Goal: Find specific page/section: Find specific page/section

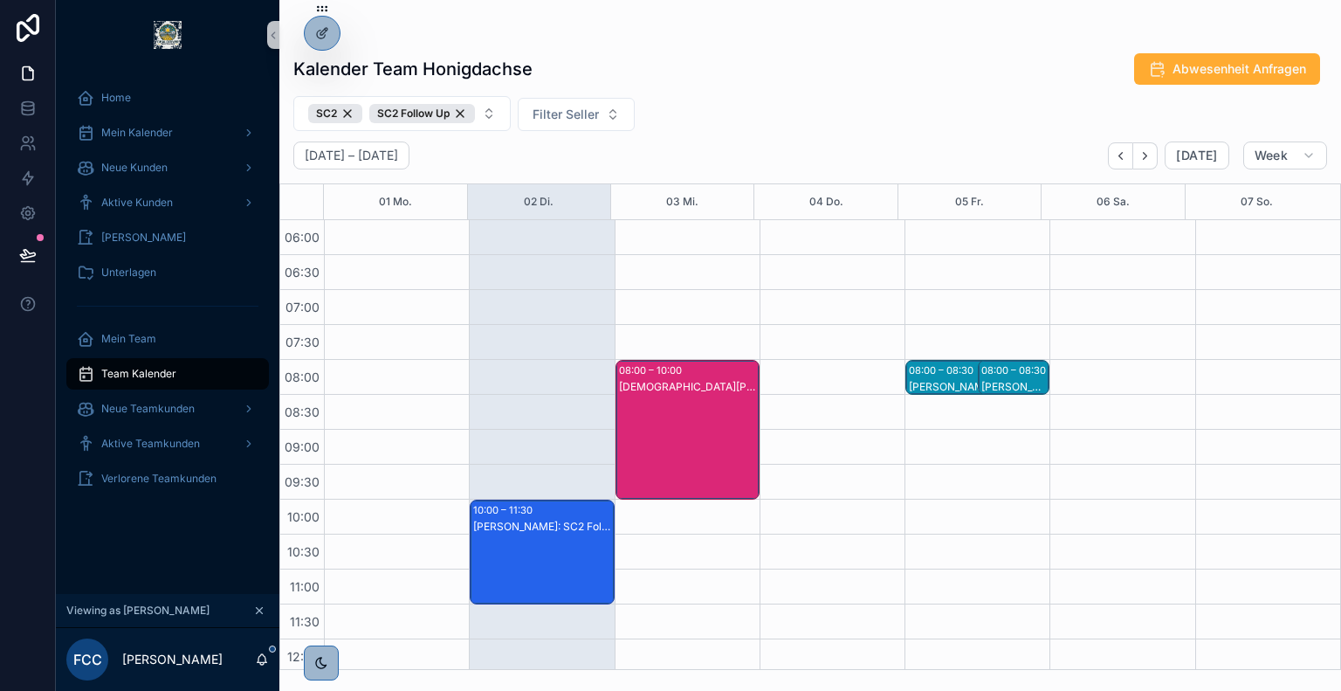
scroll to position [272, 0]
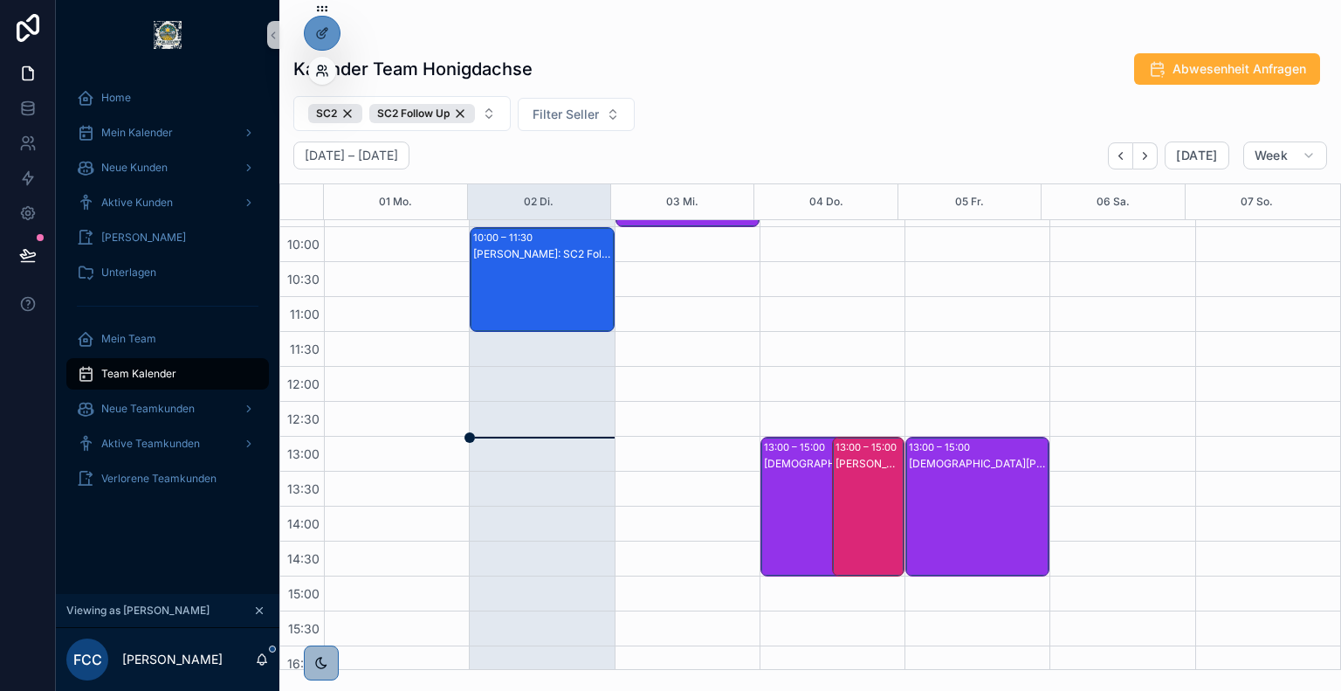
click at [320, 69] on icon at bounding box center [322, 71] width 14 height 14
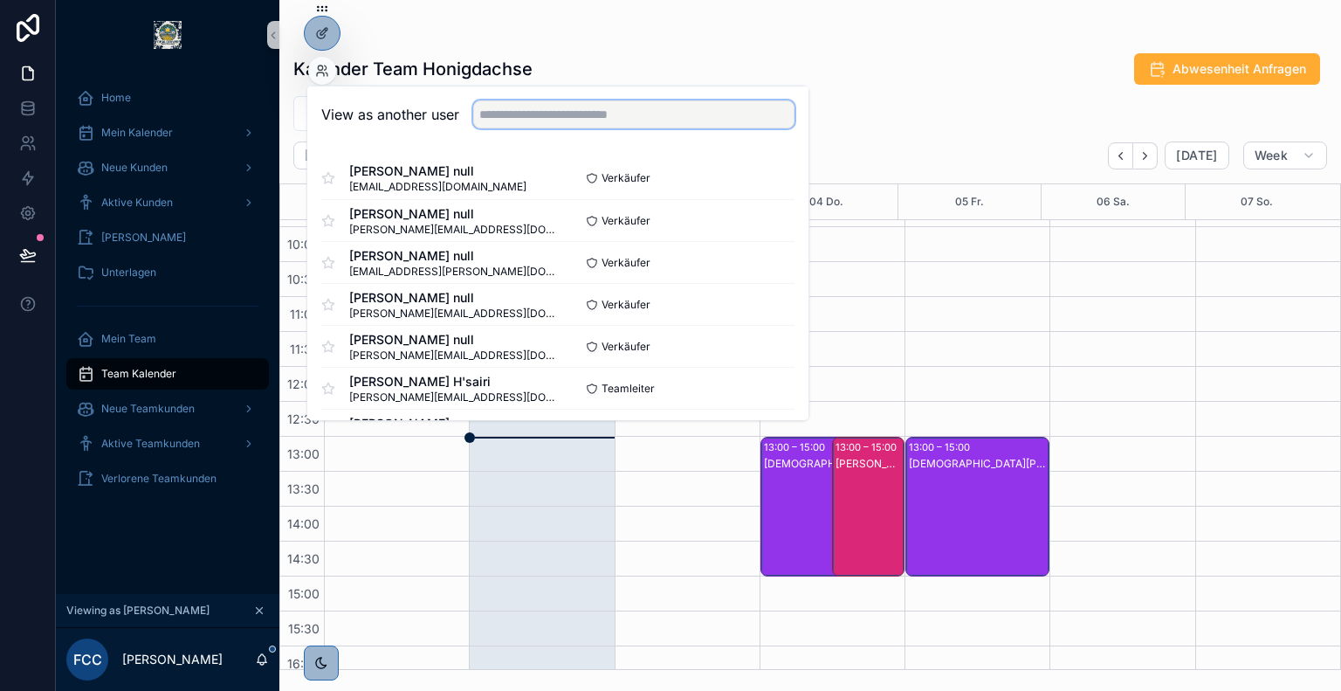
click at [559, 109] on input "text" at bounding box center [633, 114] width 321 height 28
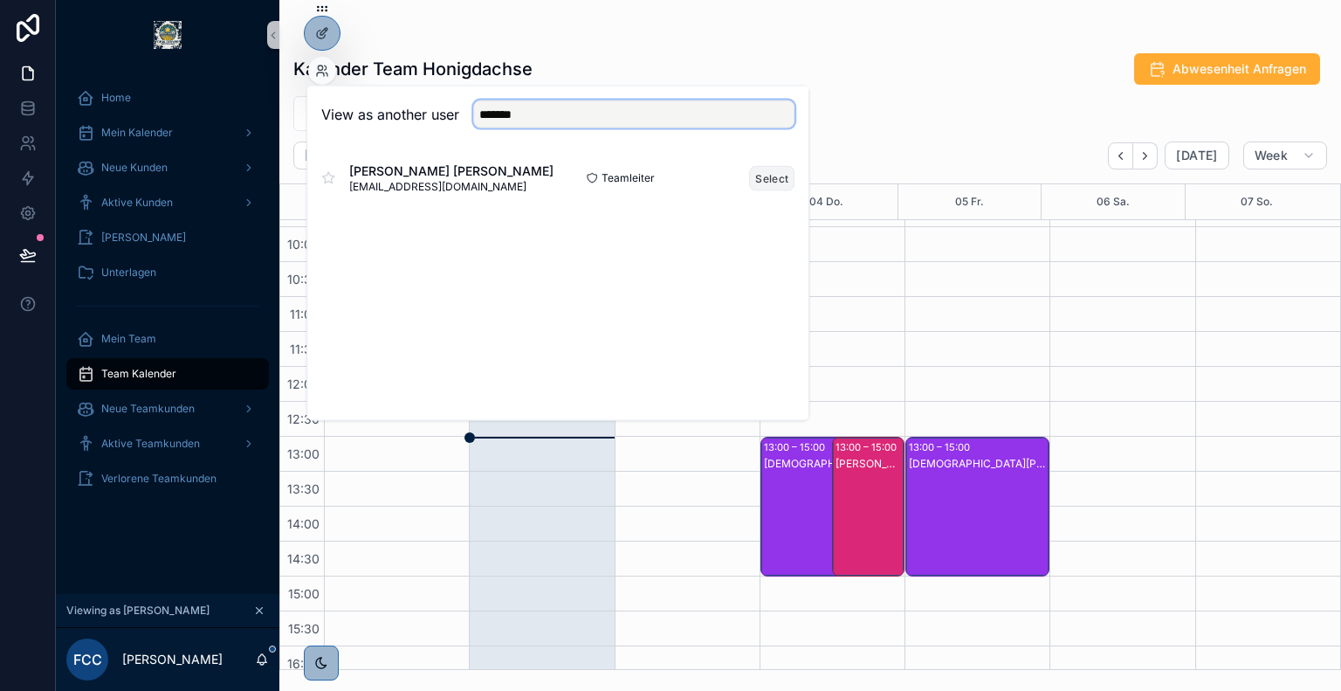
type input "*******"
click at [782, 181] on button "Select" at bounding box center [771, 177] width 45 height 25
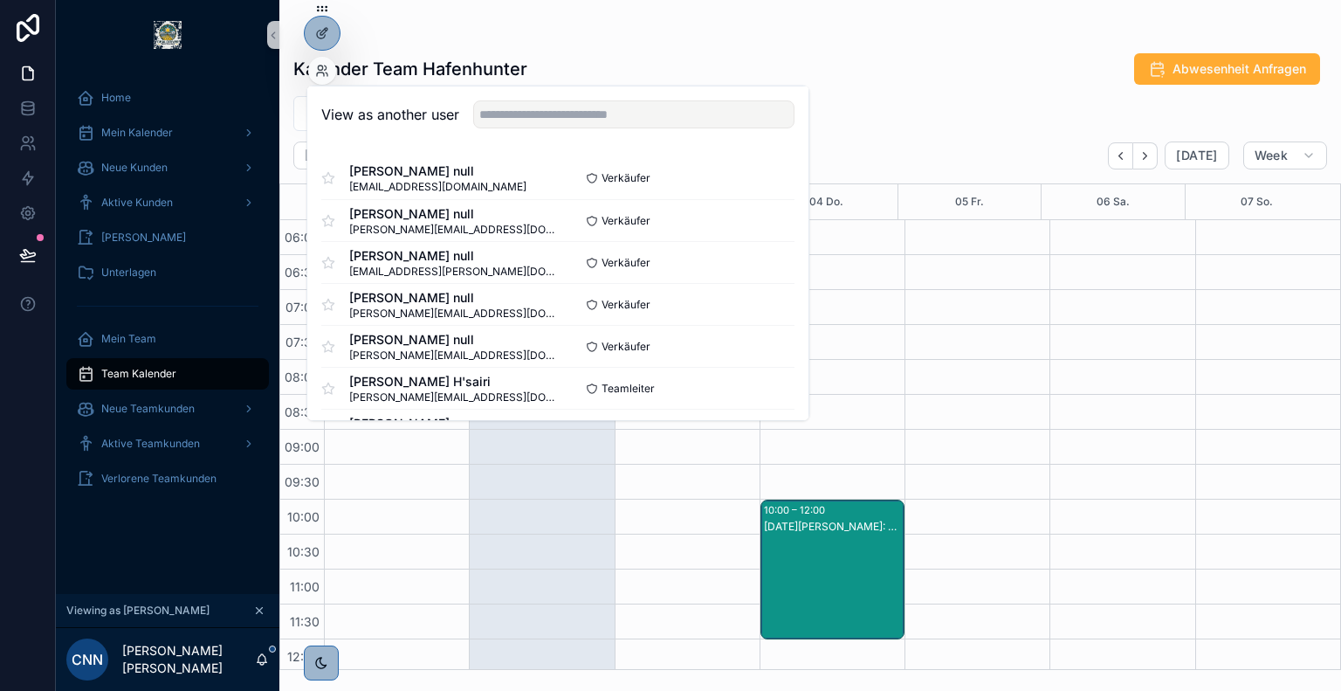
scroll to position [419, 0]
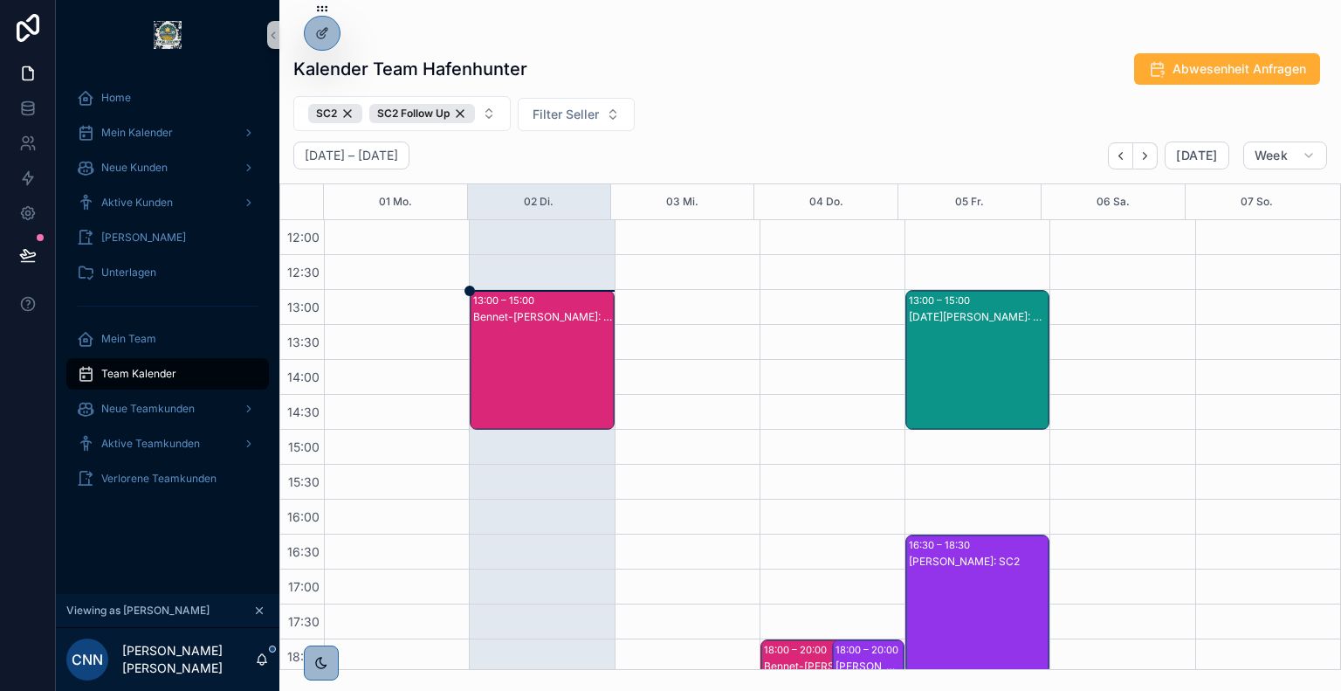
click at [906, 91] on div "Kalender Team Hafenhunter Abwesenheit Anfragen SC2 SC2 Follow Up Filter Seller …" at bounding box center [810, 356] width 1062 height 628
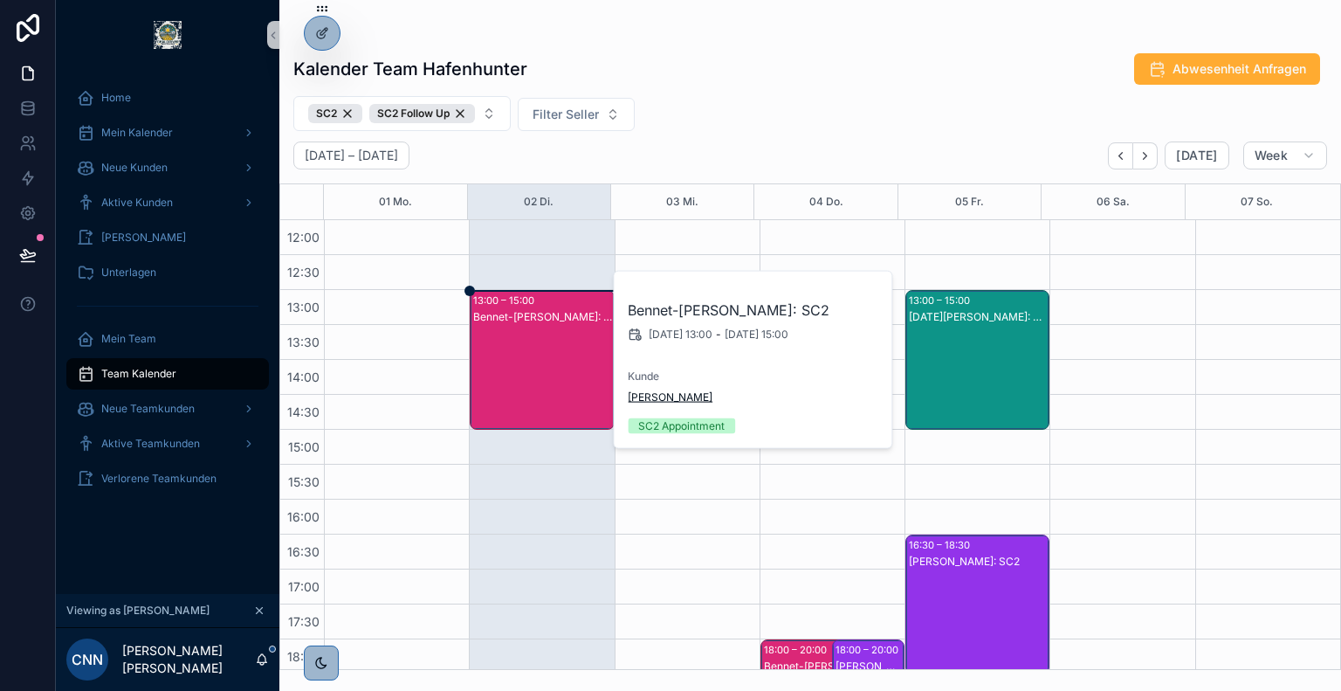
click at [661, 403] on span "[PERSON_NAME]" at bounding box center [670, 397] width 85 height 14
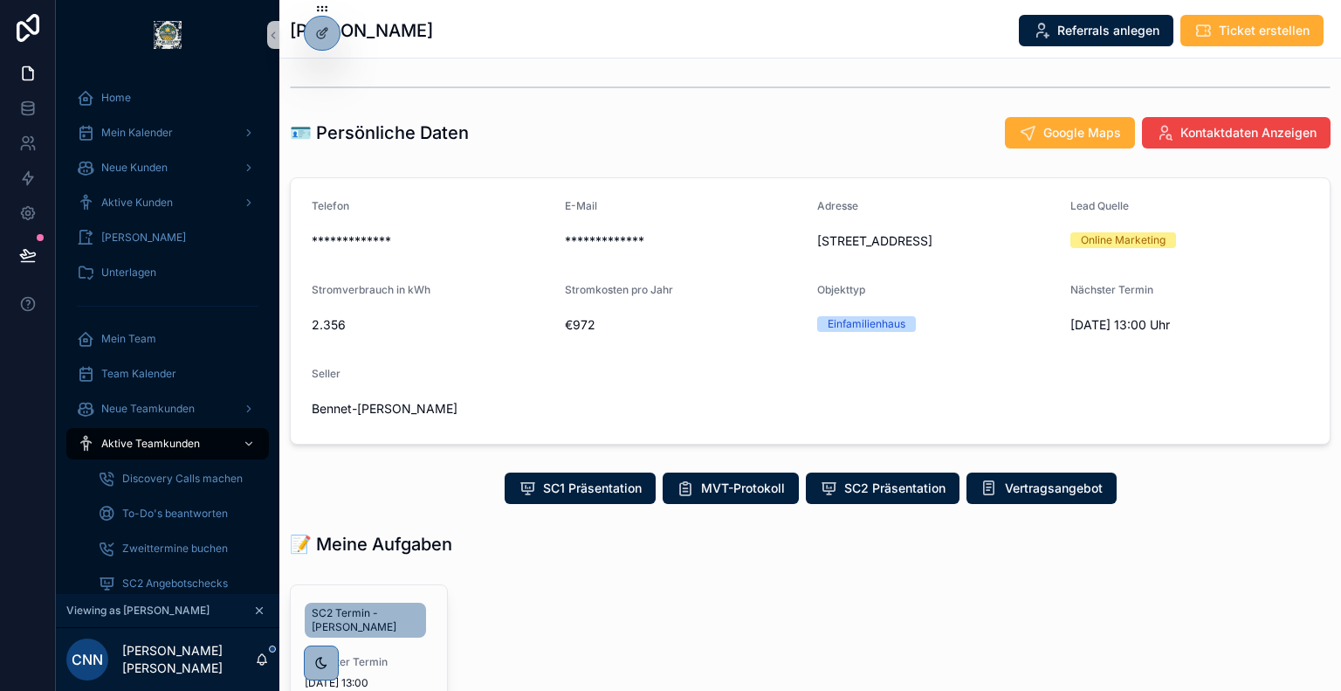
scroll to position [236, 0]
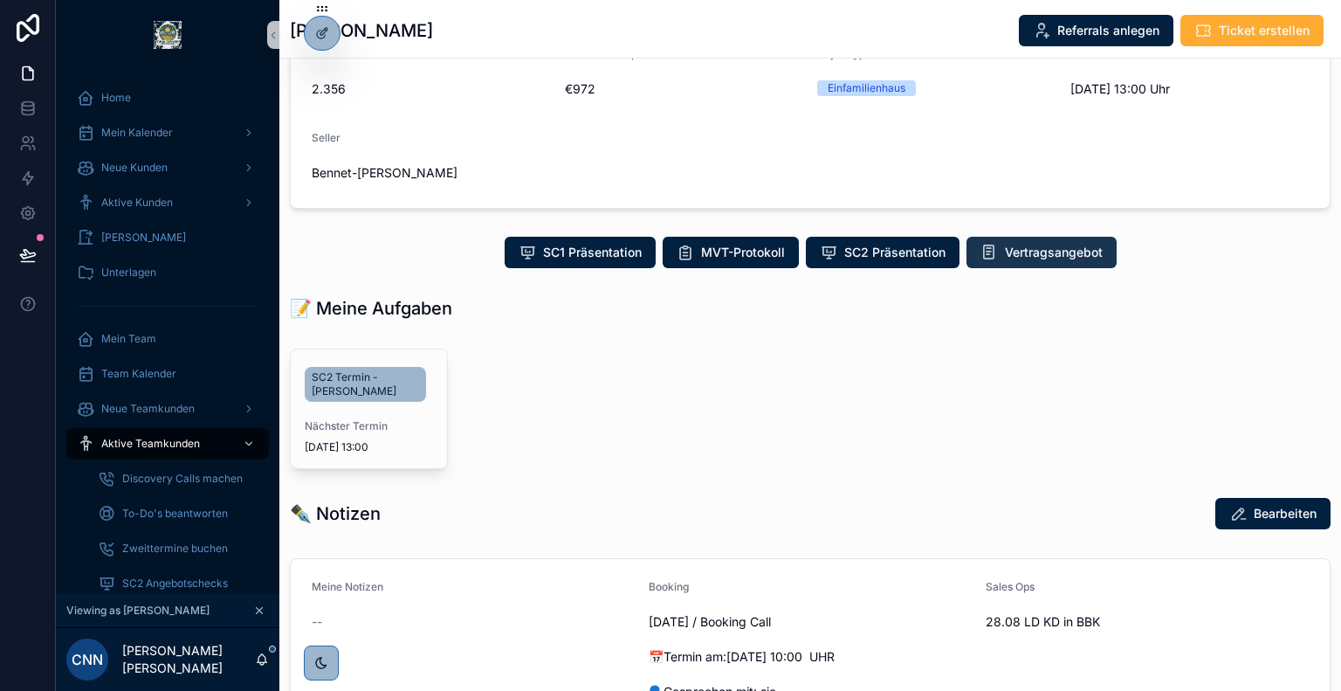
click at [1006, 261] on span "Vertragsangebot" at bounding box center [1054, 252] width 98 height 17
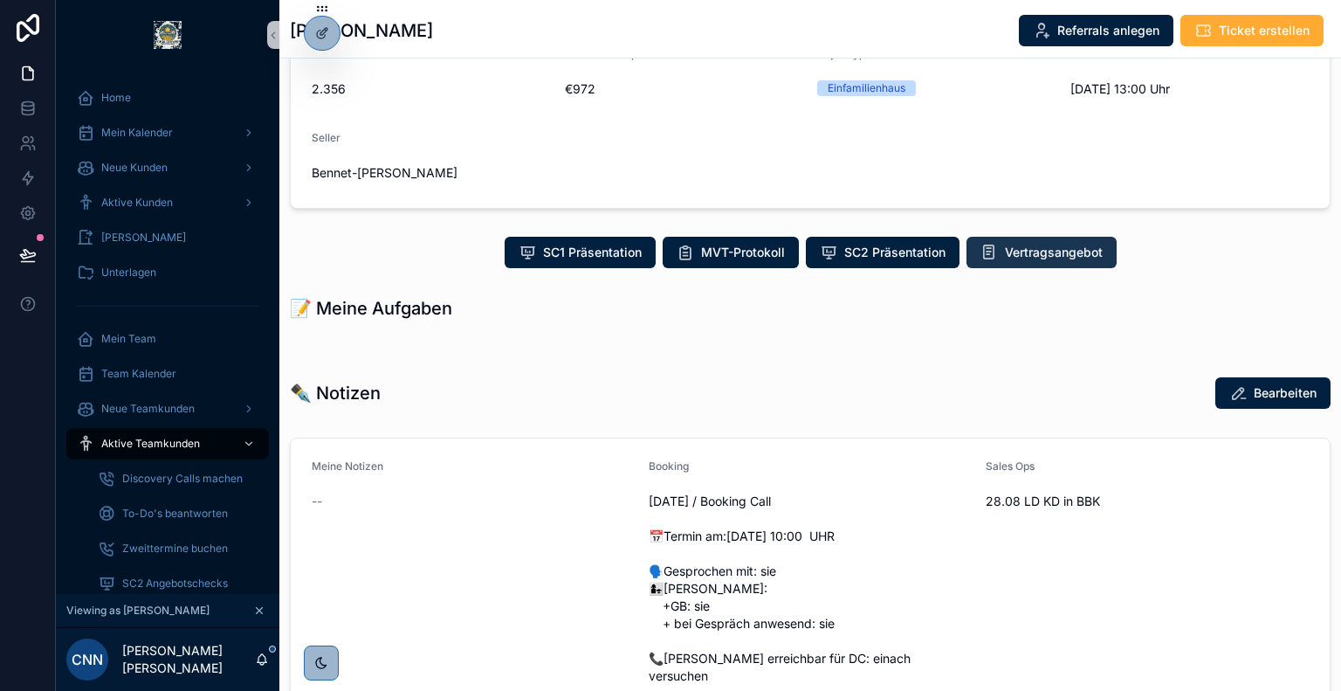
click at [1018, 258] on button "Vertragsangebot" at bounding box center [1041, 252] width 150 height 31
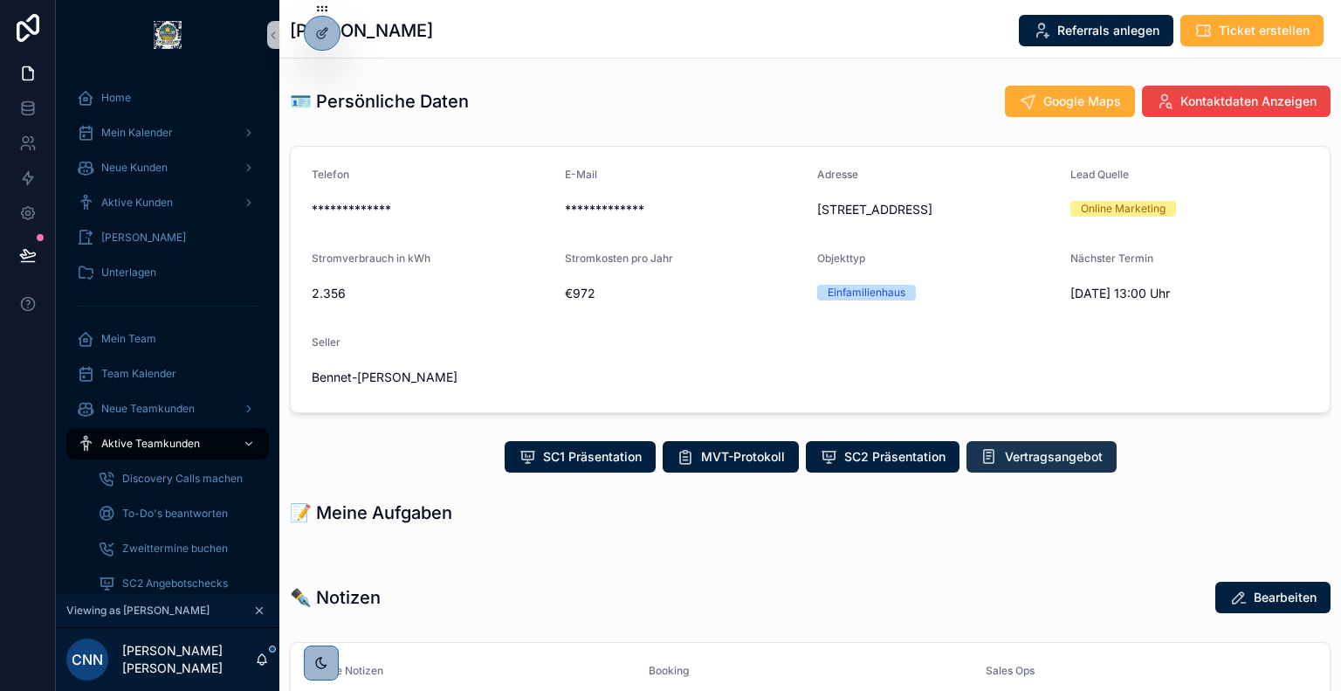
click at [1006, 465] on span "Vertragsangebot" at bounding box center [1054, 456] width 98 height 17
click at [1016, 465] on span "Vertragsangebot" at bounding box center [1054, 456] width 98 height 17
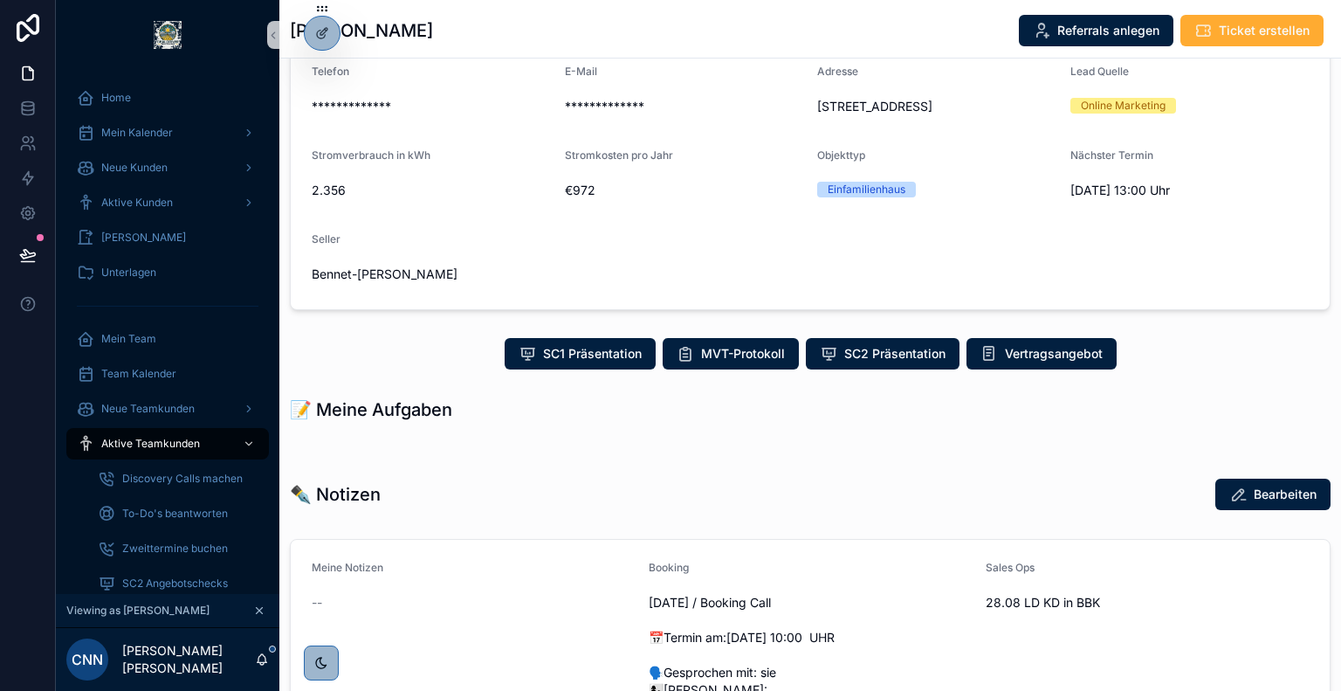
scroll to position [176, 0]
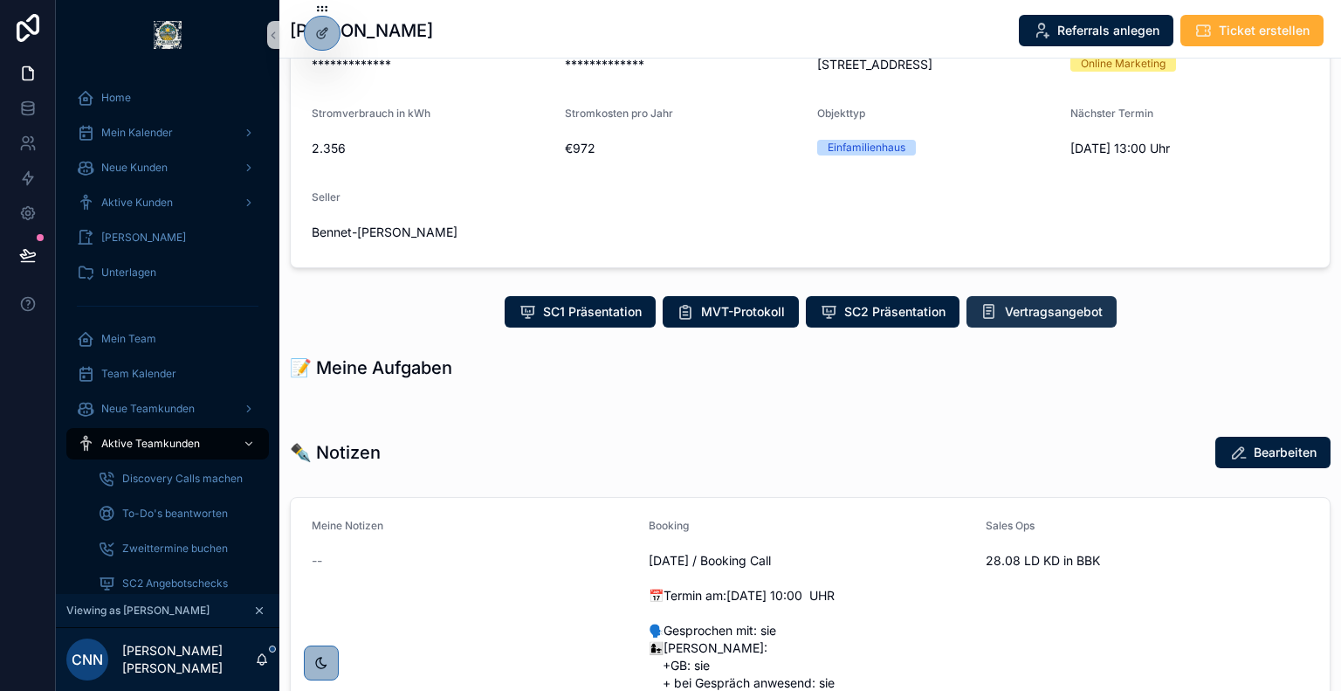
click at [1014, 320] on span "Vertragsangebot" at bounding box center [1054, 311] width 98 height 17
click at [1005, 320] on span "Vertragsangebot" at bounding box center [1054, 311] width 98 height 17
click at [1019, 320] on span "Vertragsangebot" at bounding box center [1054, 311] width 98 height 17
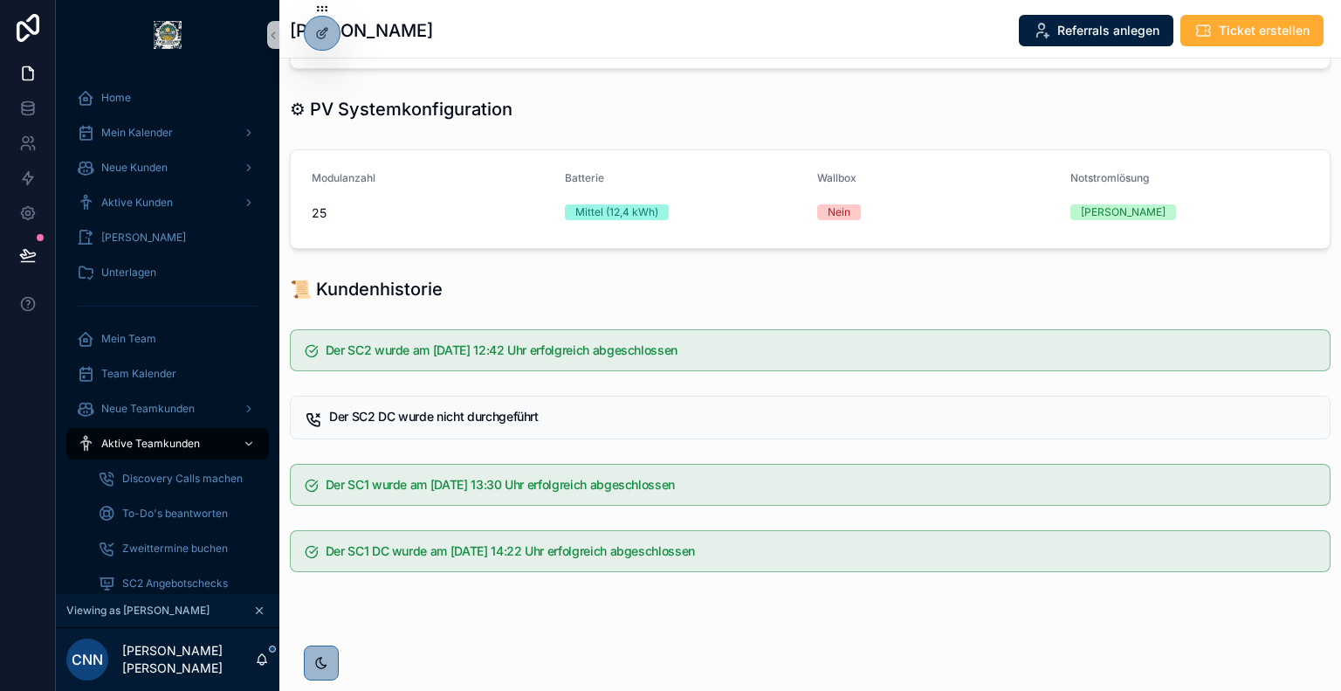
scroll to position [0, 0]
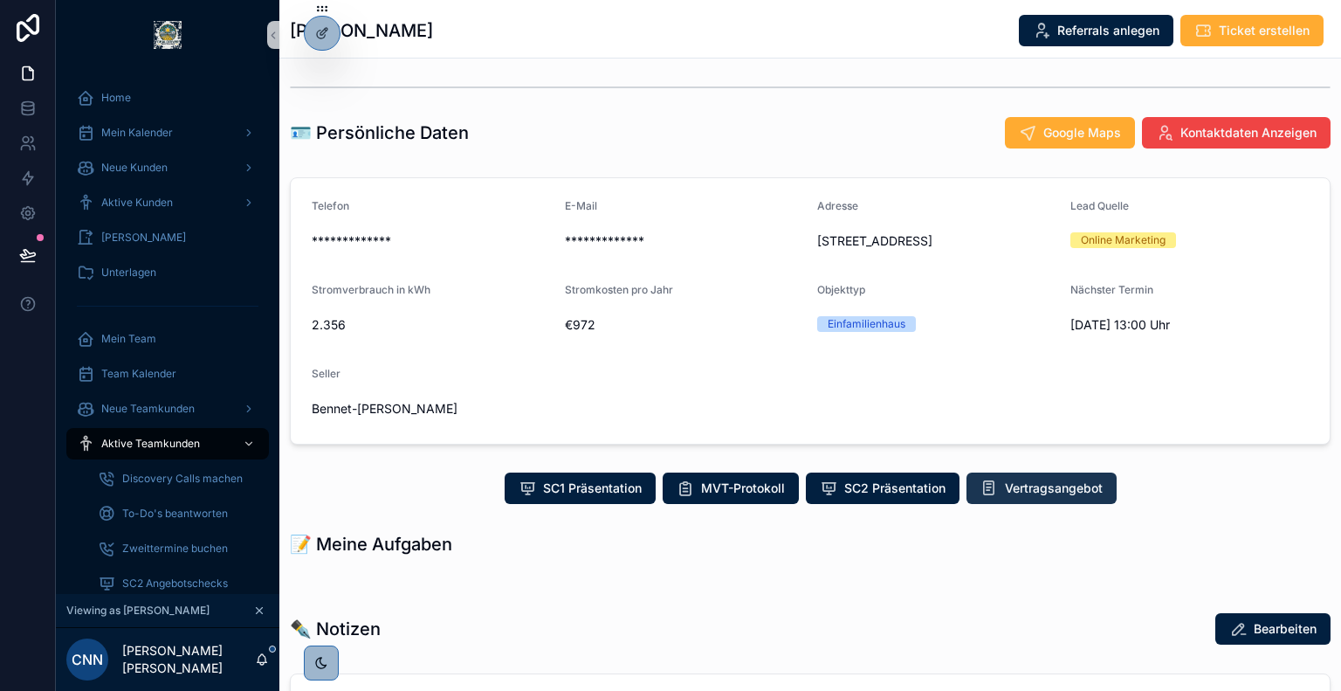
click at [1023, 497] on span "Vertragsangebot" at bounding box center [1054, 487] width 98 height 17
click at [1009, 497] on span "Vertragsangebot" at bounding box center [1054, 487] width 98 height 17
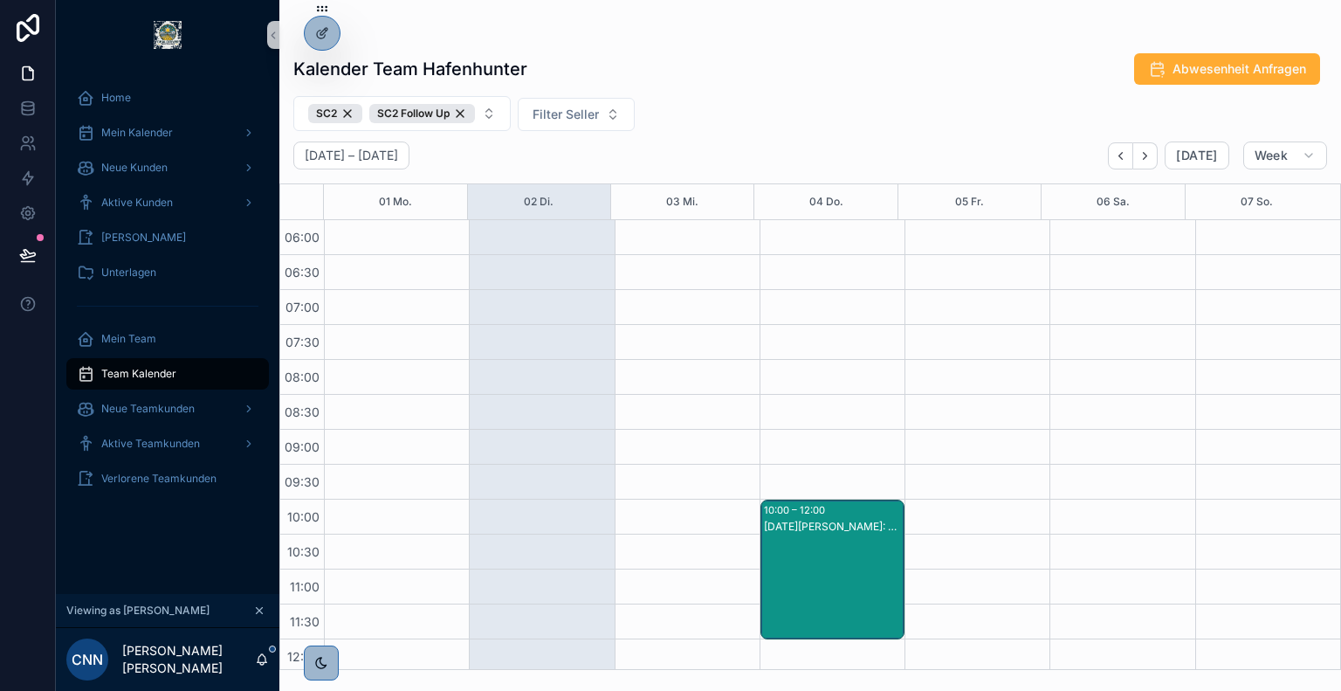
scroll to position [419, 0]
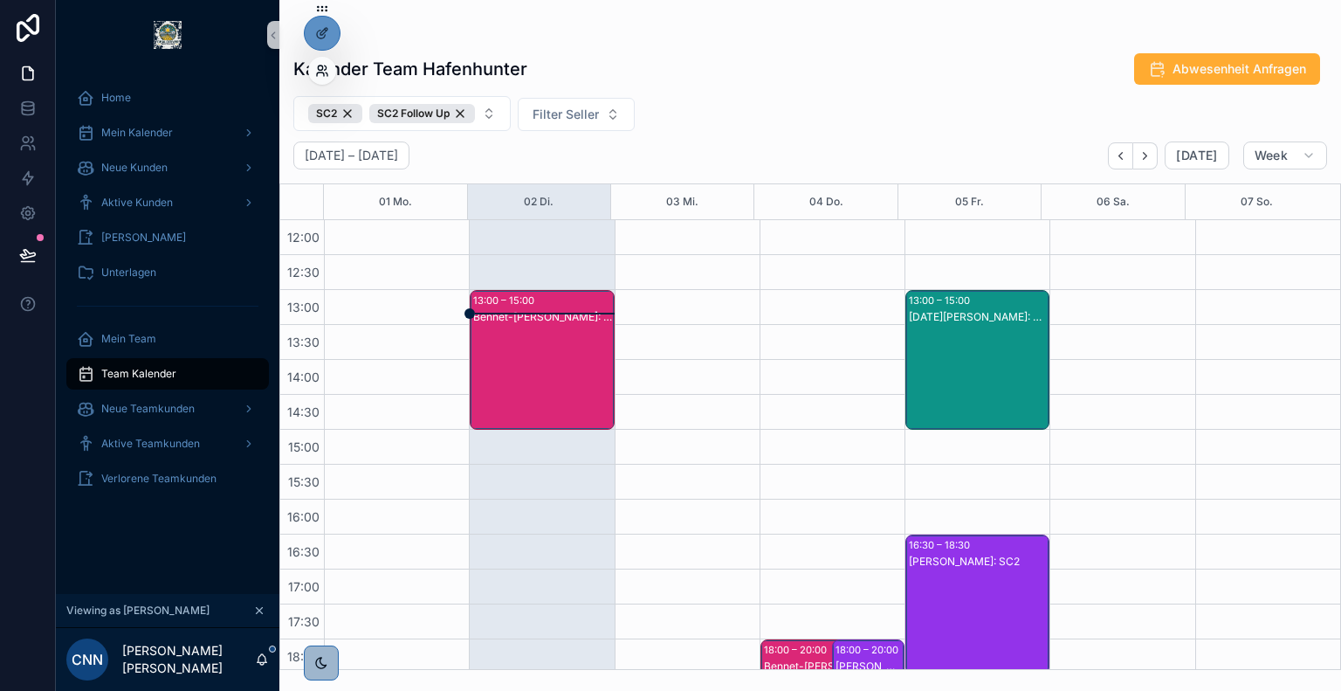
click at [320, 72] on icon at bounding box center [320, 73] width 7 height 3
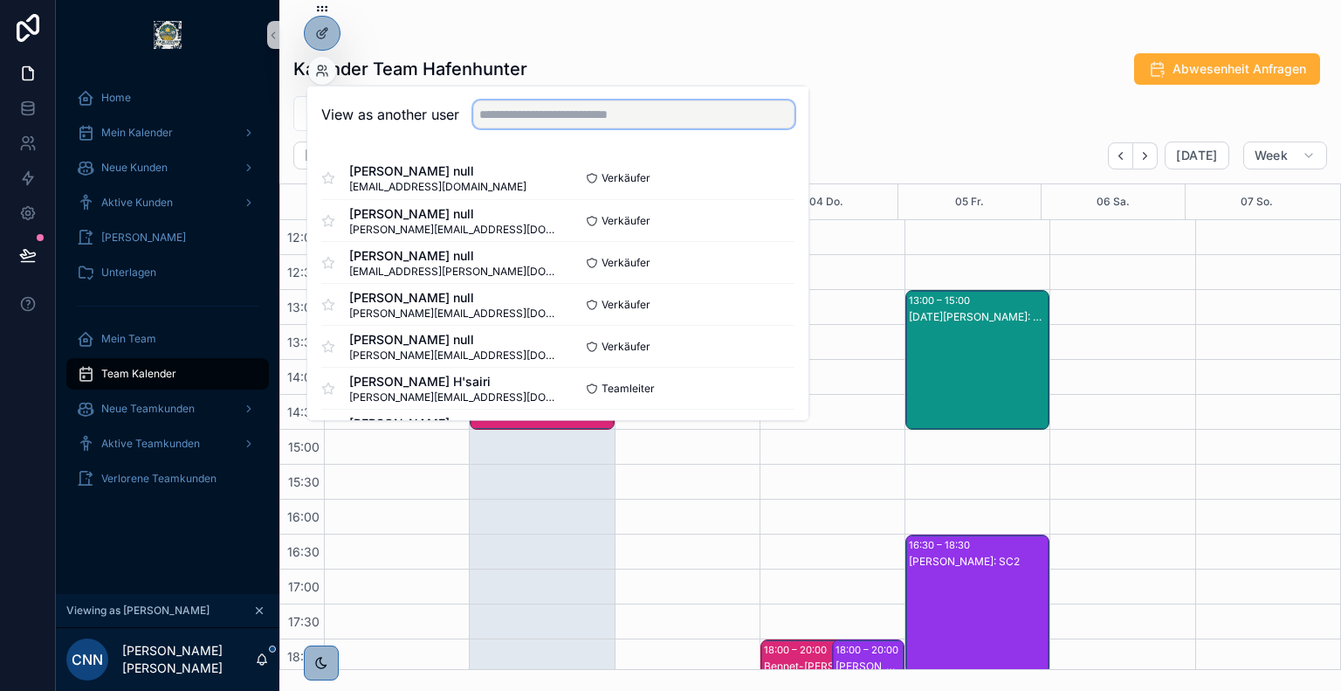
click at [519, 110] on input "text" at bounding box center [633, 114] width 321 height 28
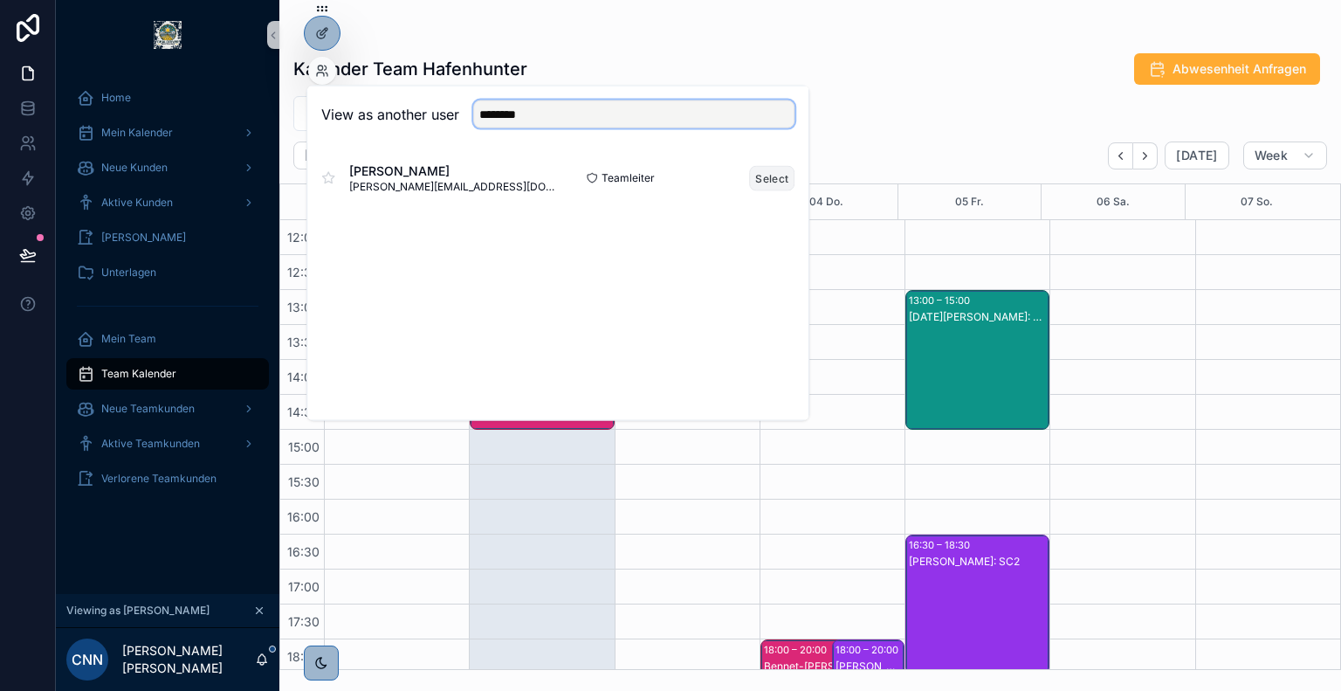
type input "********"
click at [768, 180] on button "Select" at bounding box center [771, 177] width 45 height 25
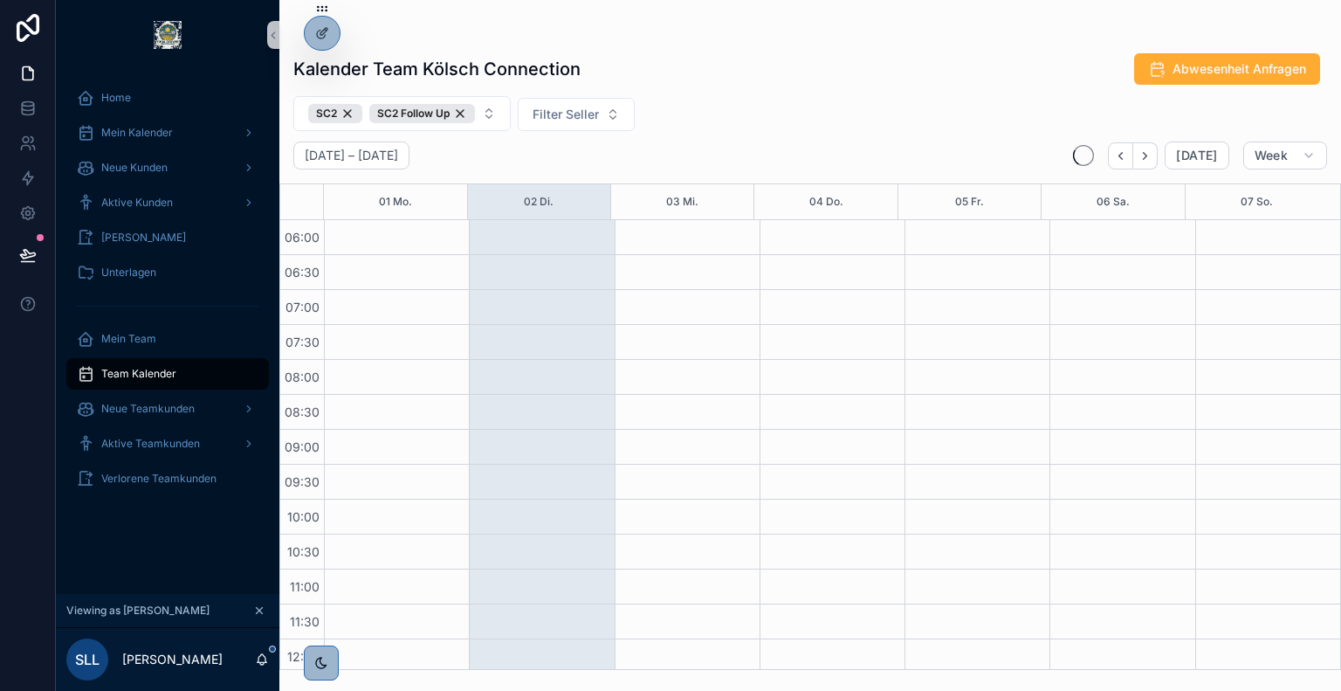
scroll to position [419, 0]
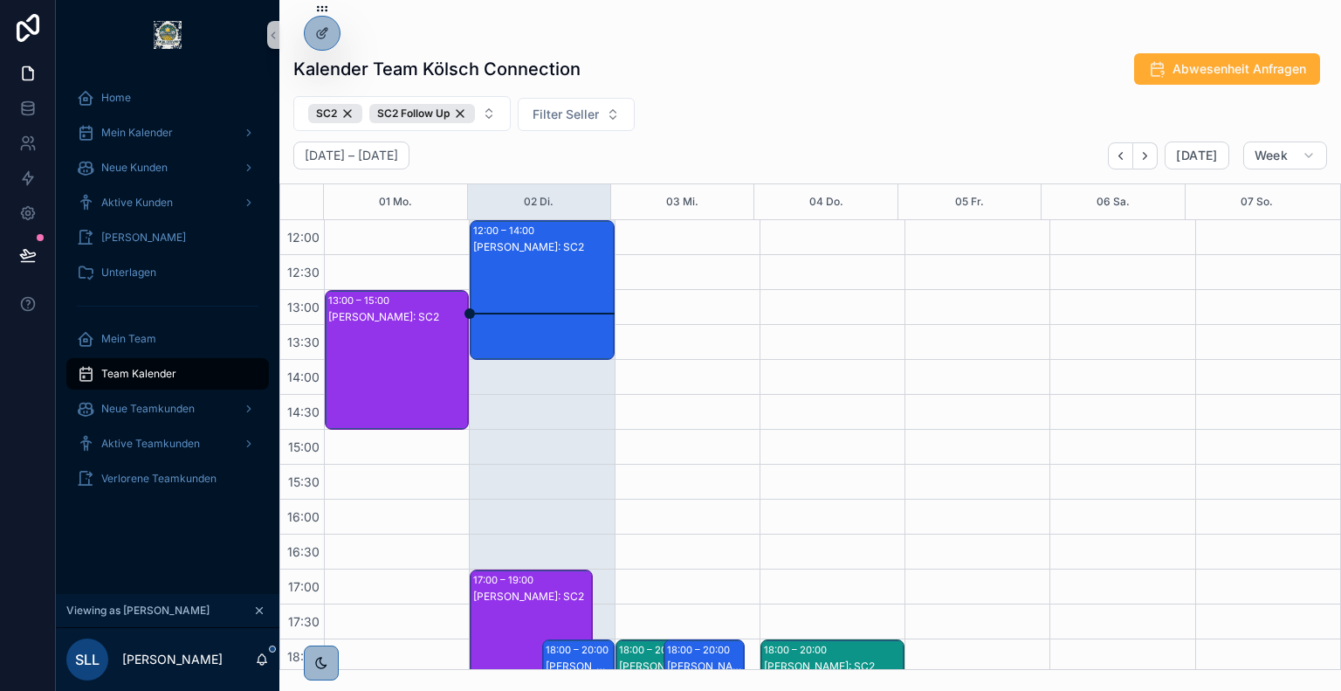
click at [578, 293] on div "[PERSON_NAME]: SC2" at bounding box center [542, 307] width 139 height 136
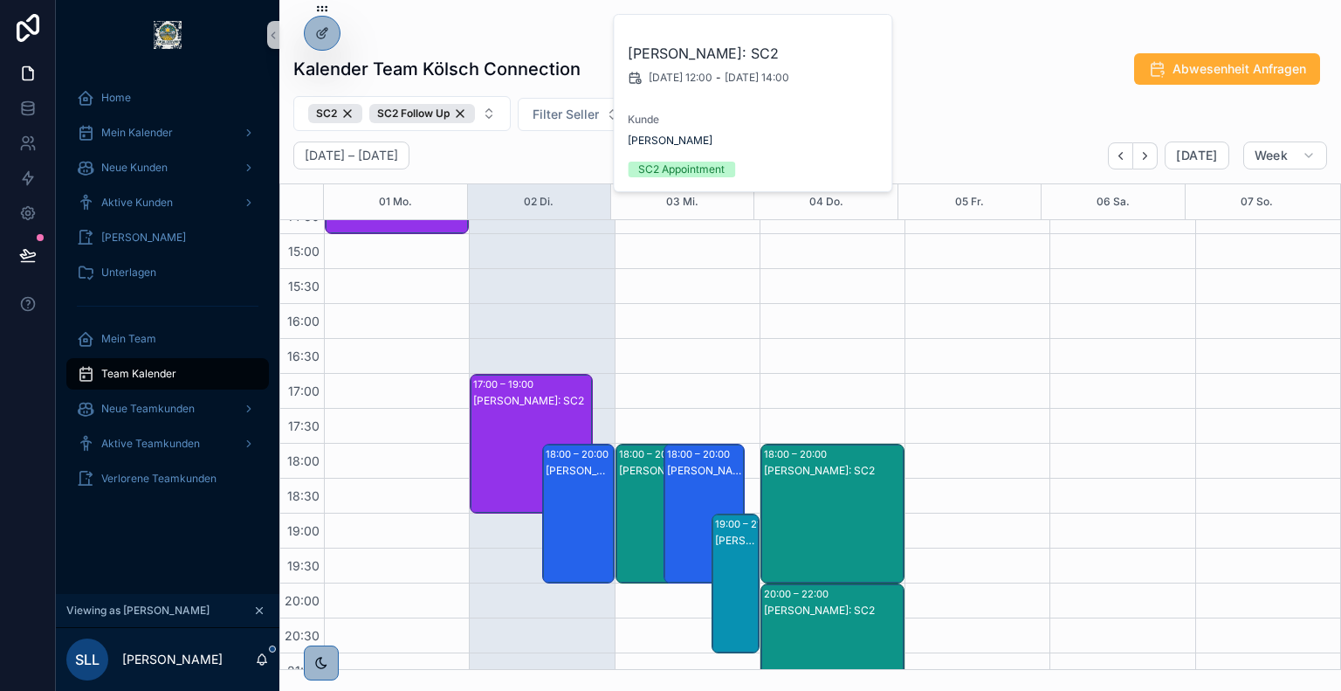
scroll to position [618, 0]
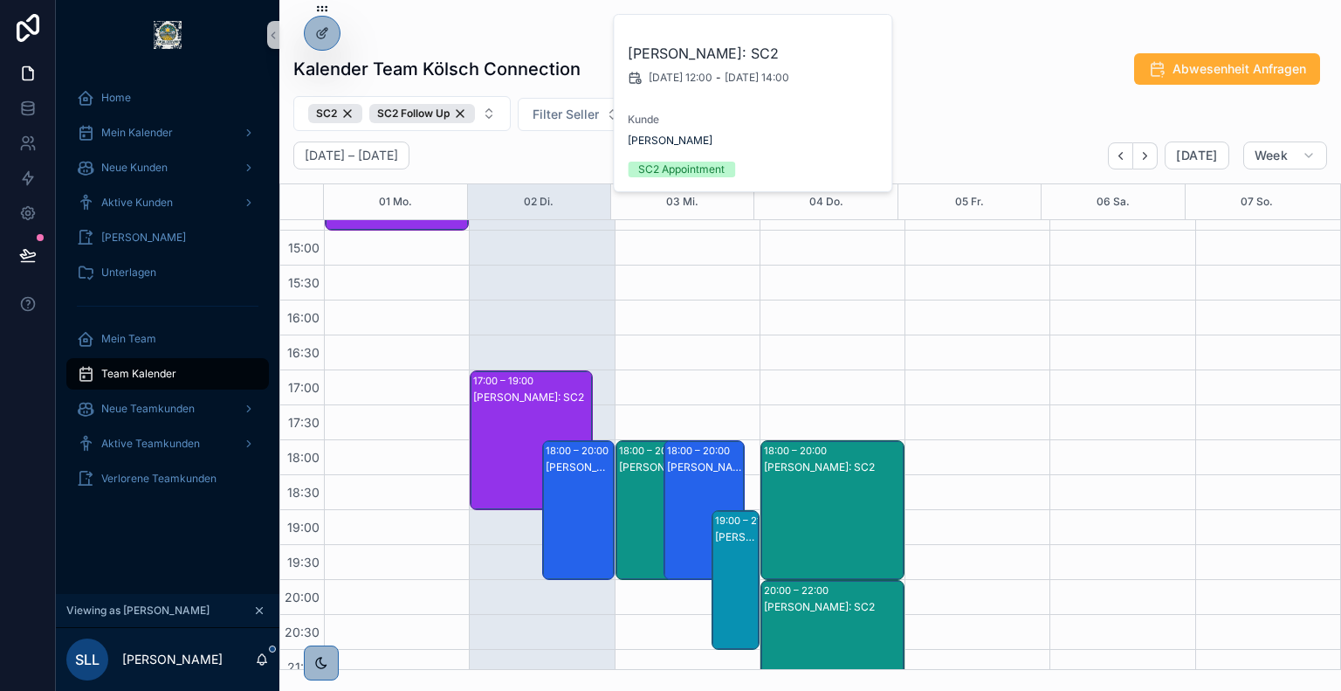
click at [521, 408] on div "[PERSON_NAME]: SC2" at bounding box center [531, 457] width 117 height 136
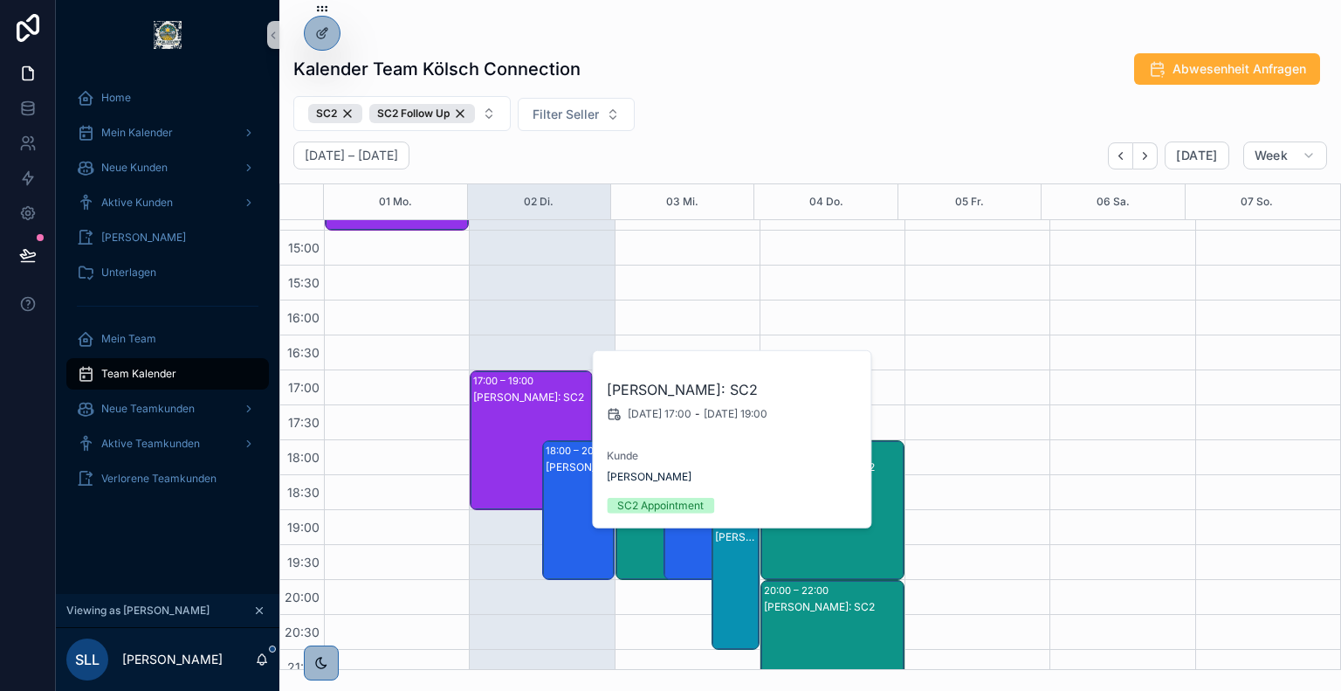
click at [562, 498] on div "[PERSON_NAME]: SC2" at bounding box center [579, 527] width 67 height 136
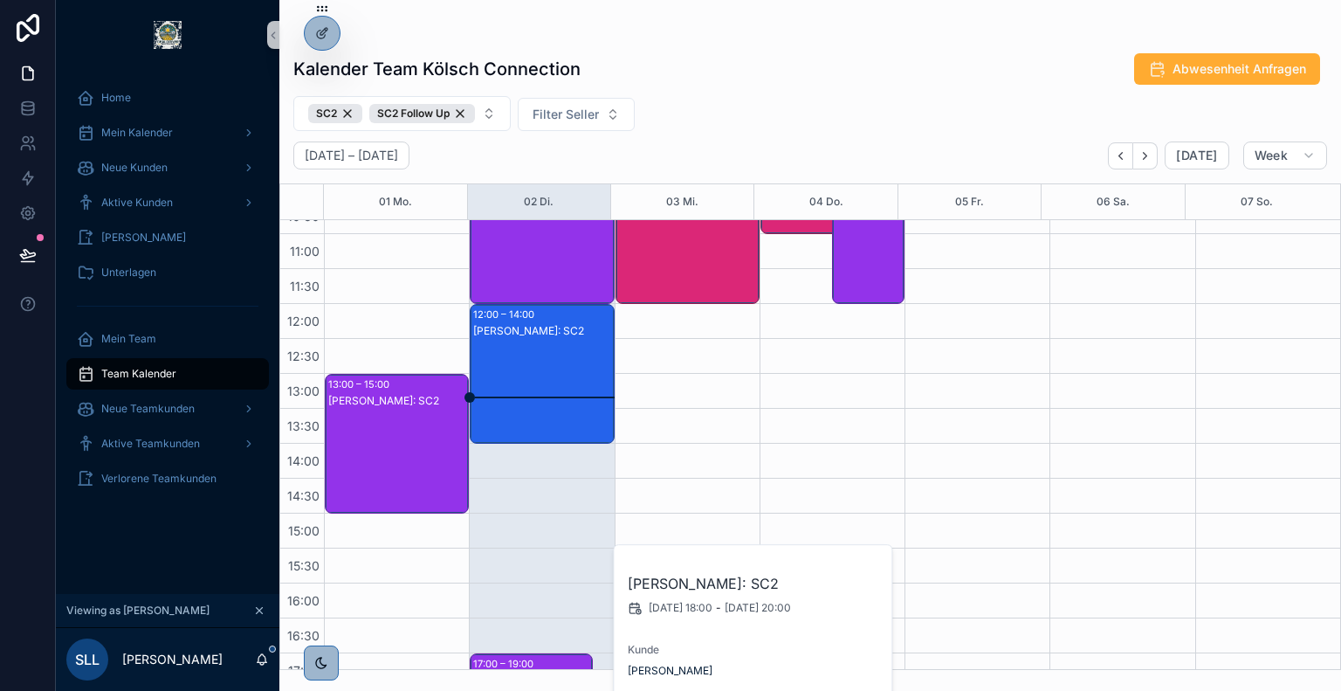
scroll to position [197, 0]
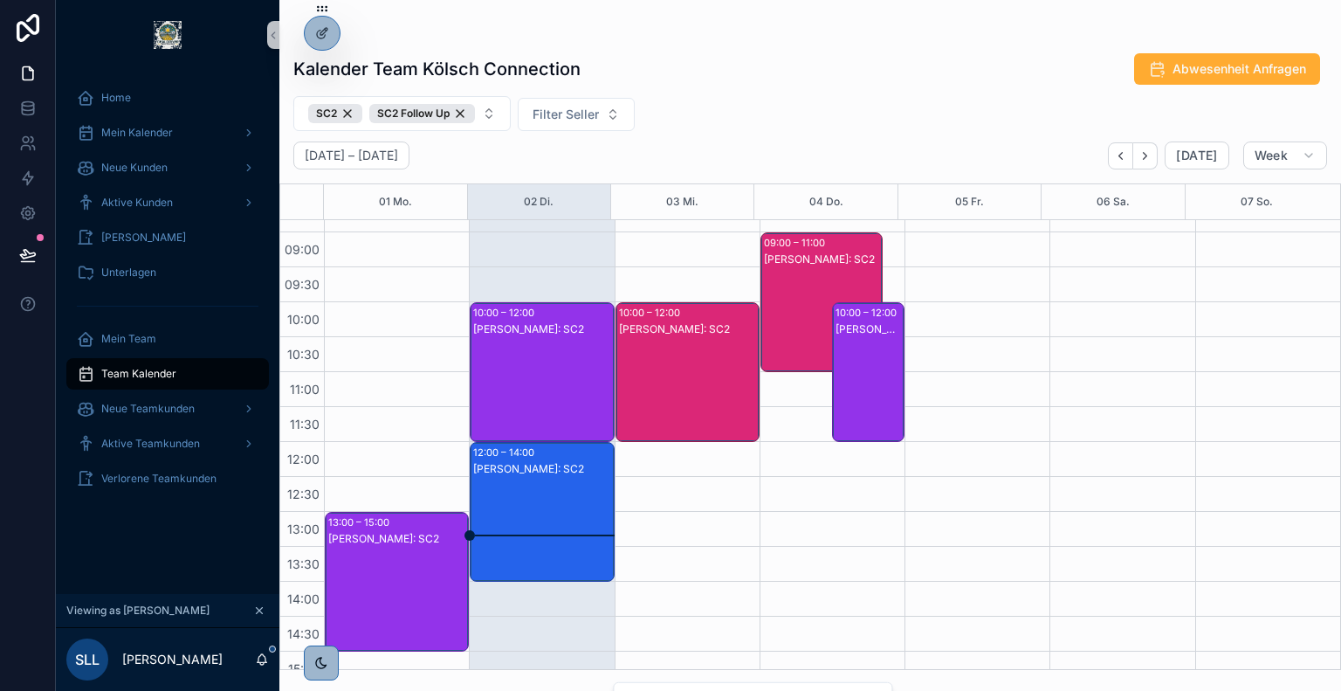
click at [560, 342] on div "[PERSON_NAME]: SC2" at bounding box center [542, 389] width 139 height 136
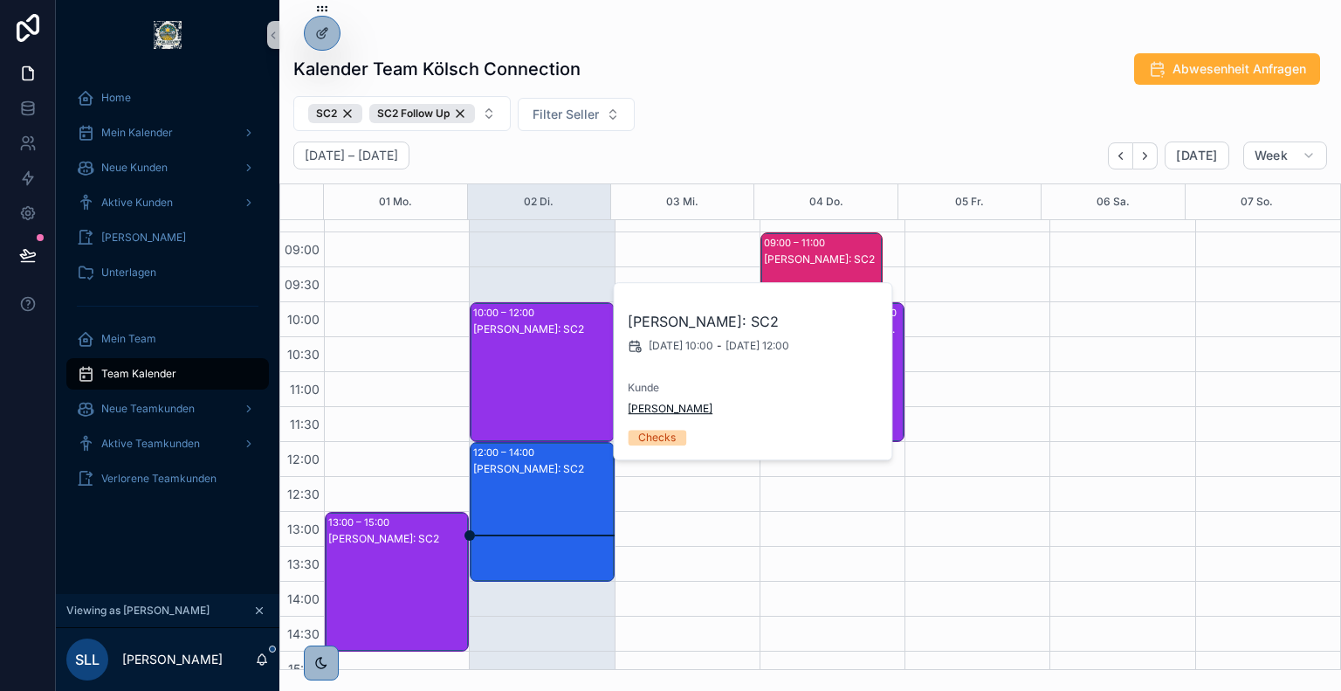
click at [667, 406] on span "[PERSON_NAME]" at bounding box center [670, 409] width 85 height 14
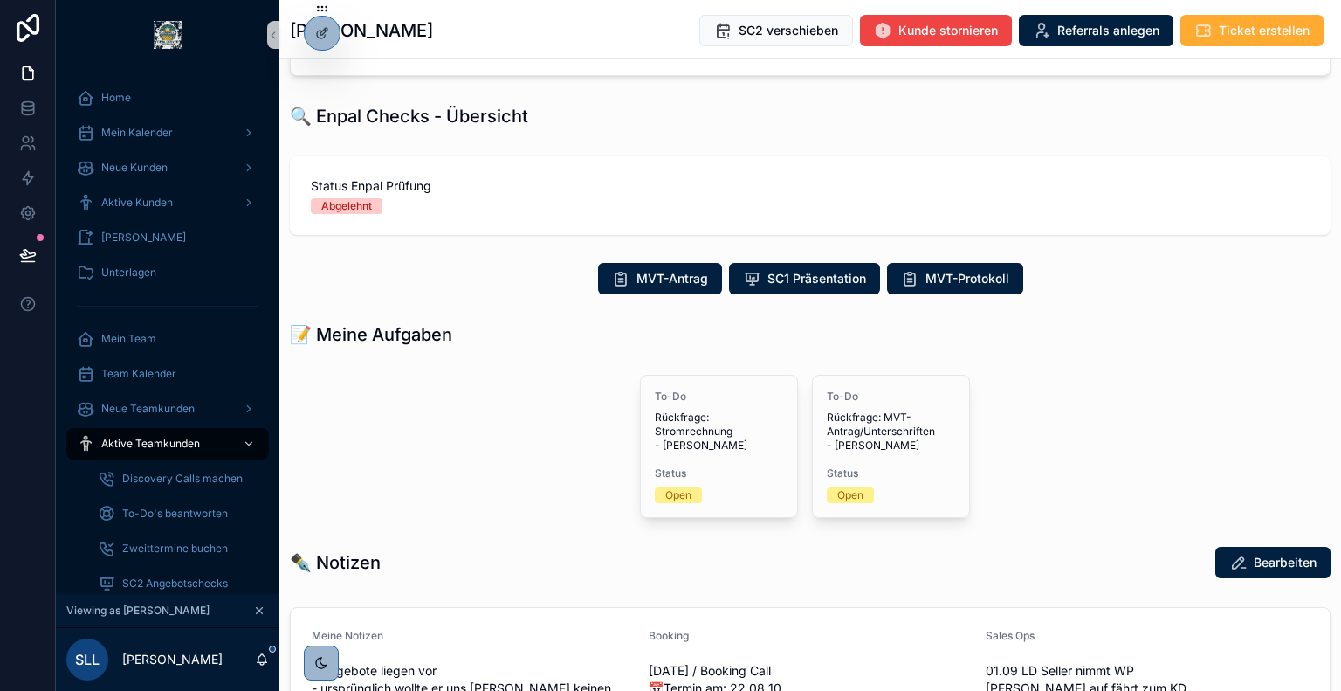
scroll to position [374, 0]
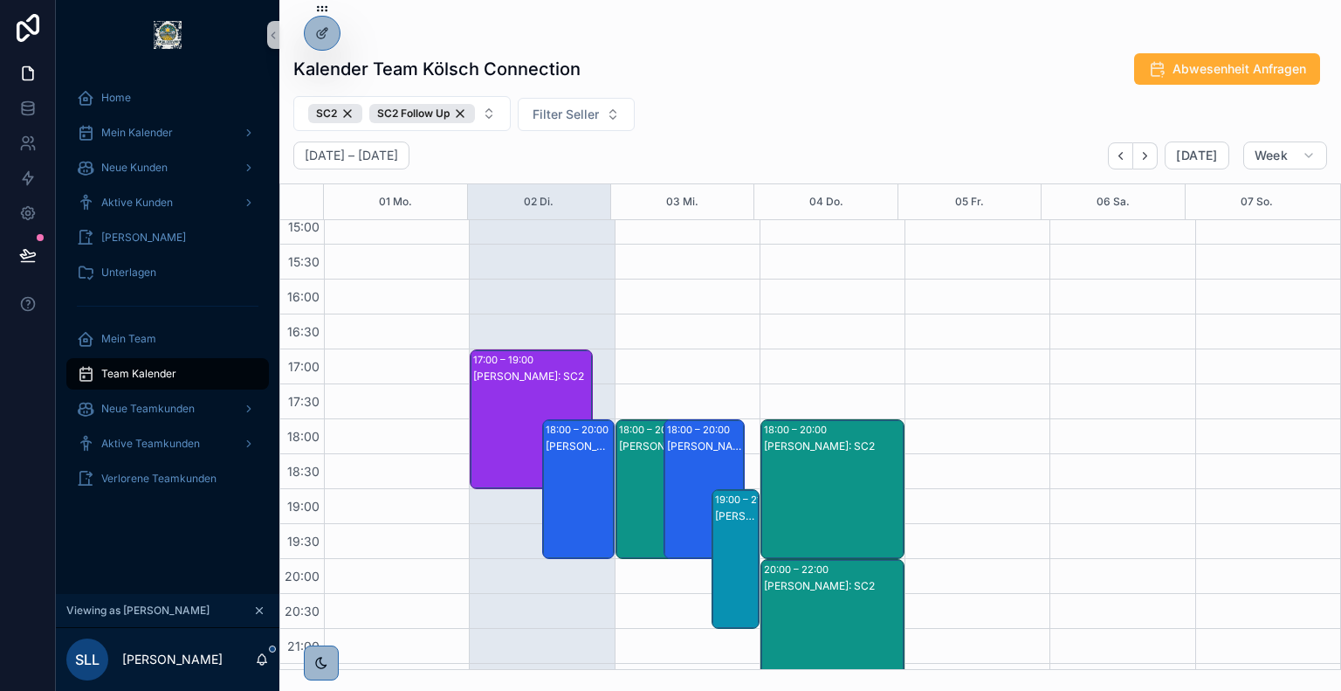
scroll to position [646, 0]
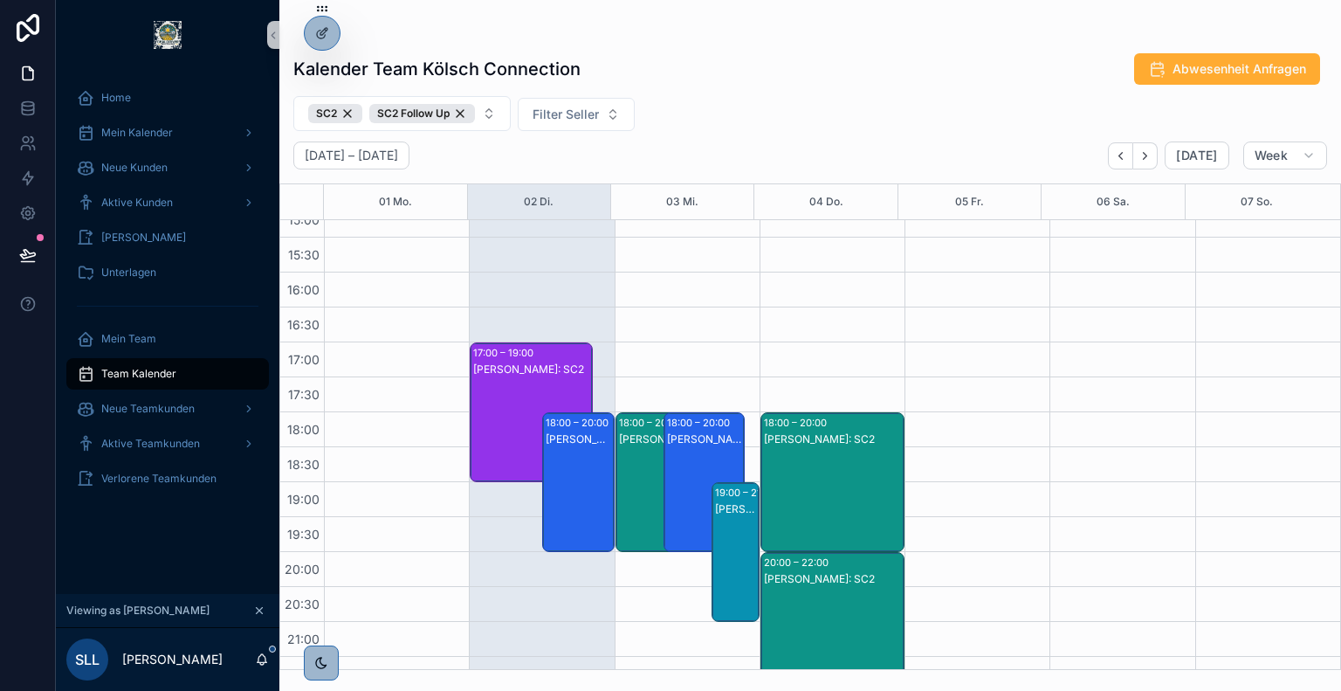
click at [563, 370] on div "[PERSON_NAME]: SC2" at bounding box center [531, 369] width 117 height 14
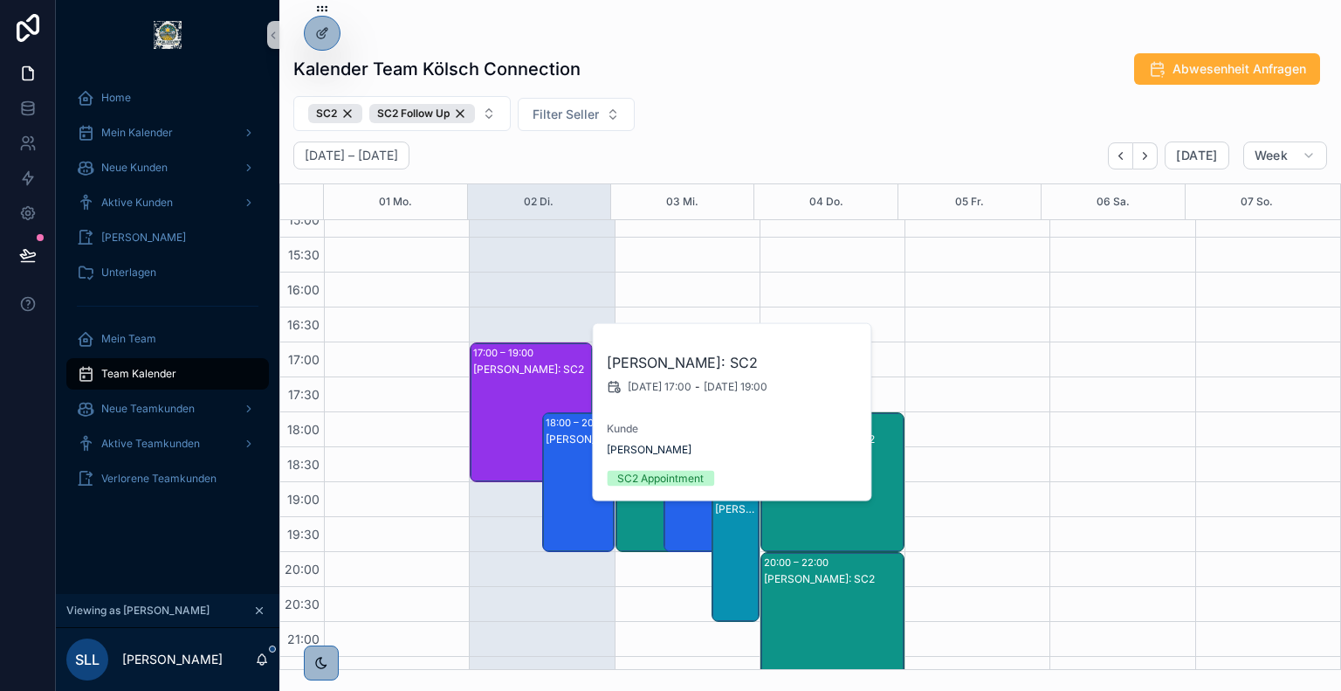
click at [563, 454] on div "[PERSON_NAME]: SC2" at bounding box center [579, 499] width 67 height 136
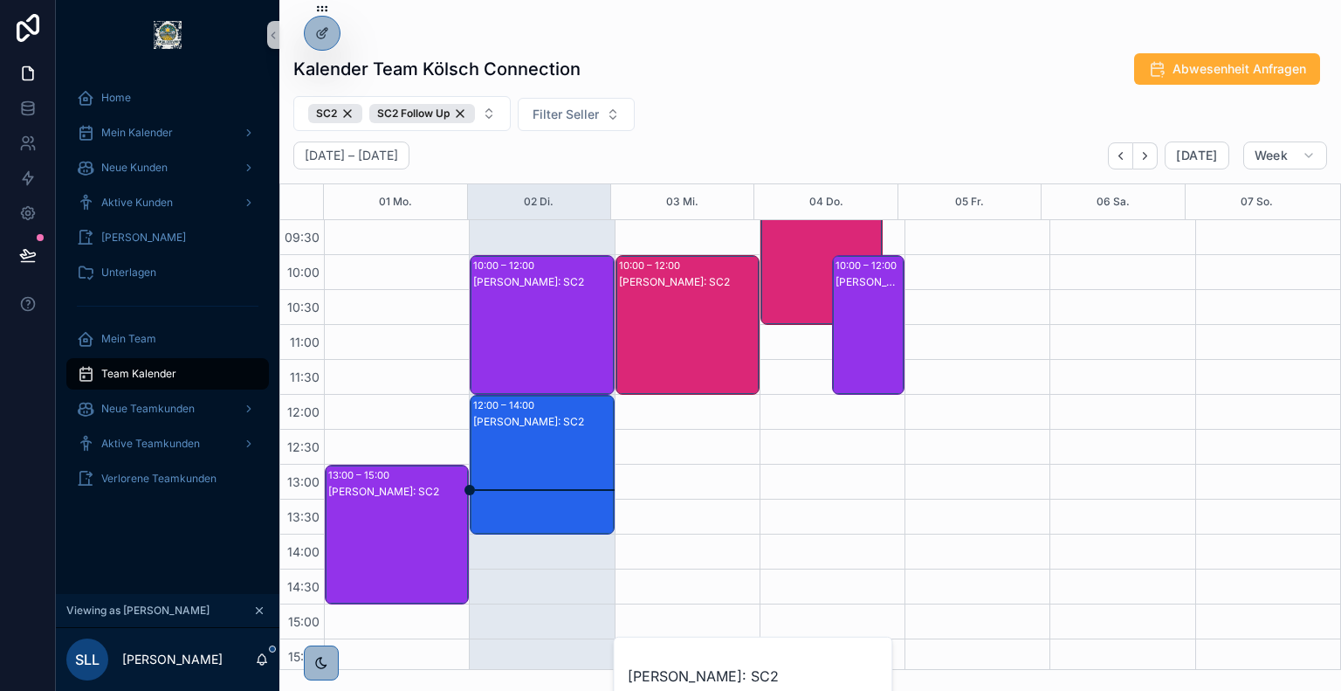
scroll to position [243, 0]
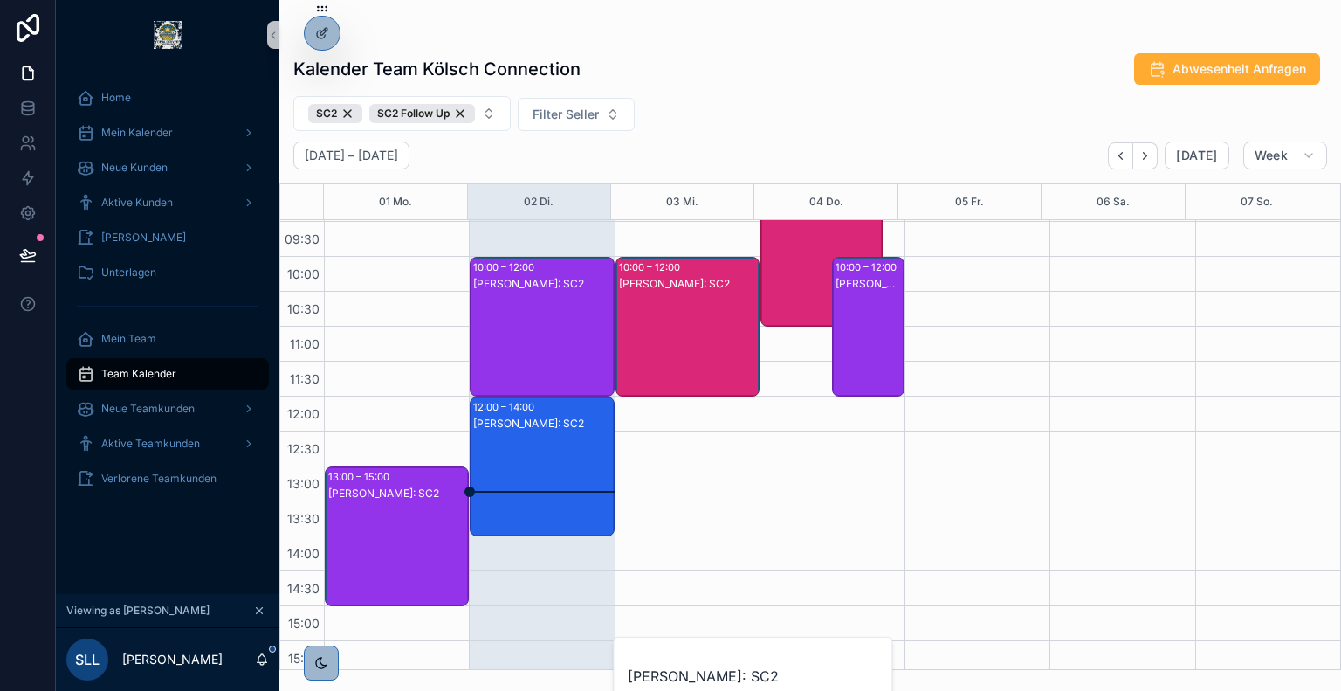
click at [792, 132] on div "Kalender Team Kölsch Connection Abwesenheit Anfragen SC2 SC2 Follow Up Filter S…" at bounding box center [810, 356] width 1062 height 628
click at [323, 79] on div at bounding box center [322, 71] width 28 height 28
click at [320, 72] on icon at bounding box center [320, 73] width 7 height 3
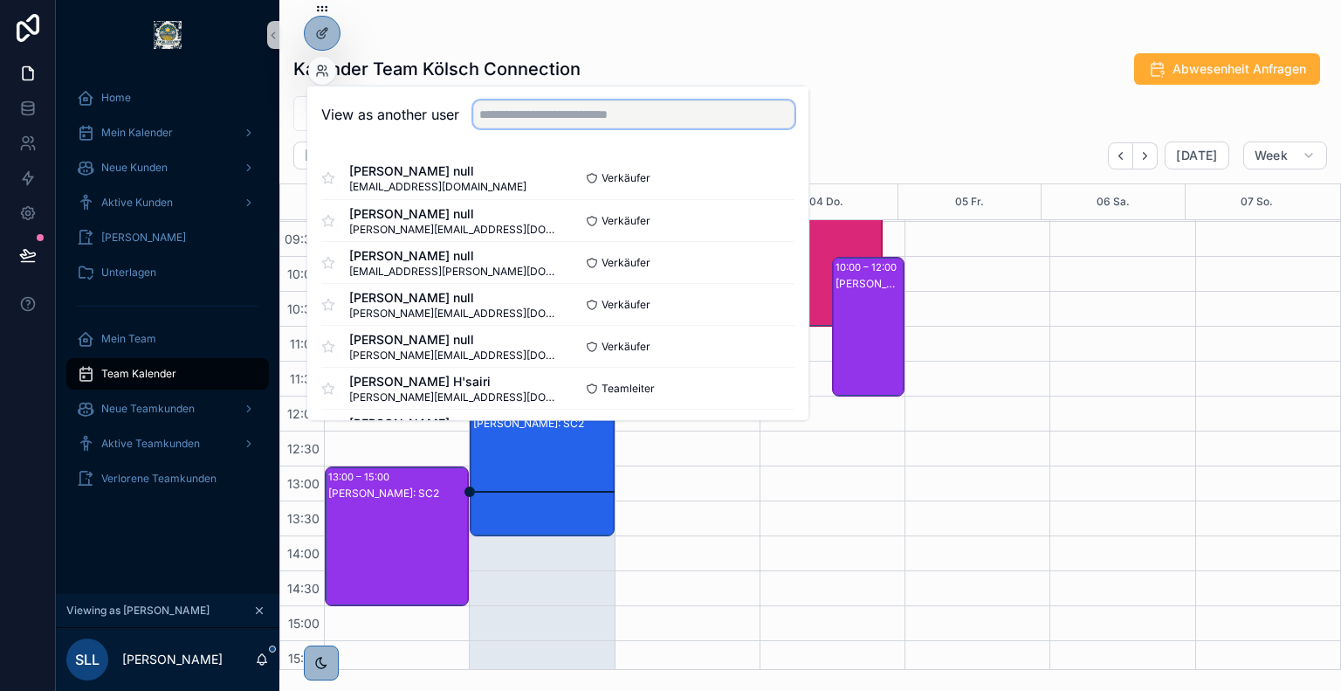
click at [555, 110] on input "text" at bounding box center [633, 114] width 321 height 28
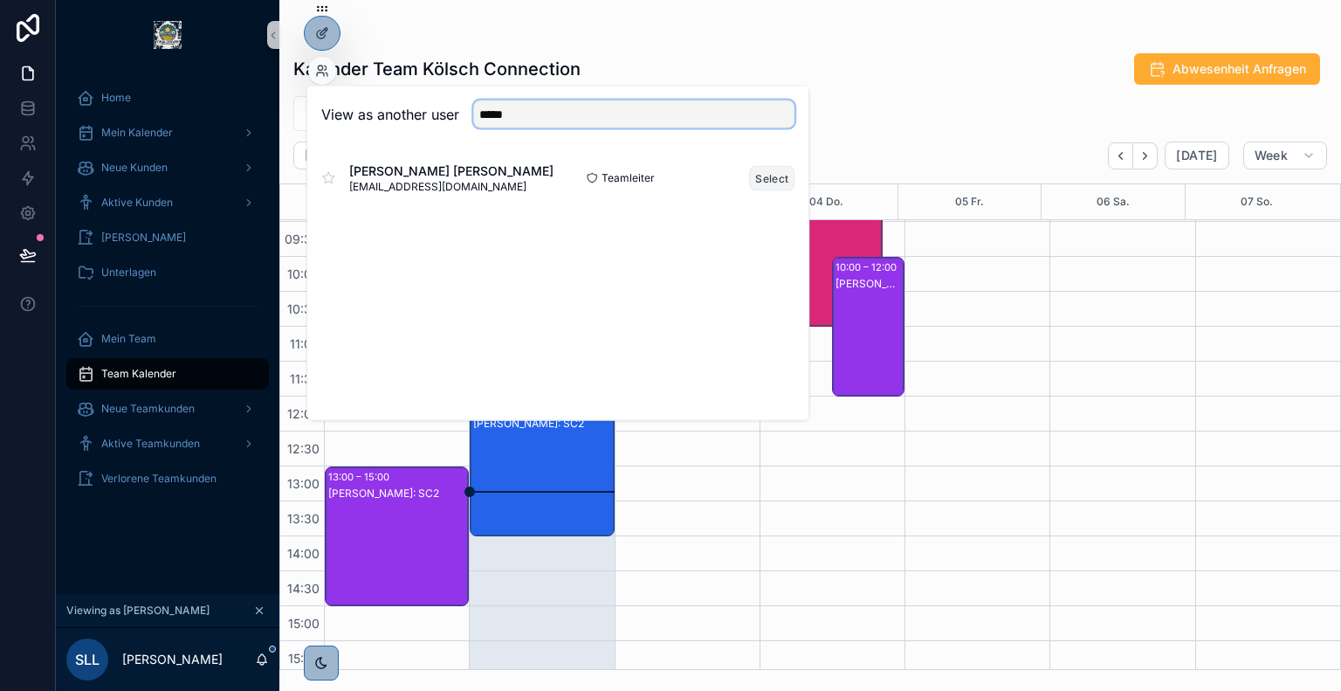
type input "*****"
click at [771, 175] on button "Select" at bounding box center [771, 177] width 45 height 25
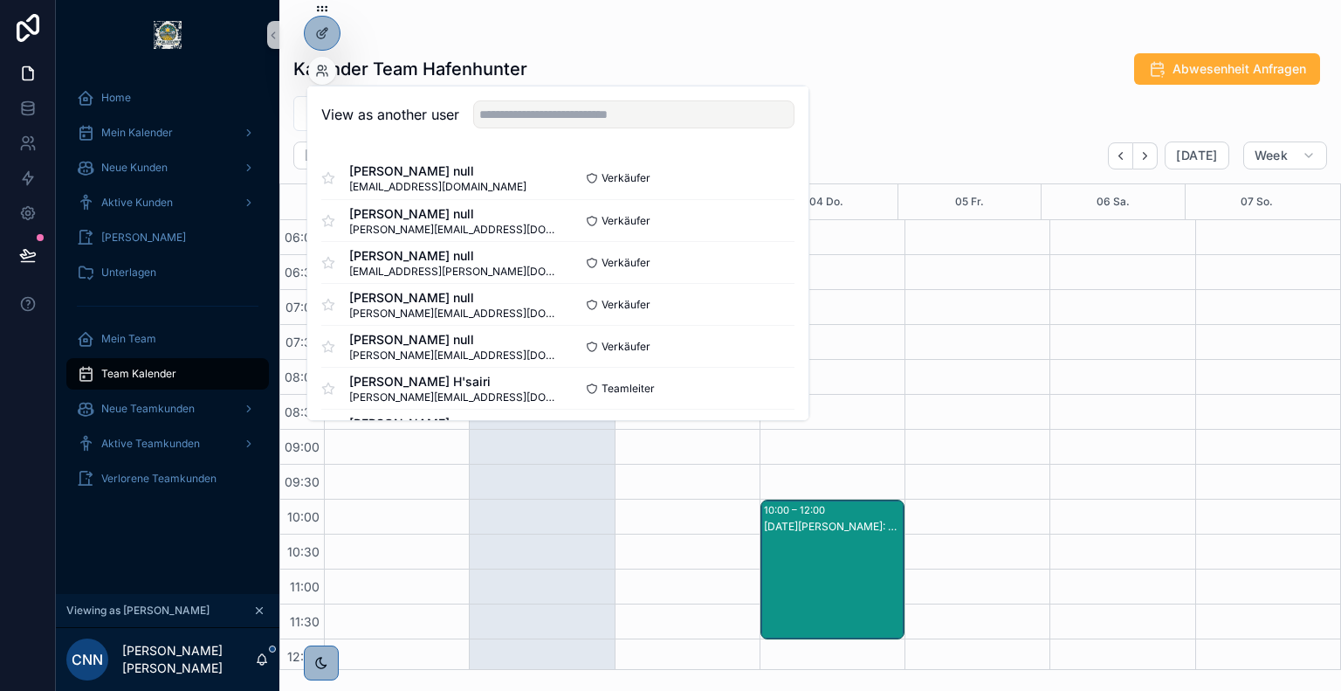
scroll to position [419, 0]
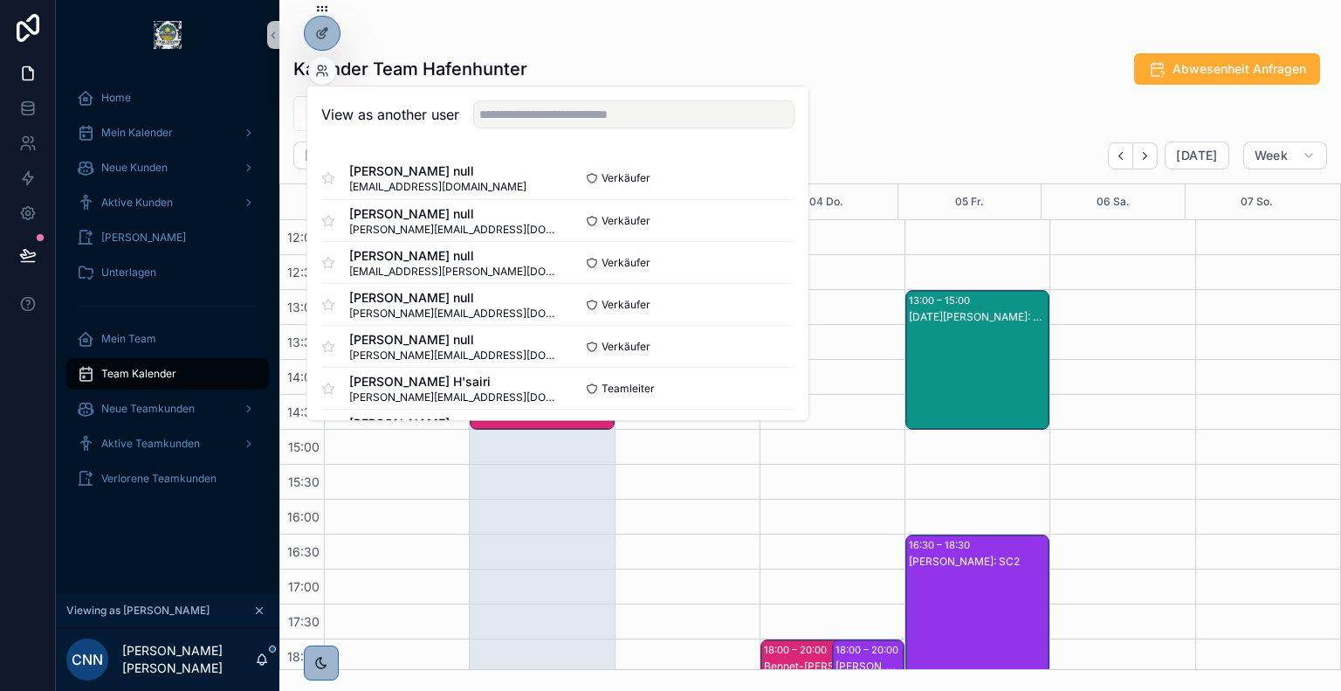
click at [890, 93] on div "Kalender Team Hafenhunter Abwesenheit Anfragen SC2 SC2 Follow Up Filter Seller …" at bounding box center [810, 356] width 1062 height 628
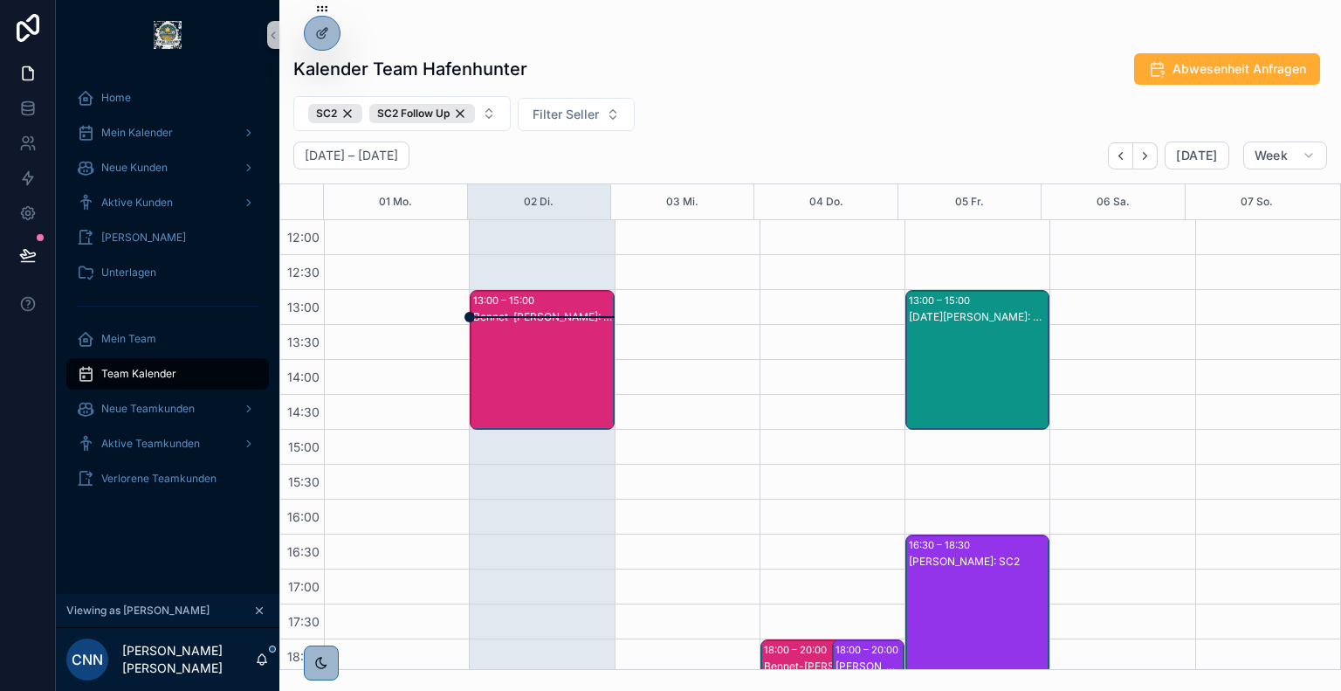
click at [561, 386] on div "Bennet-[PERSON_NAME]: SC2" at bounding box center [542, 377] width 139 height 136
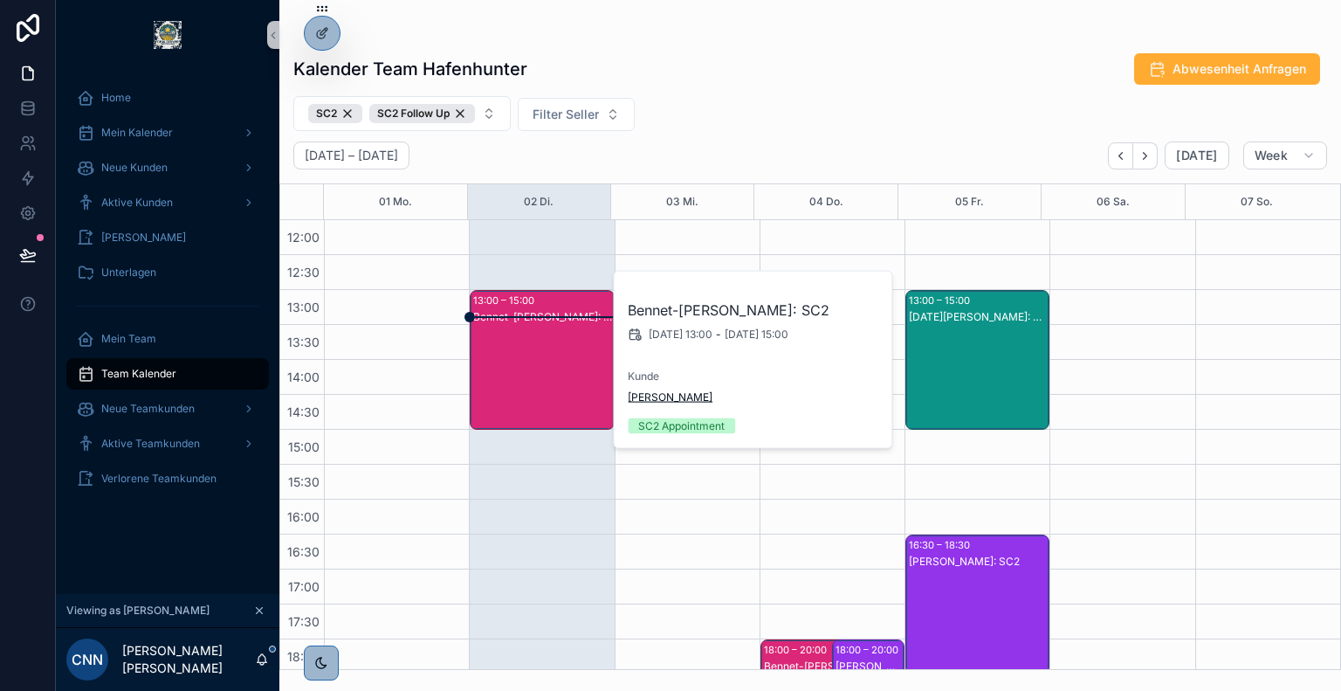
click at [654, 397] on span "[PERSON_NAME]" at bounding box center [670, 397] width 85 height 14
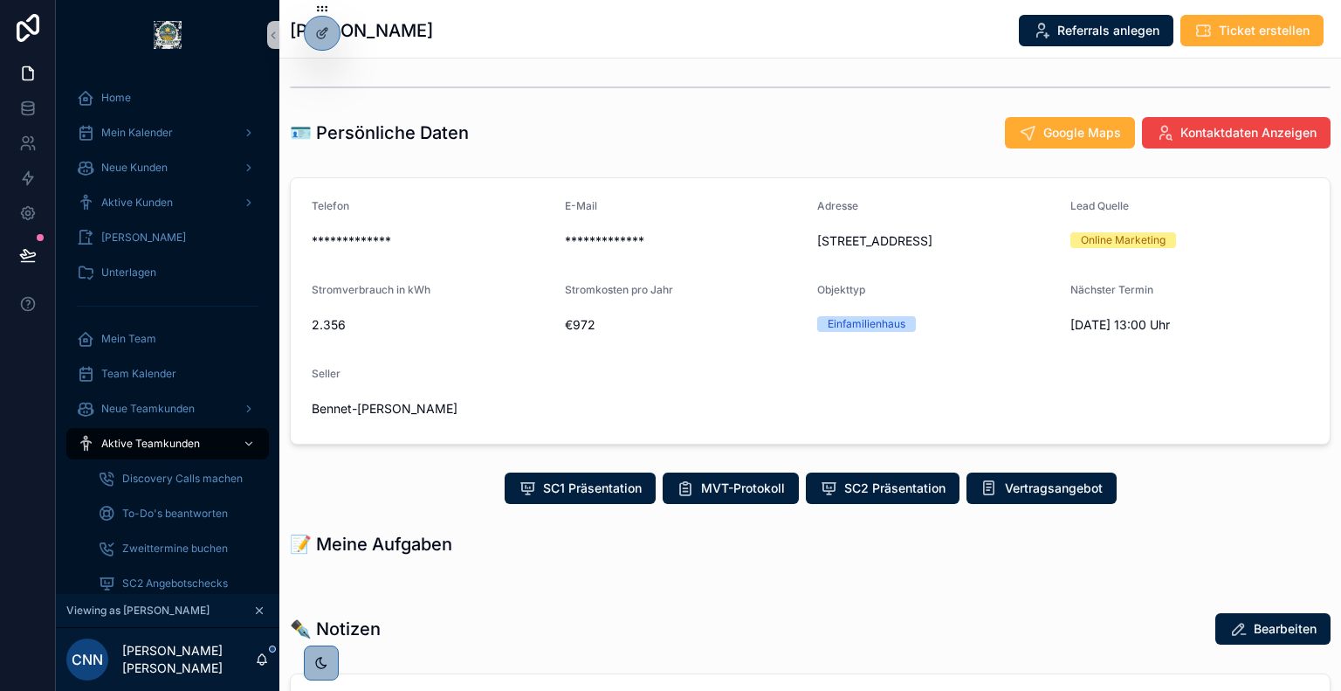
scroll to position [213, 0]
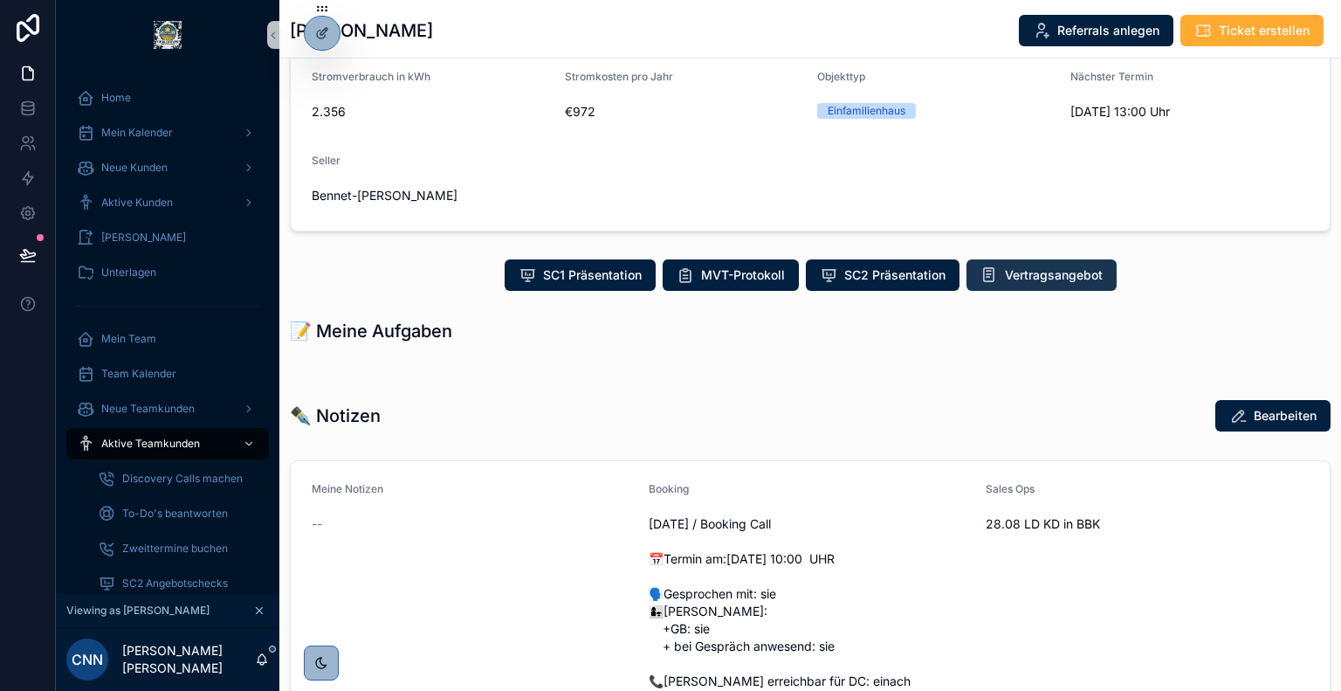
click at [1012, 284] on span "Vertragsangebot" at bounding box center [1054, 274] width 98 height 17
click at [1071, 284] on span "Vertragsangebot" at bounding box center [1054, 274] width 98 height 17
click at [1015, 284] on span "Vertragsangebot" at bounding box center [1054, 274] width 98 height 17
click at [1007, 284] on span "Vertragsangebot" at bounding box center [1054, 274] width 98 height 17
click at [1034, 284] on span "Vertragsangebot" at bounding box center [1054, 274] width 98 height 17
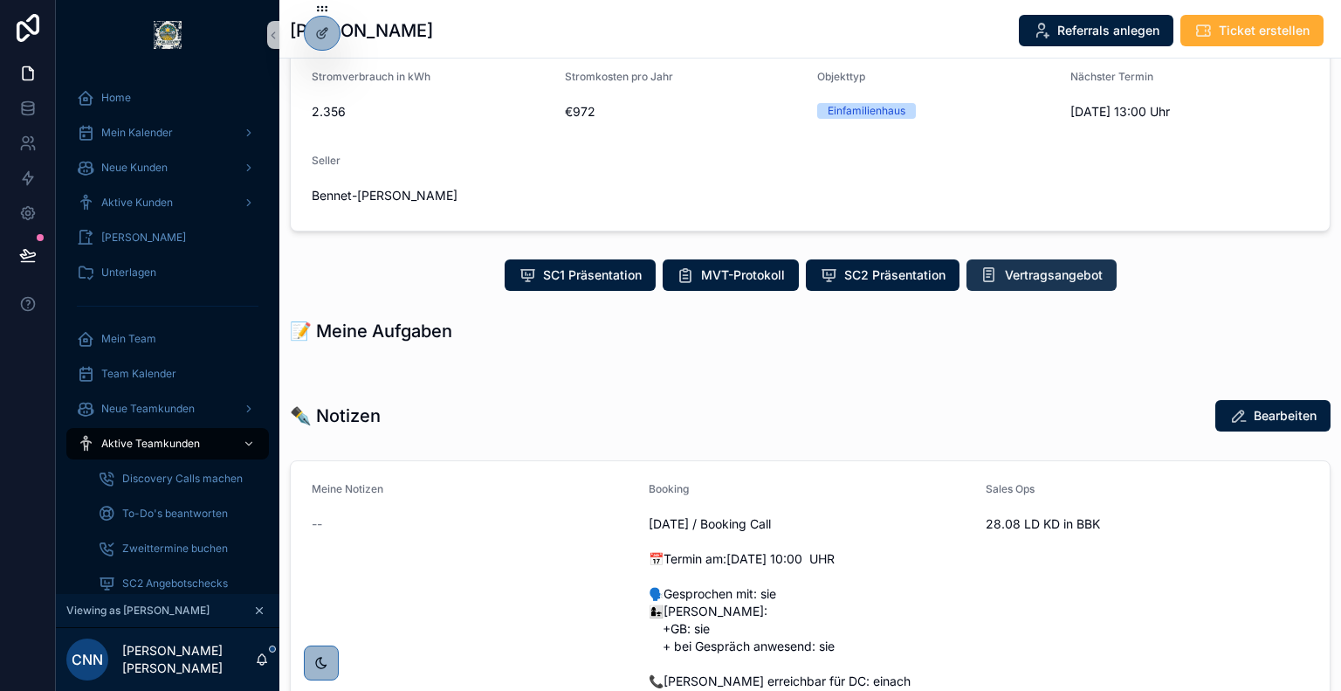
click at [1021, 291] on button "Vertragsangebot" at bounding box center [1041, 274] width 150 height 31
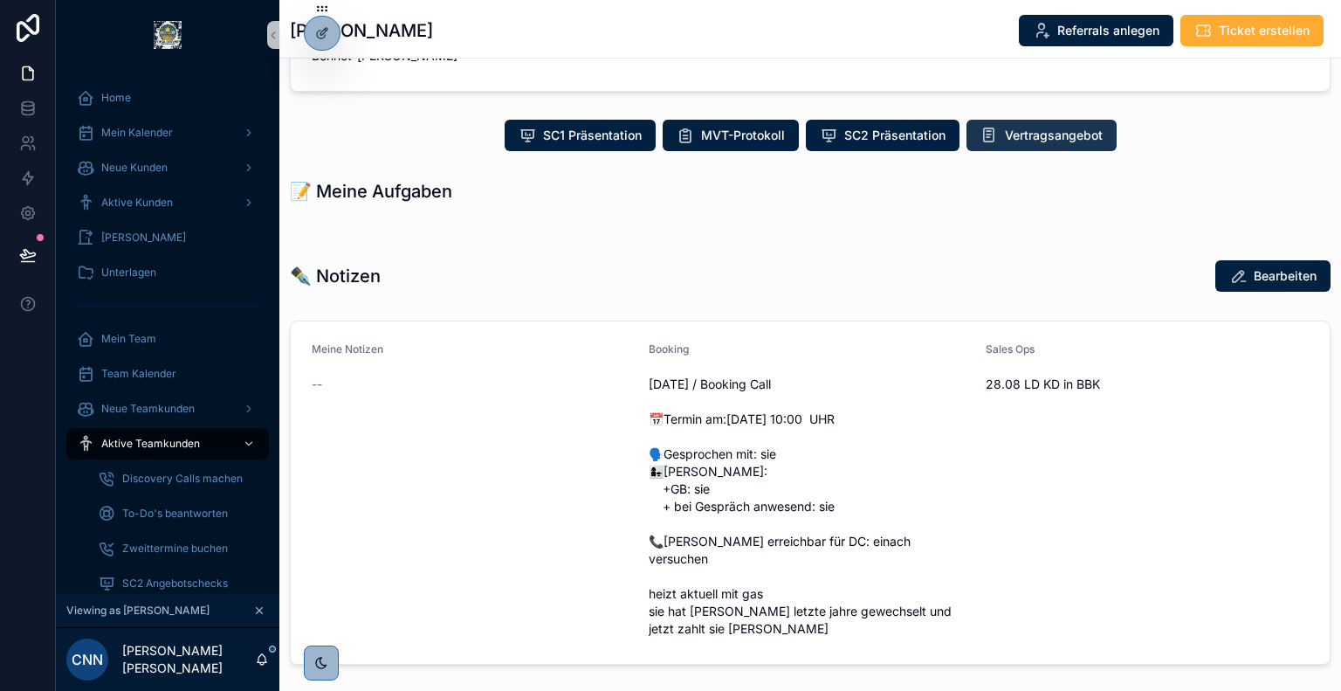
click at [1036, 144] on span "Vertragsangebot" at bounding box center [1054, 135] width 98 height 17
click at [1028, 151] on button "Vertragsangebot" at bounding box center [1041, 135] width 150 height 31
click at [1052, 144] on span "Vertragsangebot" at bounding box center [1054, 135] width 98 height 17
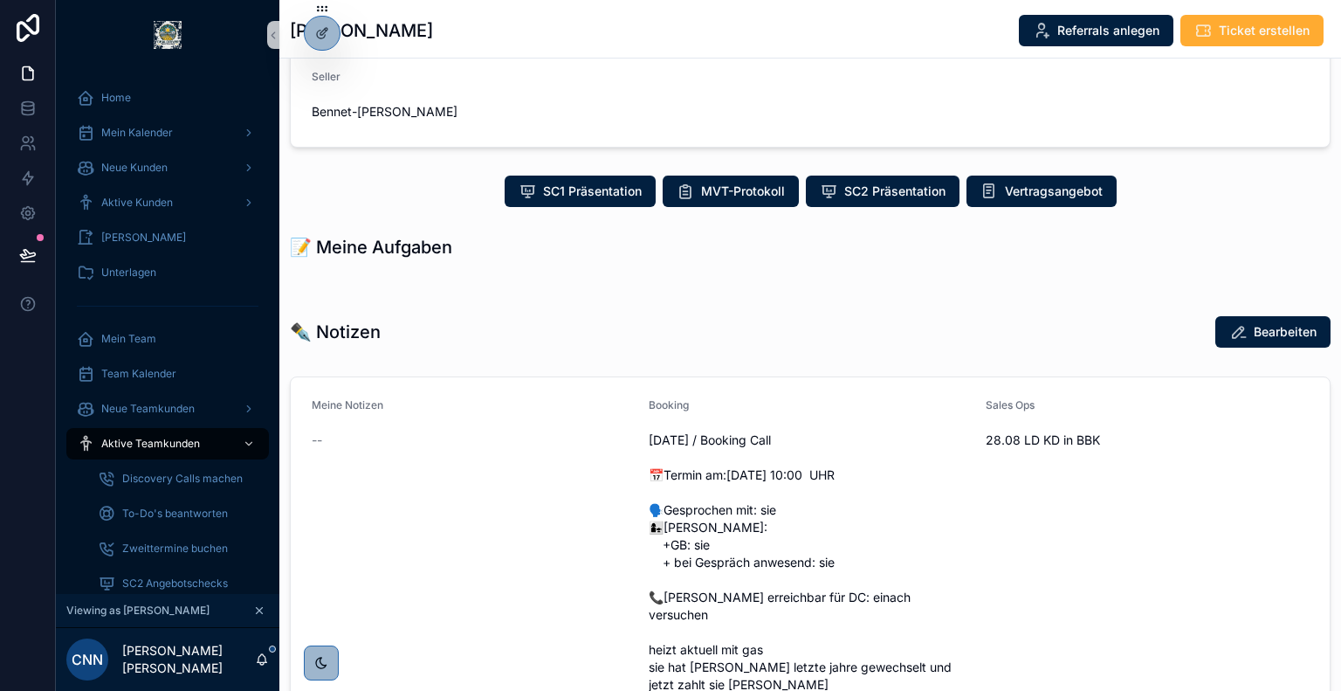
scroll to position [297, 0]
click at [1048, 200] on span "Vertragsangebot" at bounding box center [1054, 190] width 98 height 17
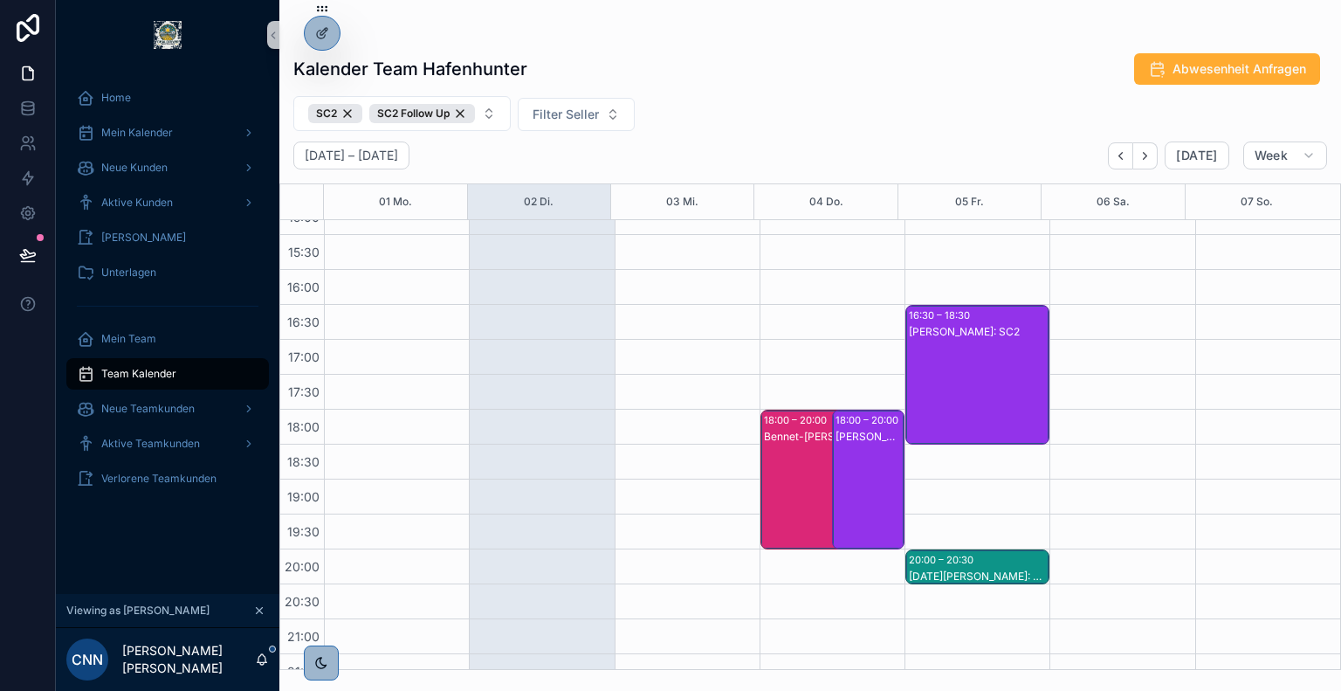
scroll to position [667, 0]
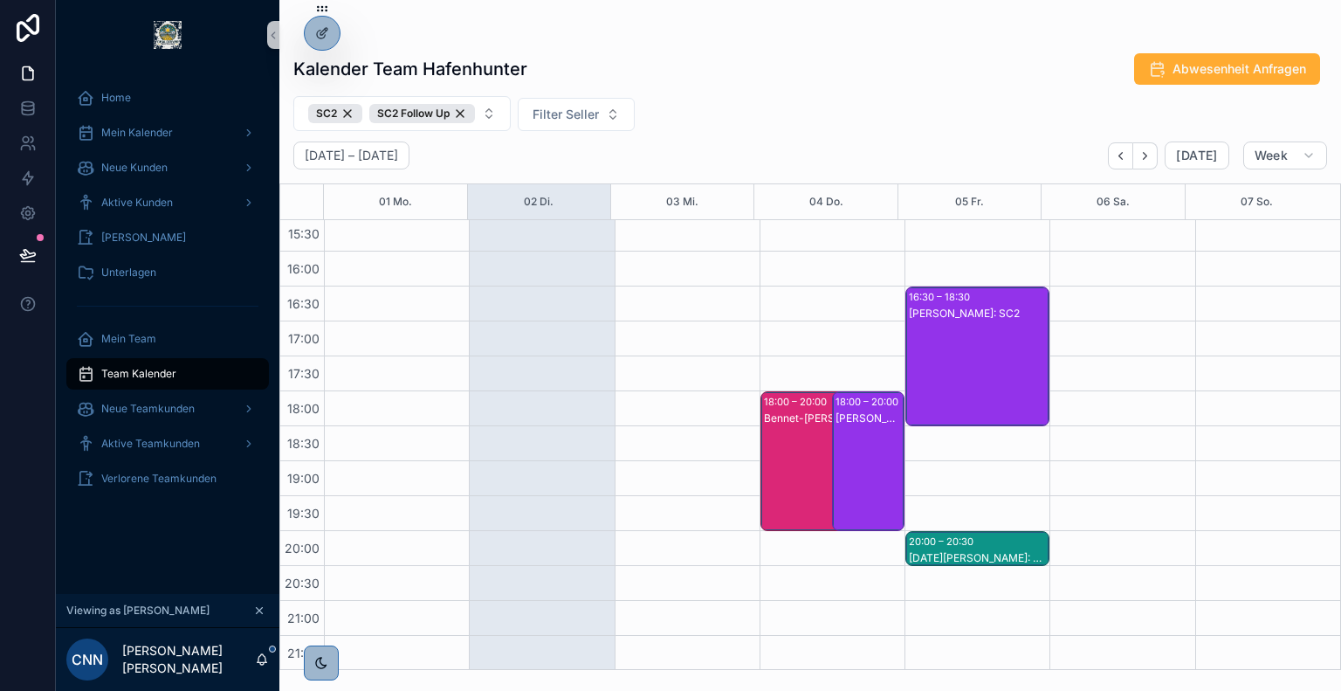
click at [852, 425] on div "[PERSON_NAME]: SC2" at bounding box center [868, 478] width 67 height 136
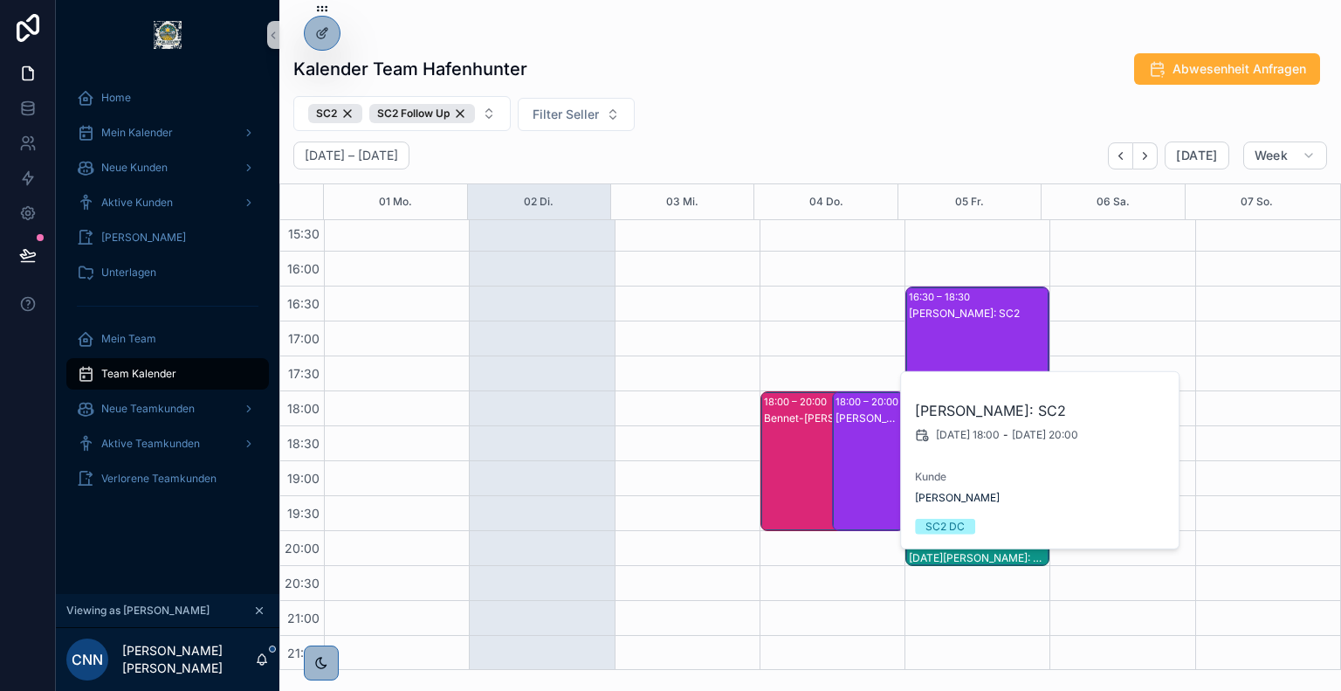
click at [764, 411] on div "Bennet-[PERSON_NAME]: SC2" at bounding box center [822, 418] width 117 height 14
click at [957, 320] on div "[PERSON_NAME]: SC2" at bounding box center [978, 374] width 139 height 136
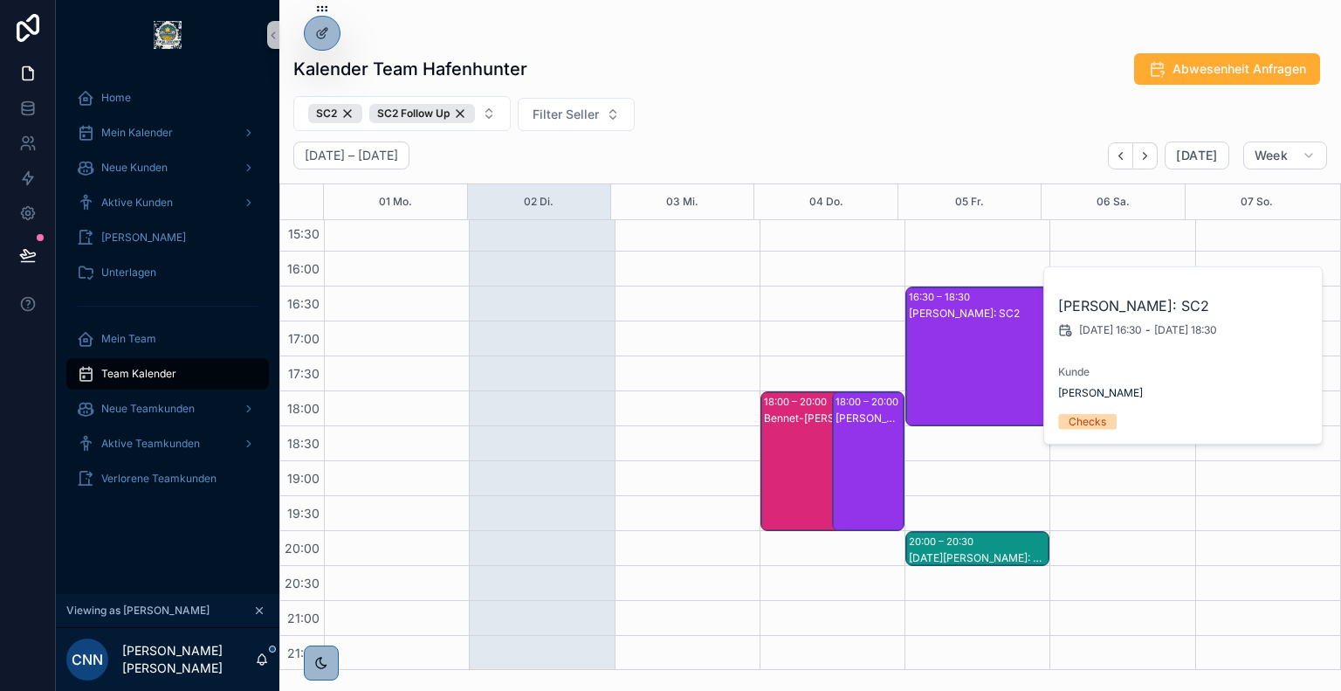
scroll to position [377, 0]
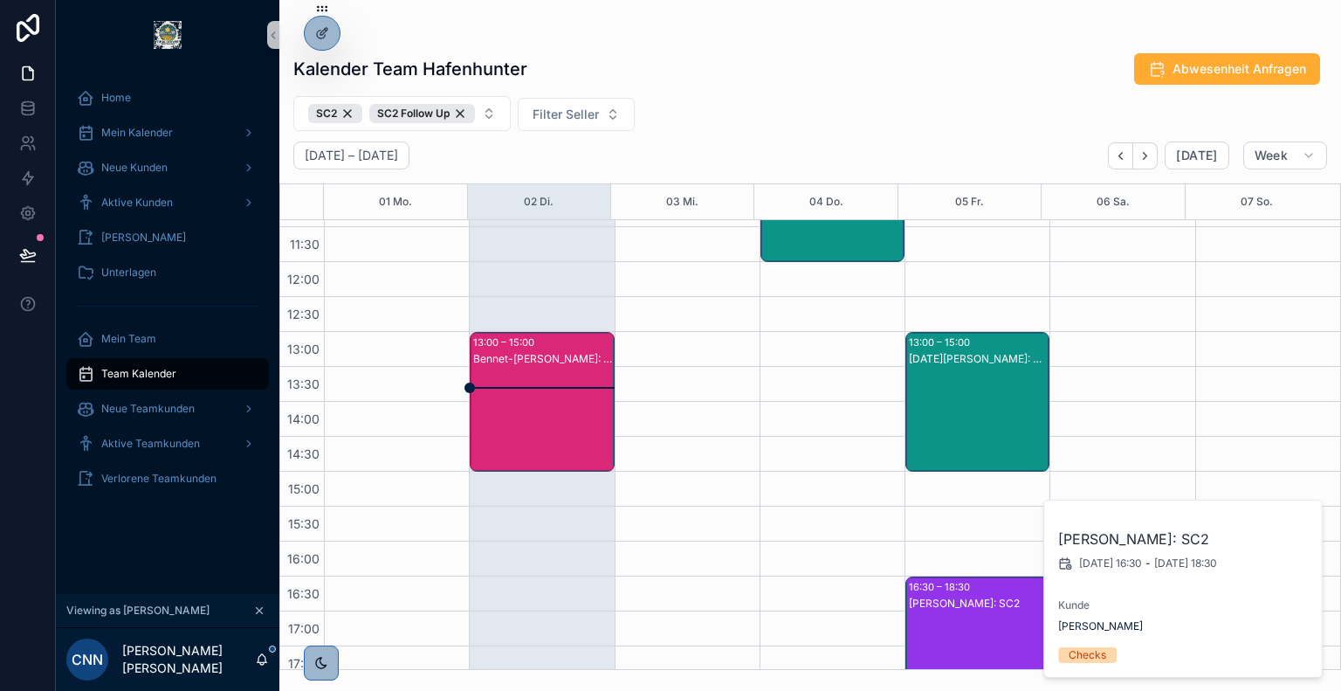
click at [941, 387] on div "[DATE][PERSON_NAME]: SC2" at bounding box center [978, 419] width 139 height 136
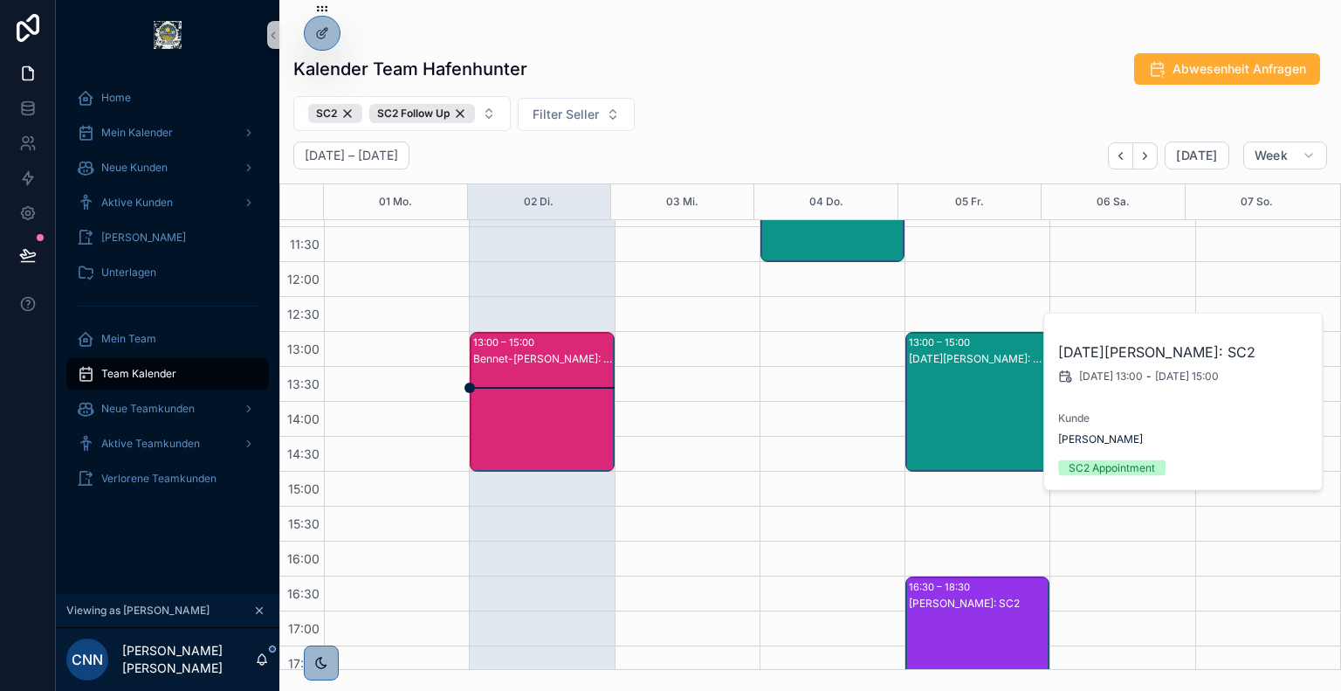
scroll to position [293, 0]
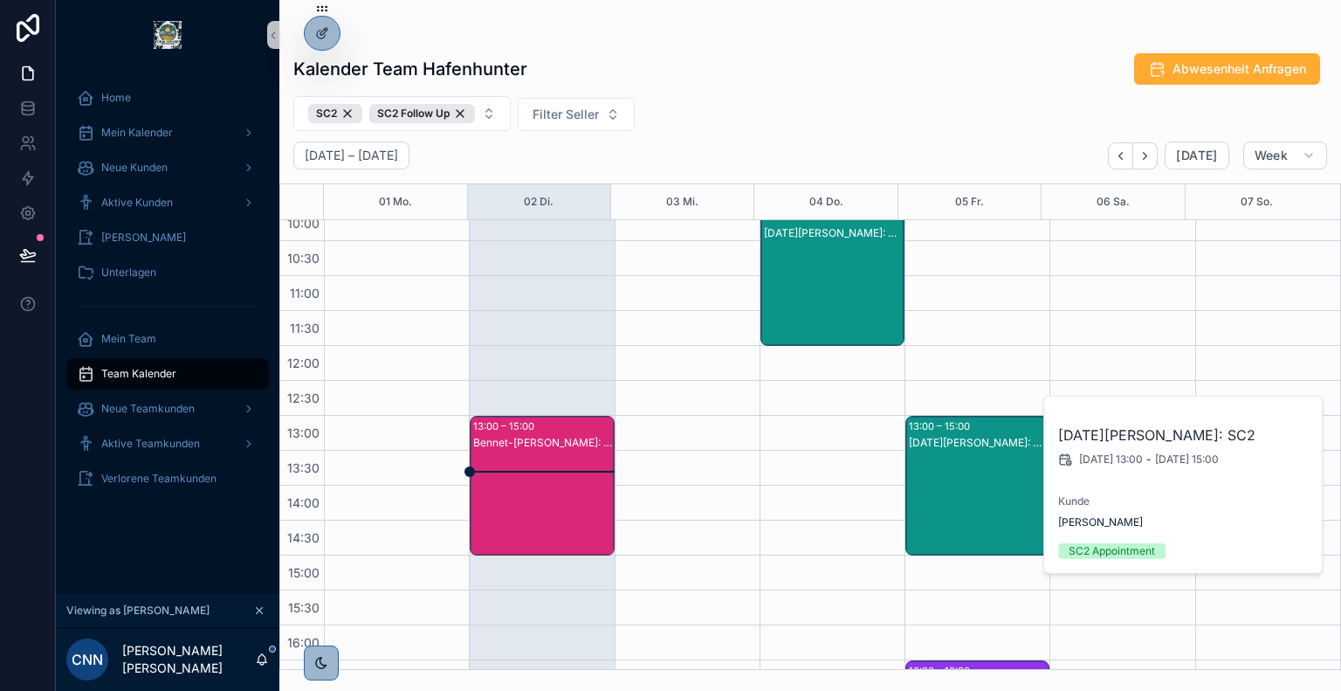
click at [842, 306] on div "[DATE][PERSON_NAME]: SC2" at bounding box center [833, 293] width 139 height 136
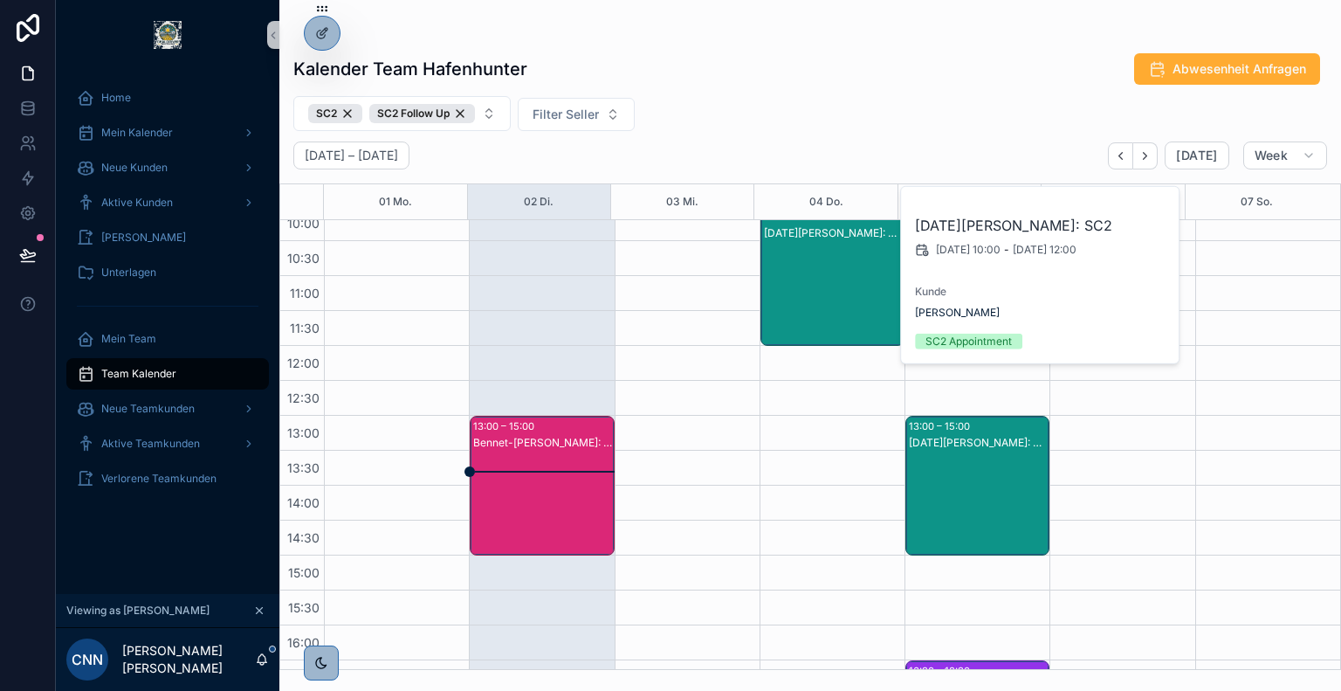
click at [778, 148] on div "[DATE] – [DATE] [DATE] Week" at bounding box center [810, 155] width 1062 height 28
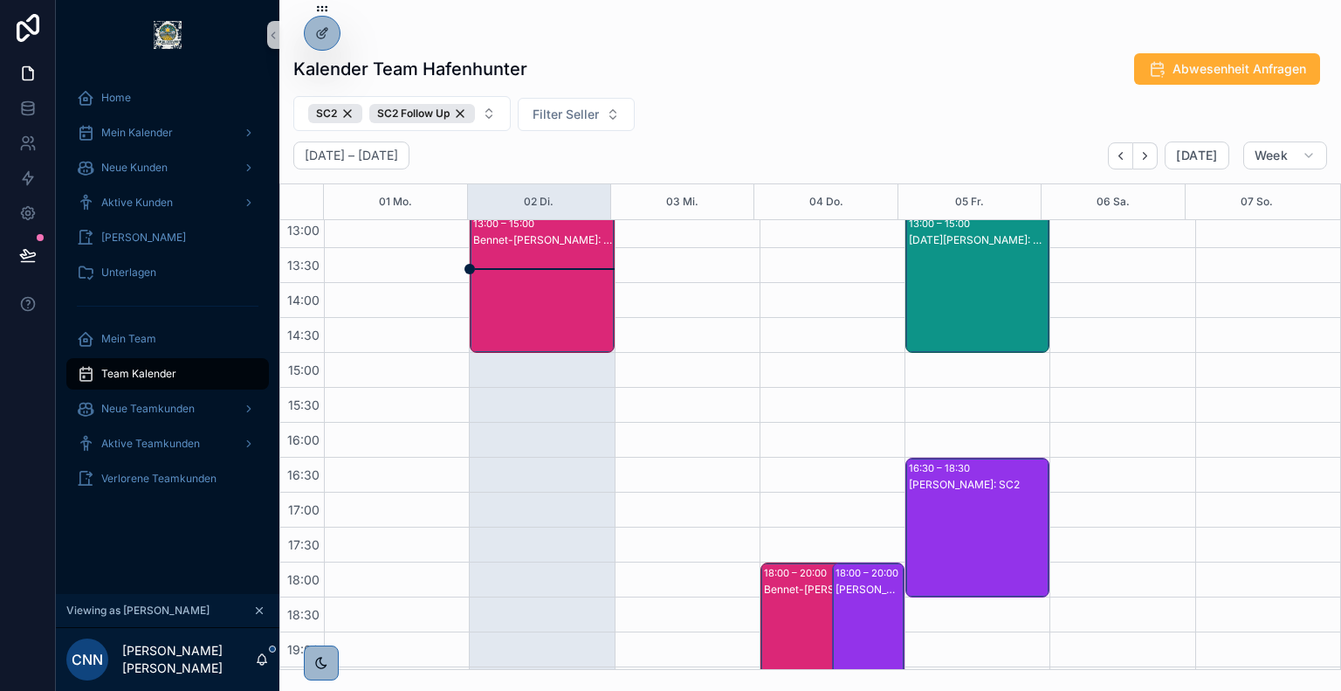
scroll to position [334, 0]
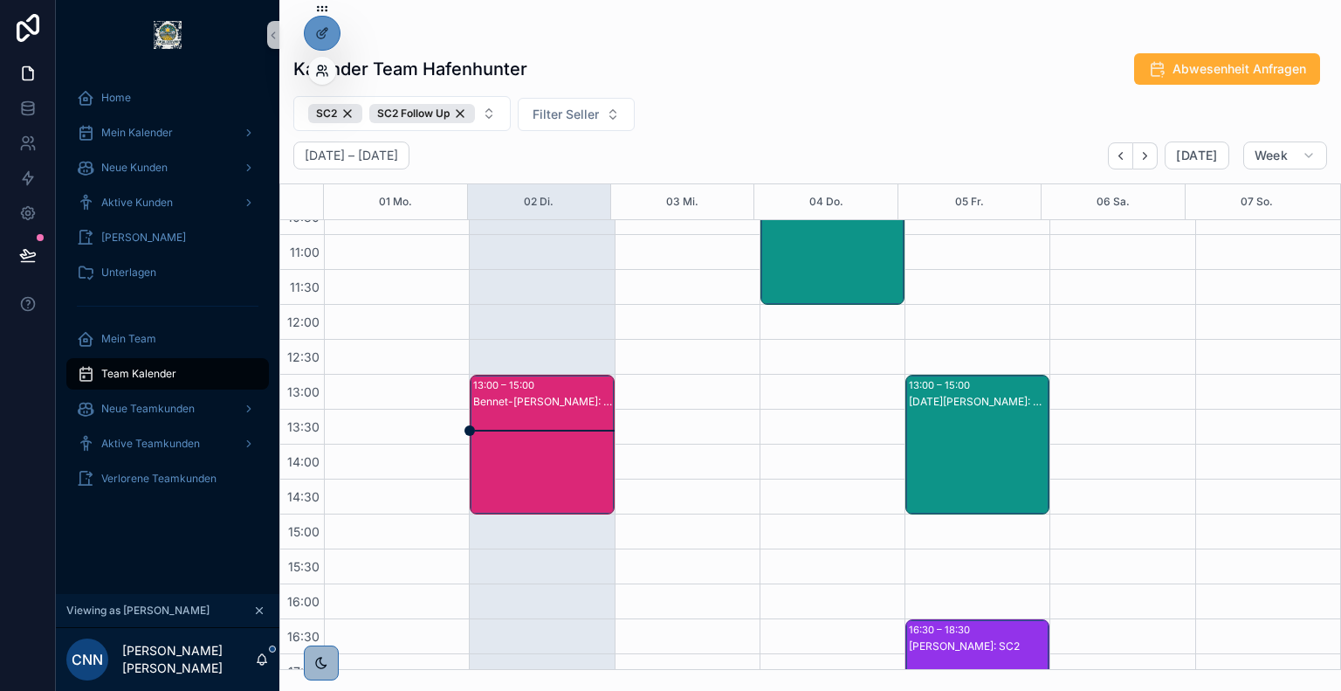
click at [320, 68] on icon at bounding box center [322, 71] width 14 height 14
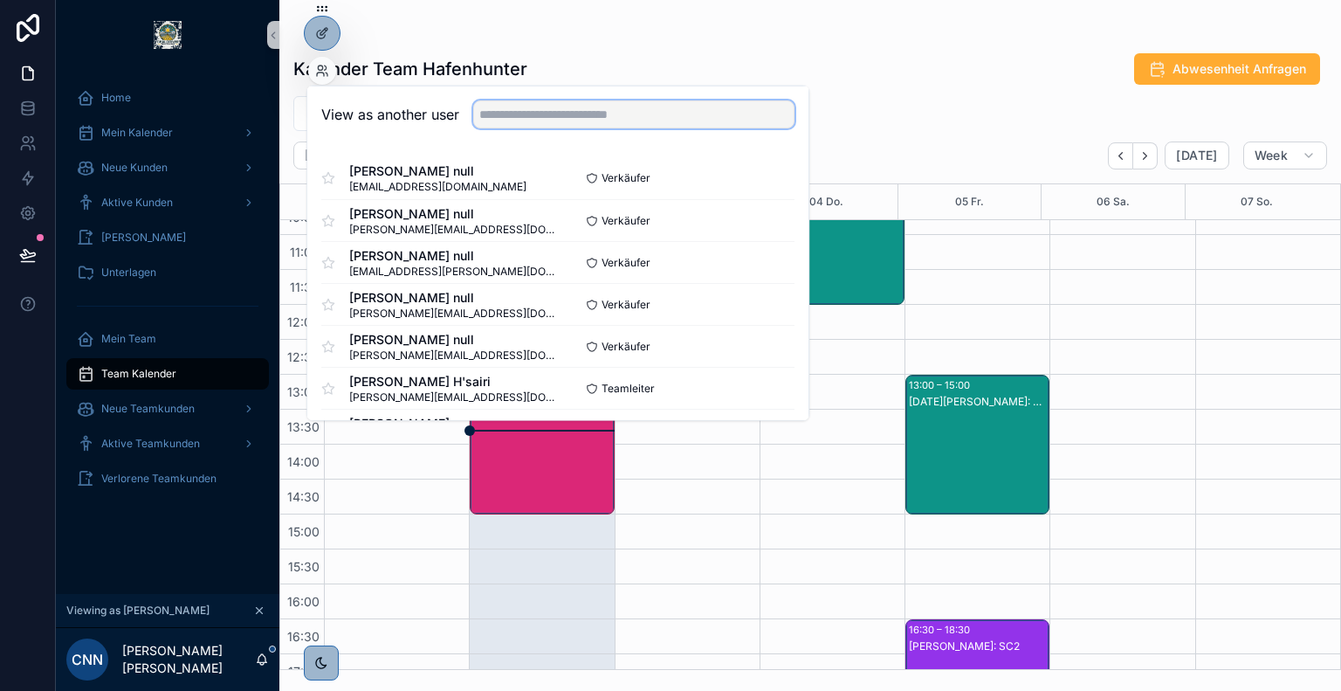
click at [506, 116] on input "text" at bounding box center [633, 114] width 321 height 28
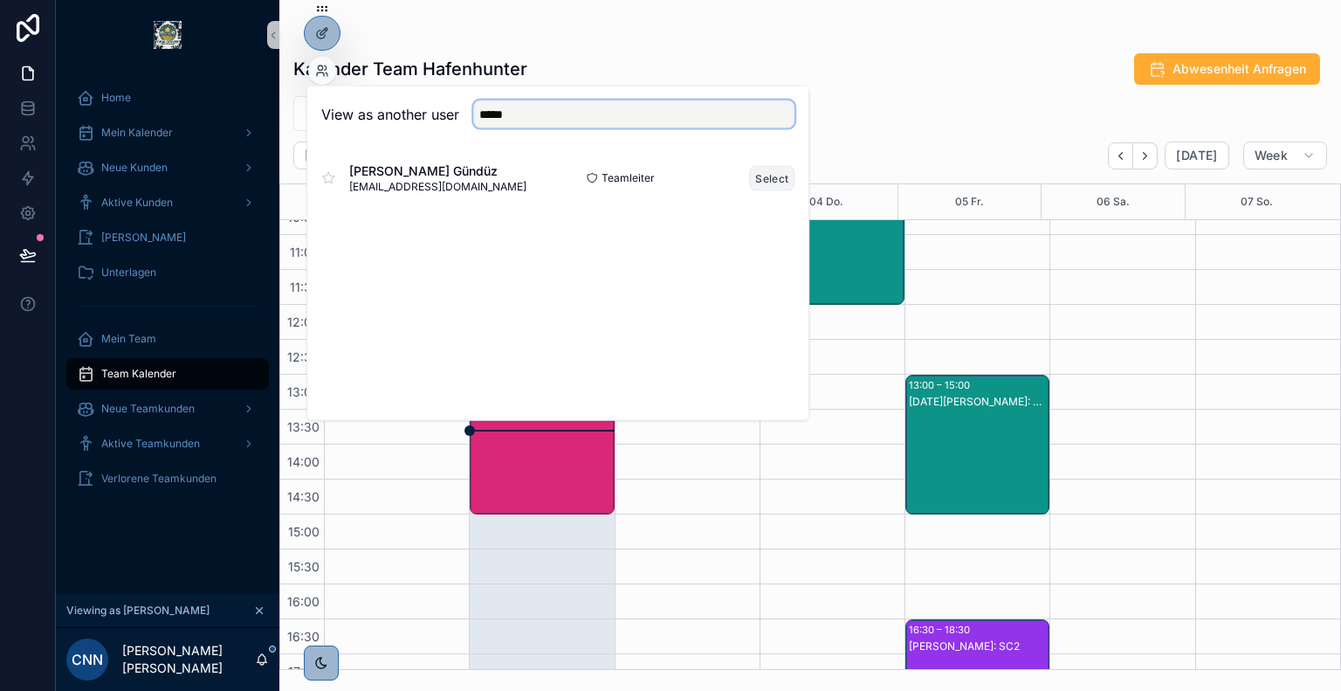
type input "*****"
click at [759, 177] on button "Select" at bounding box center [771, 177] width 45 height 25
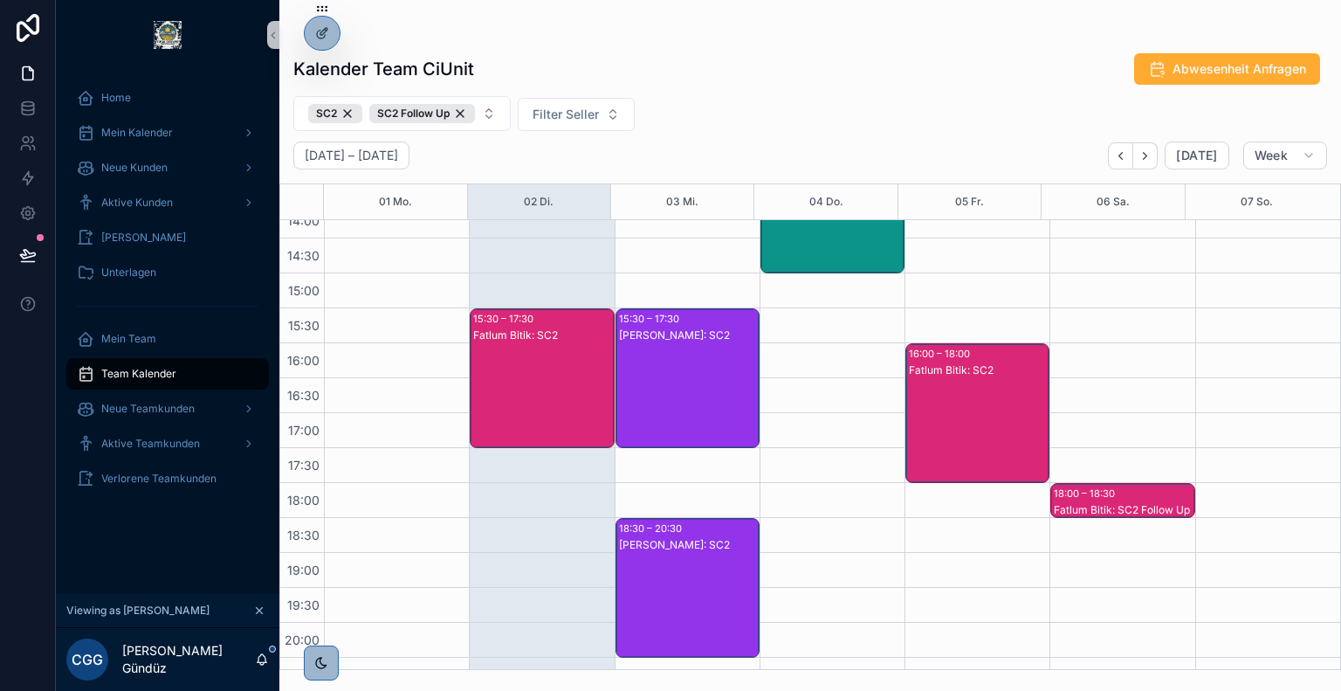
scroll to position [576, 0]
click at [538, 383] on div "Fatlum Bitik: SC2" at bounding box center [542, 394] width 139 height 136
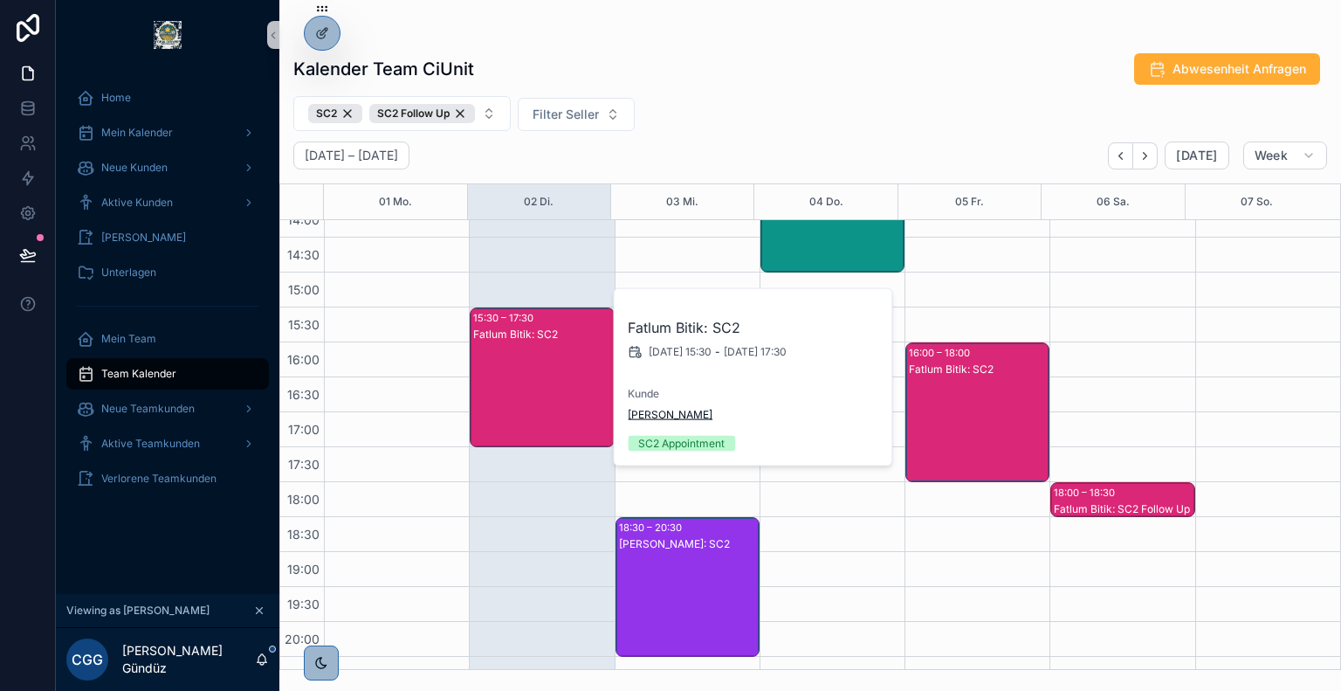
click at [677, 417] on span "Josef Otte-Schelle" at bounding box center [670, 415] width 85 height 14
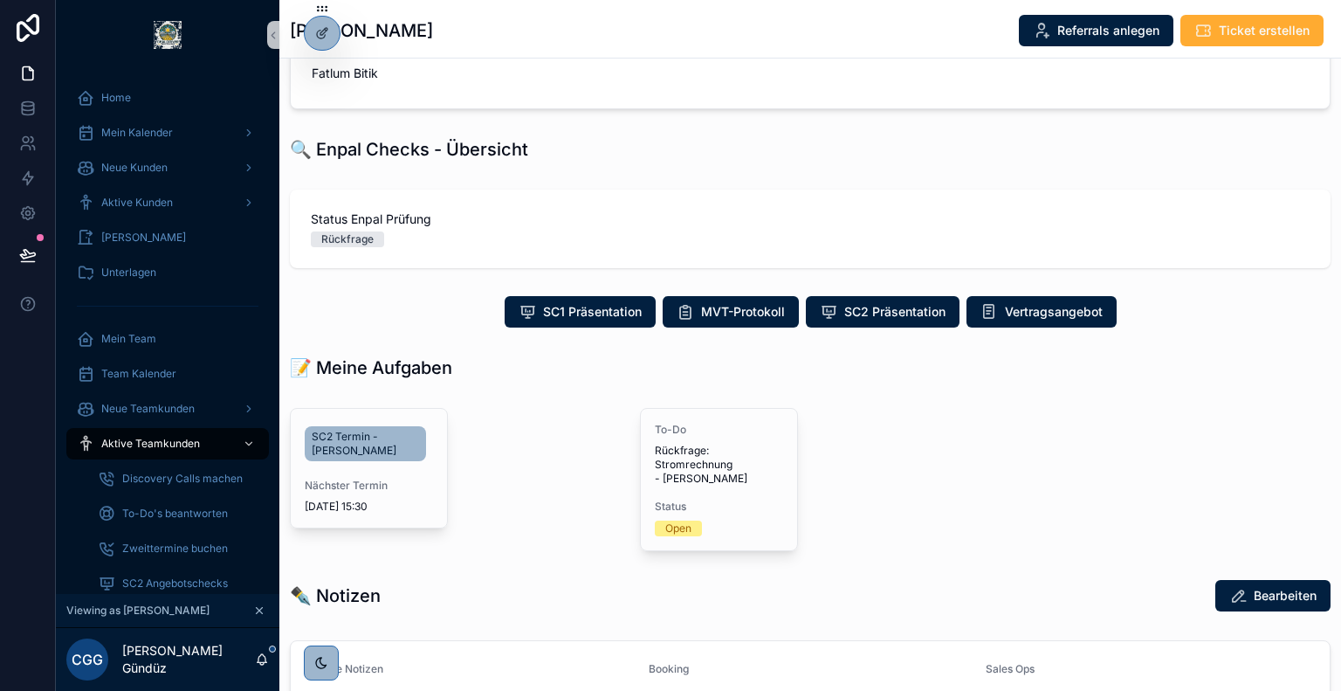
scroll to position [353, 0]
click at [1068, 303] on span "Vertragsangebot" at bounding box center [1054, 311] width 98 height 17
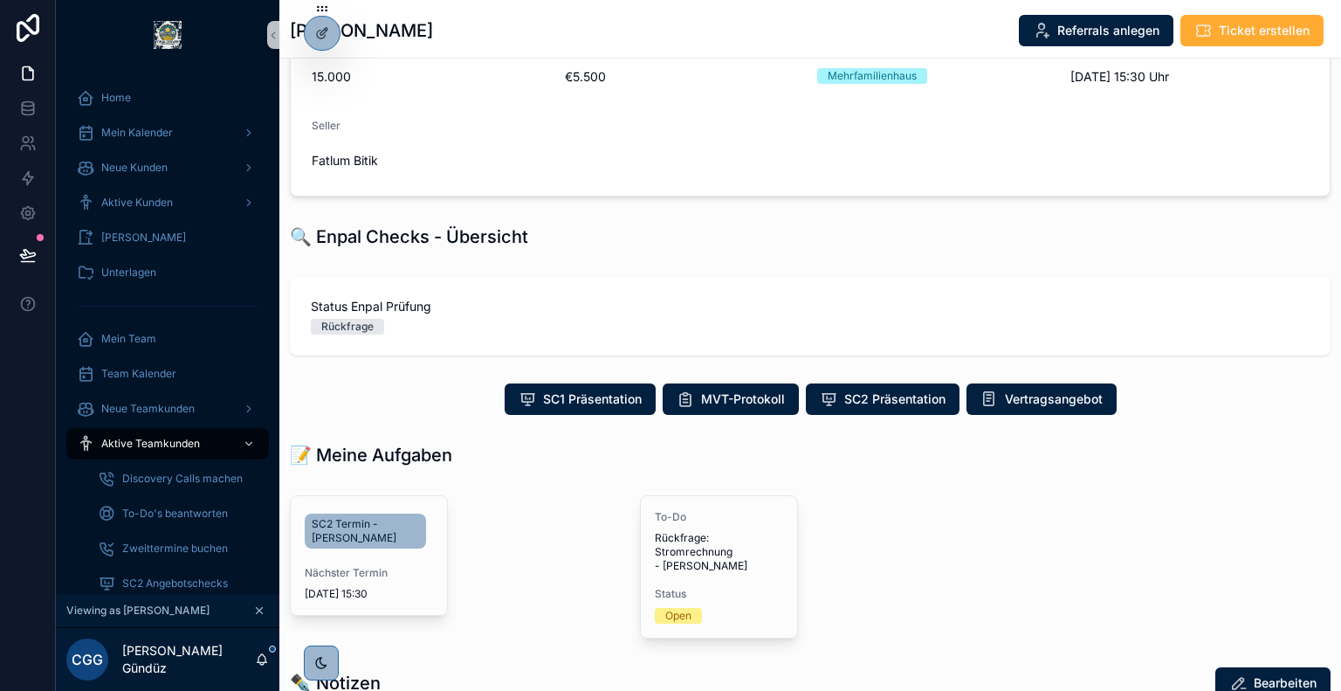
scroll to position [347, 0]
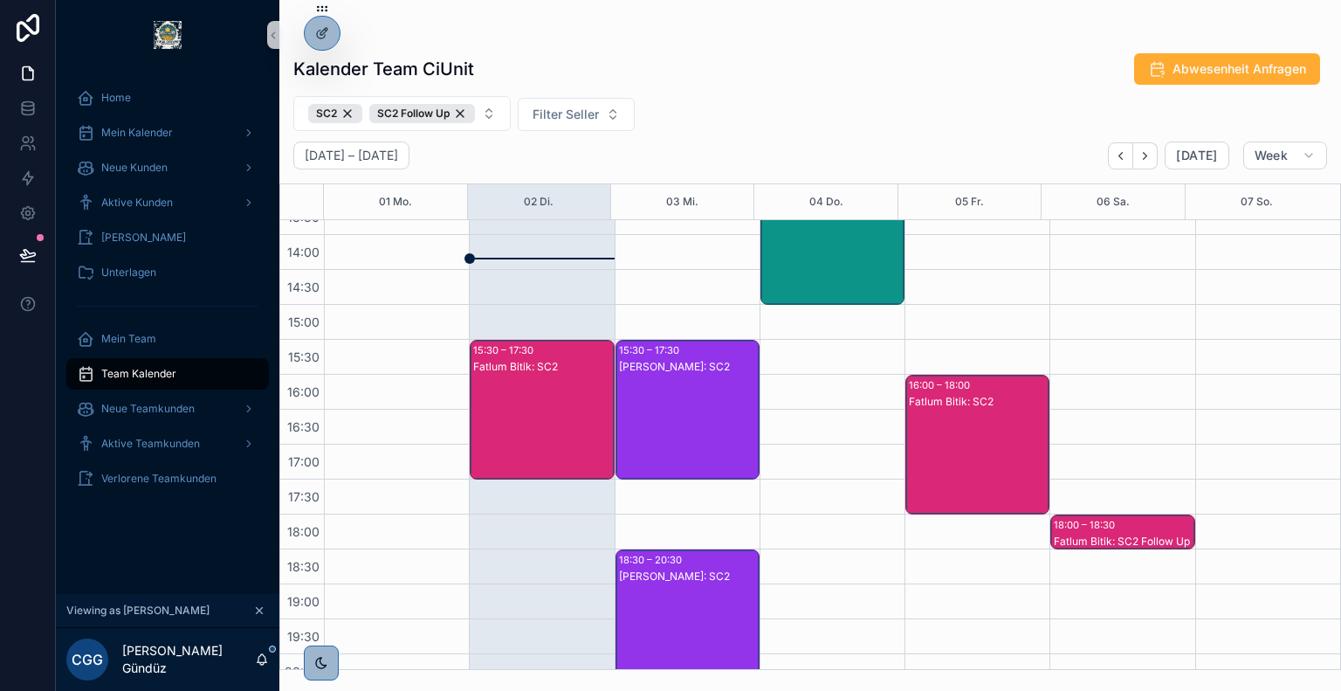
scroll to position [541, 0]
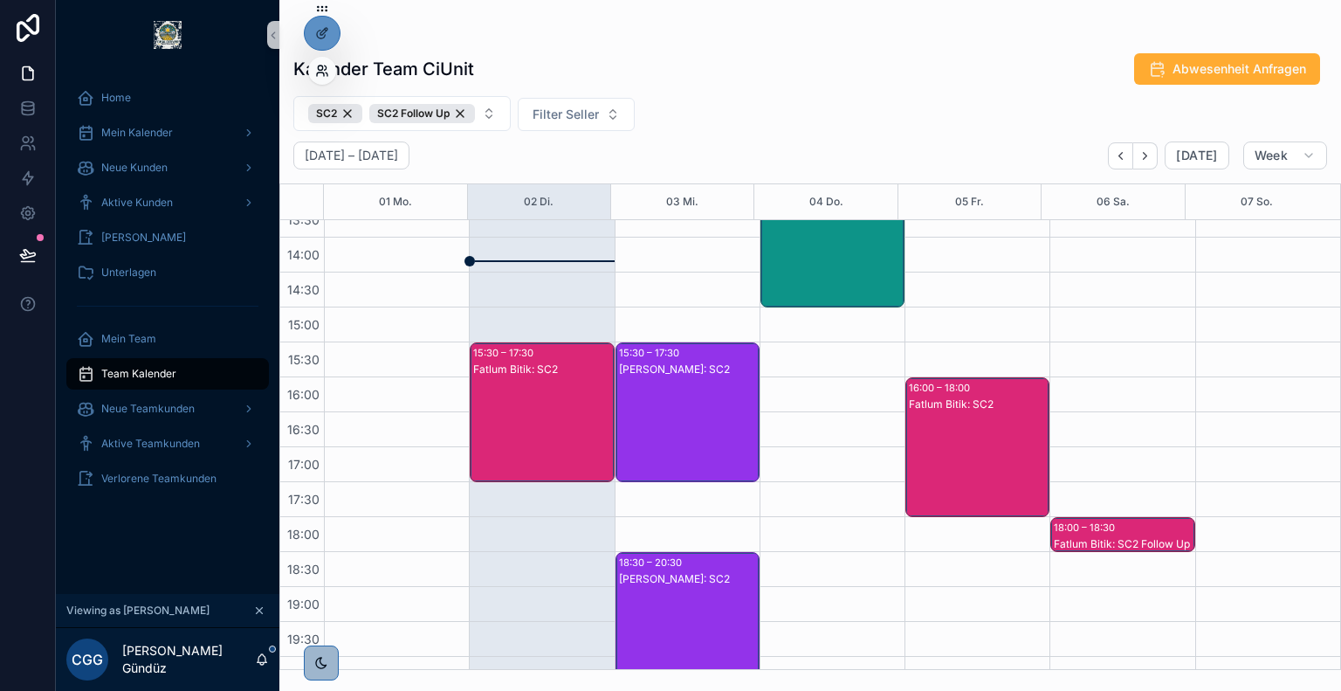
click at [321, 72] on icon at bounding box center [320, 73] width 7 height 3
click at [555, 28] on div "scrollable content" at bounding box center [810, 35] width 1034 height 14
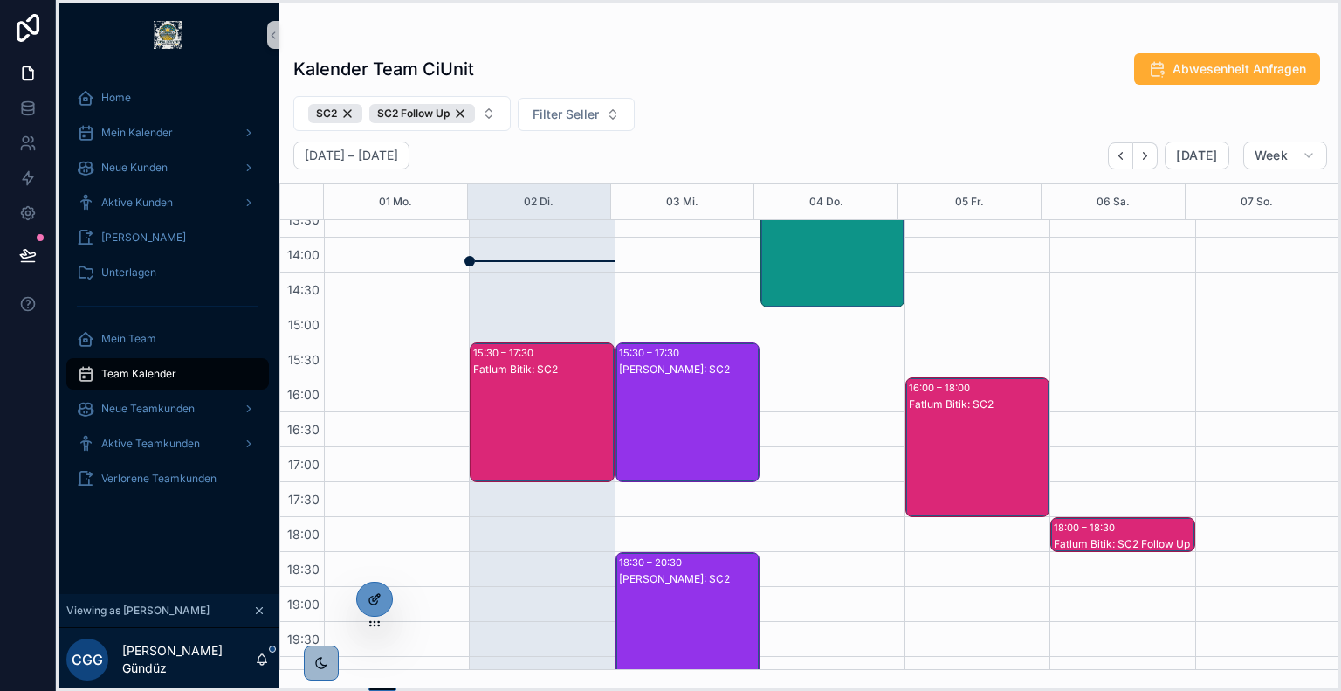
drag, startPoint x: 321, startPoint y: 6, endPoint x: 374, endPoint y: 586, distance: 582.0
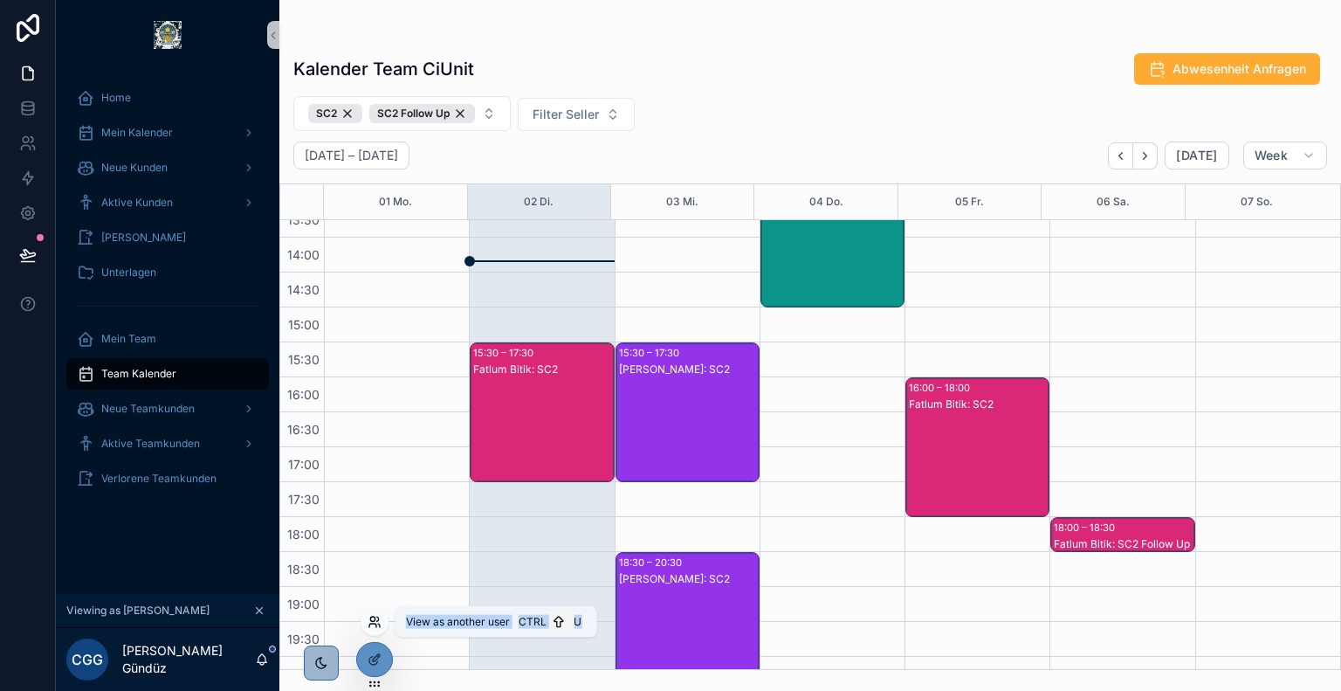
click at [375, 621] on icon at bounding box center [375, 622] width 14 height 14
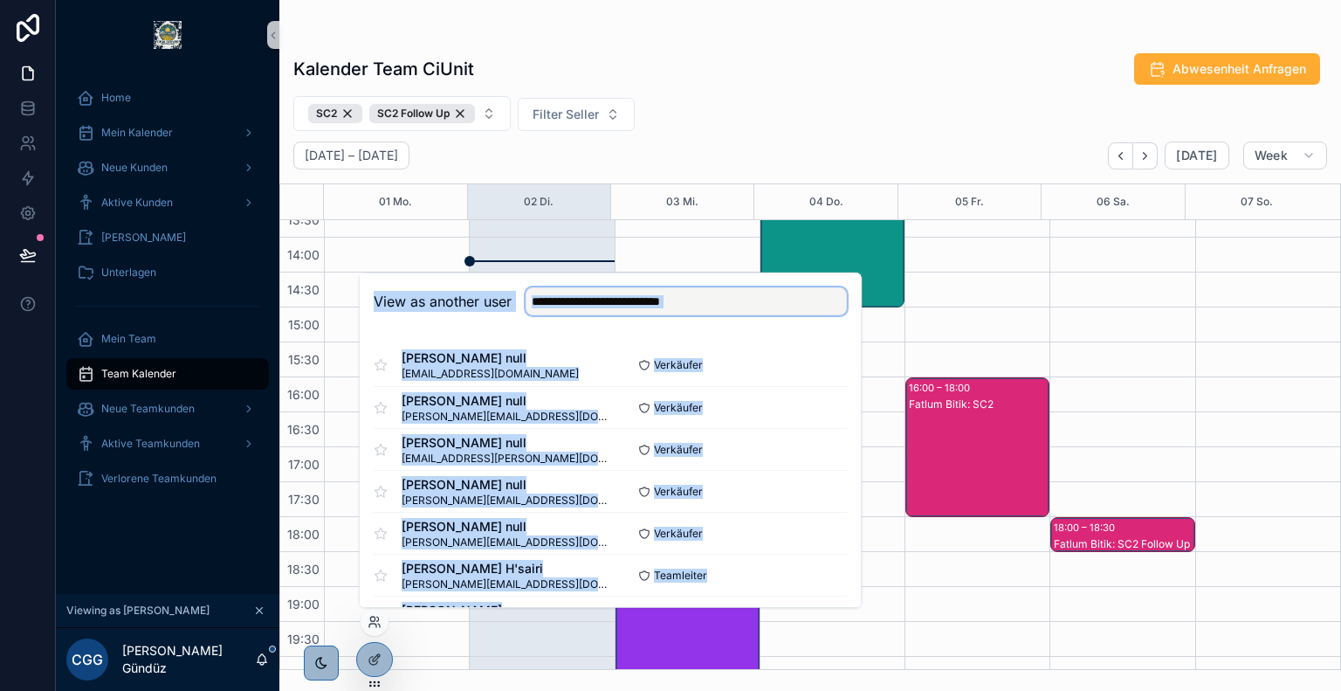
click at [725, 292] on input "text" at bounding box center [686, 301] width 321 height 28
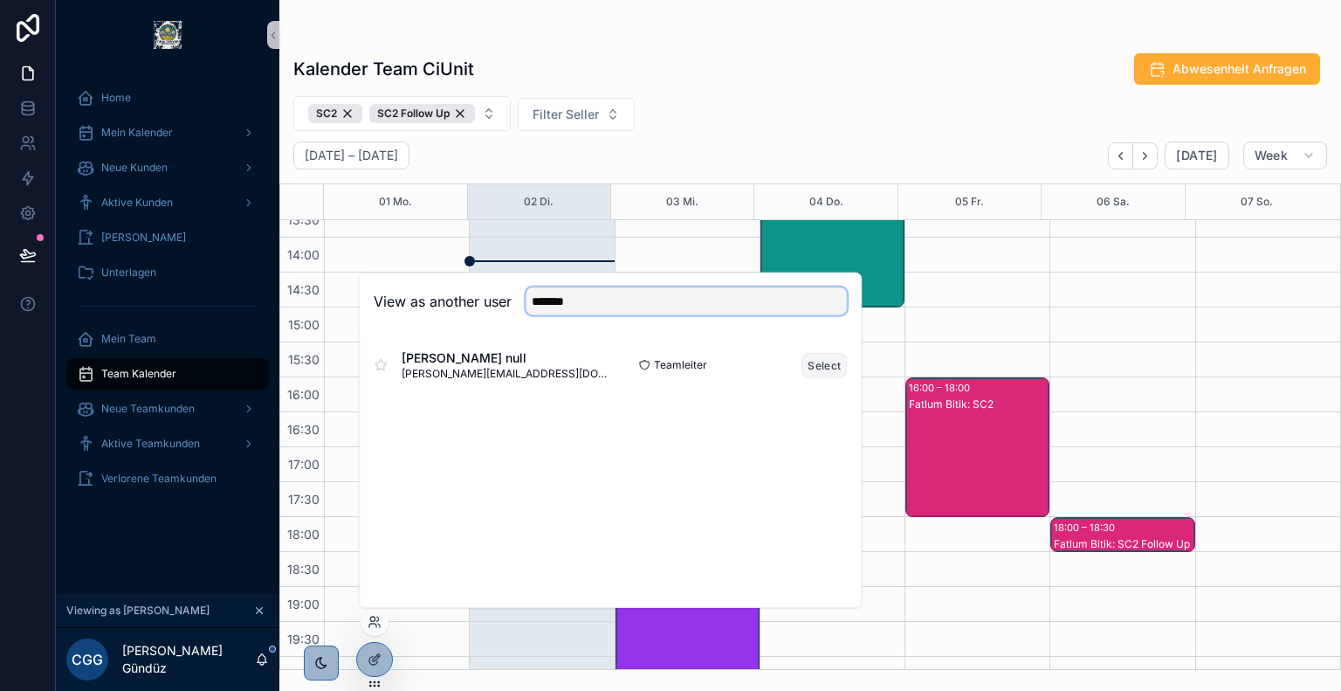
type input "*******"
click at [818, 362] on button "Select" at bounding box center [823, 364] width 45 height 25
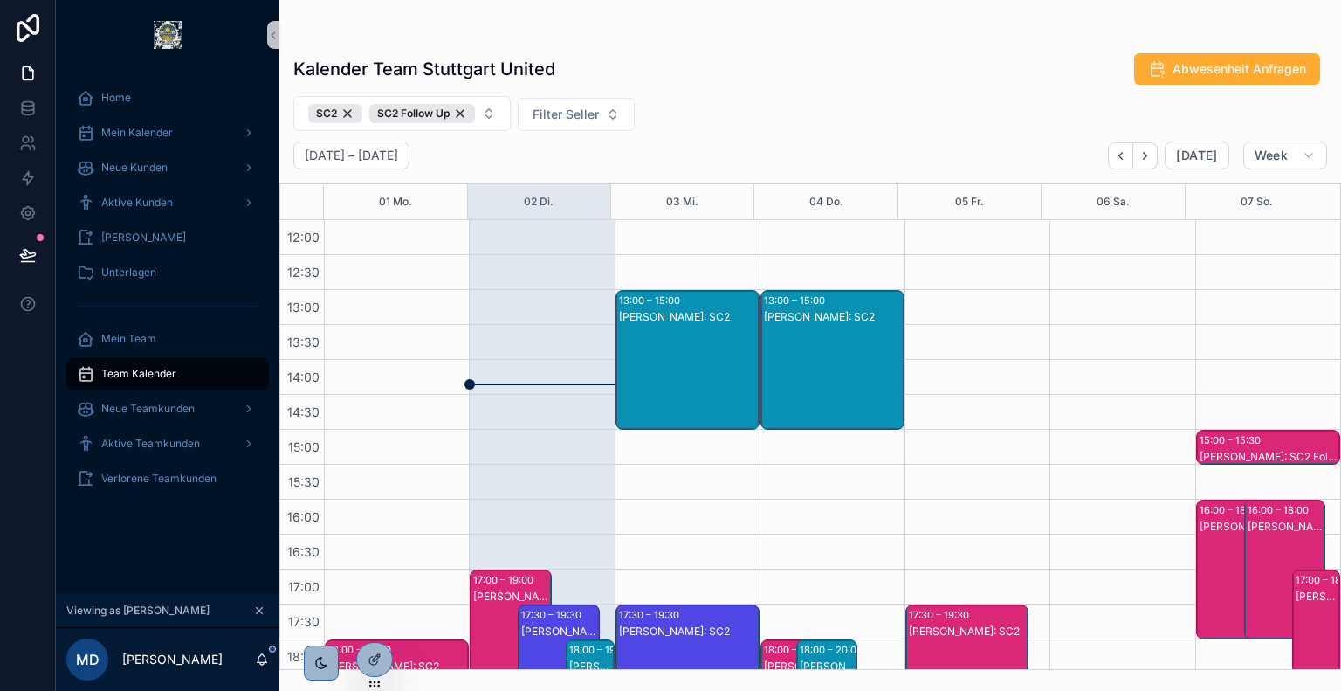
scroll to position [639, 0]
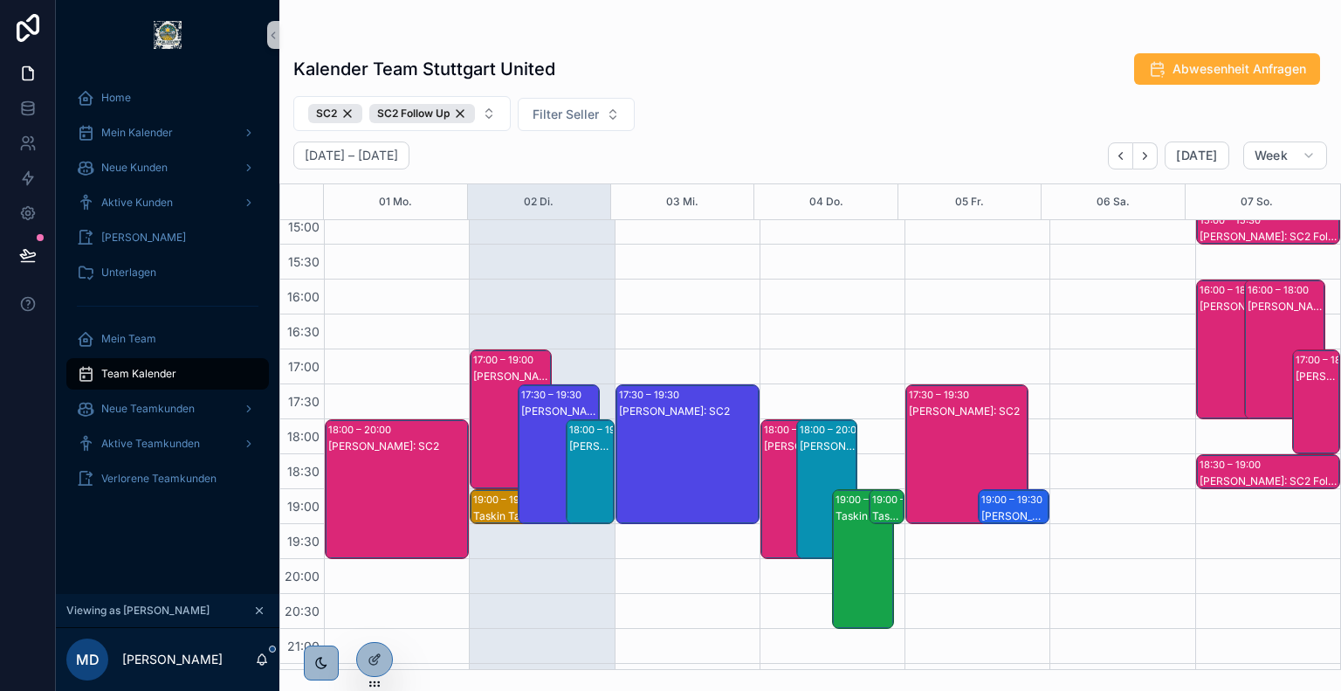
click at [579, 451] on div "Dawid Rack: SC2 Follow Up" at bounding box center [590, 446] width 43 height 14
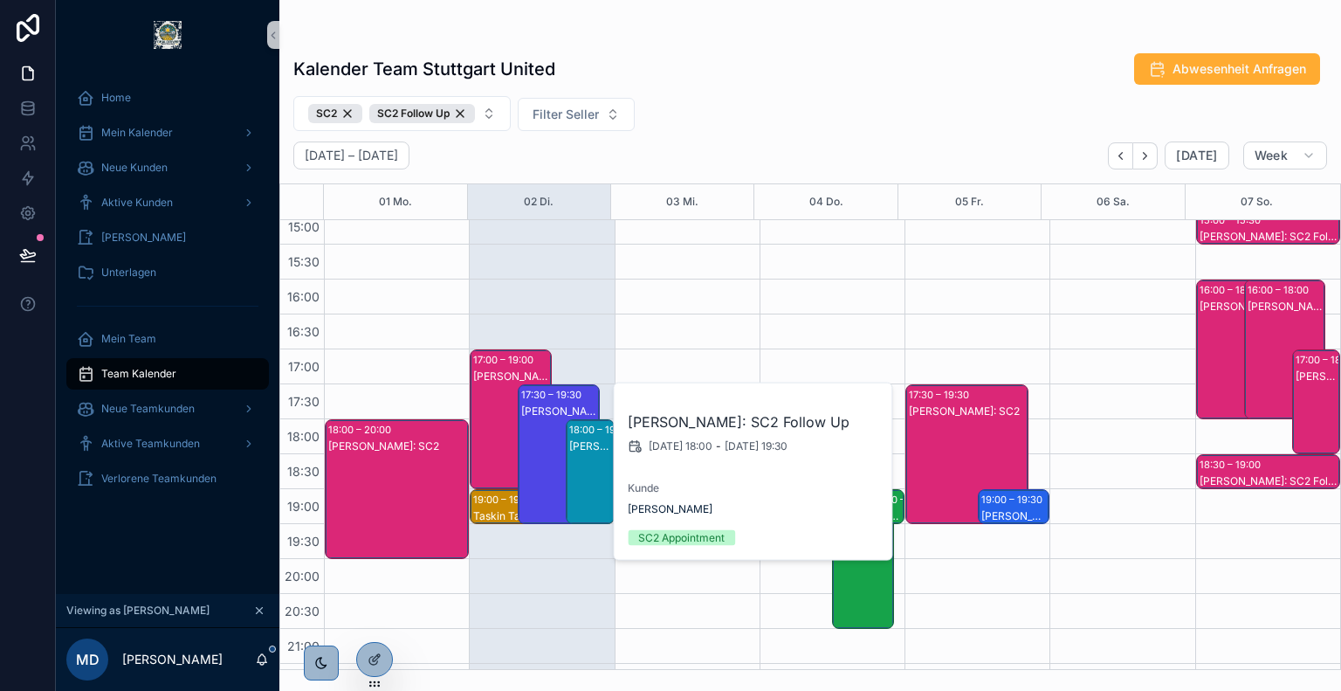
click at [543, 443] on div "Jose Ferreira: SC2" at bounding box center [559, 471] width 77 height 136
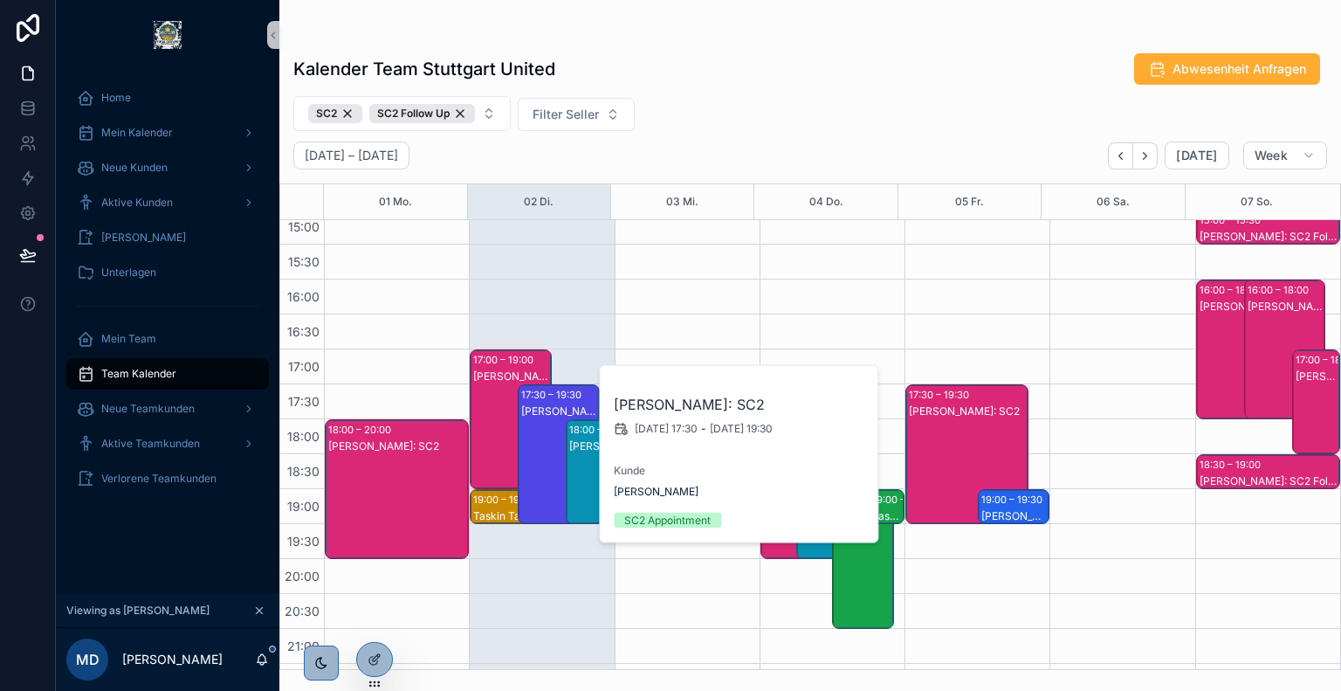
click at [506, 423] on div "David Karlin: SC2" at bounding box center [511, 436] width 77 height 136
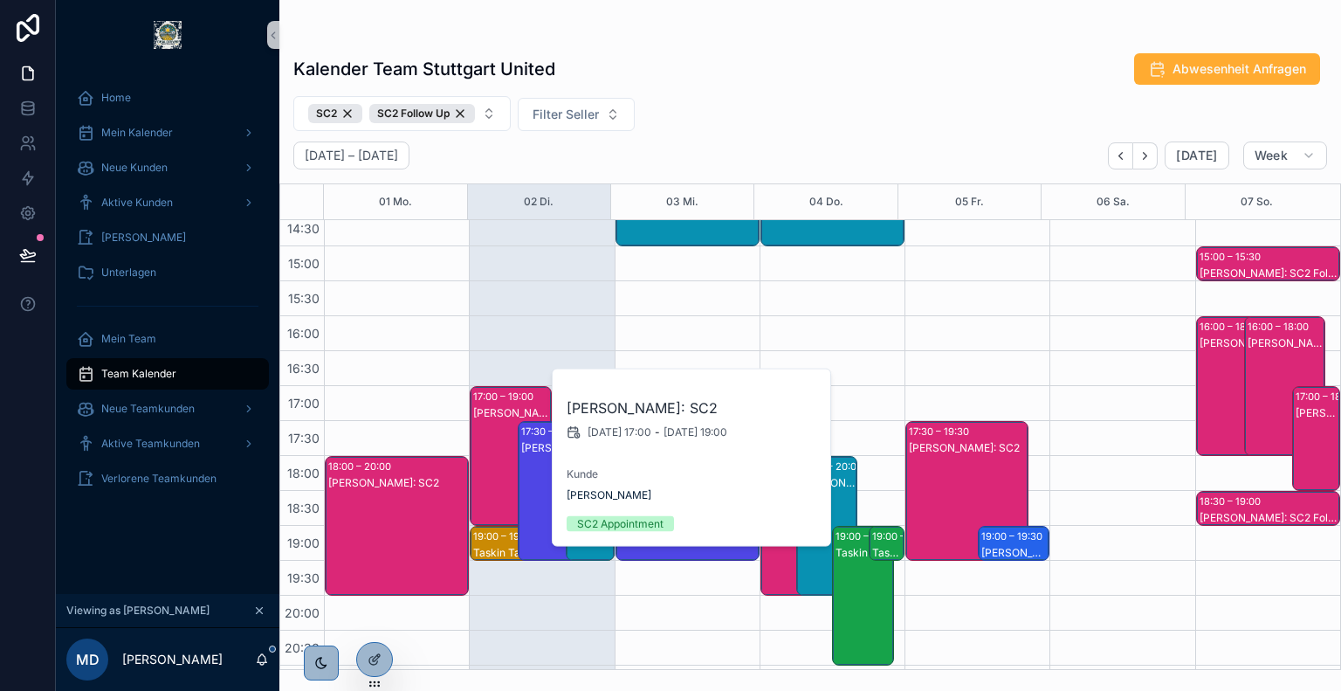
scroll to position [603, 0]
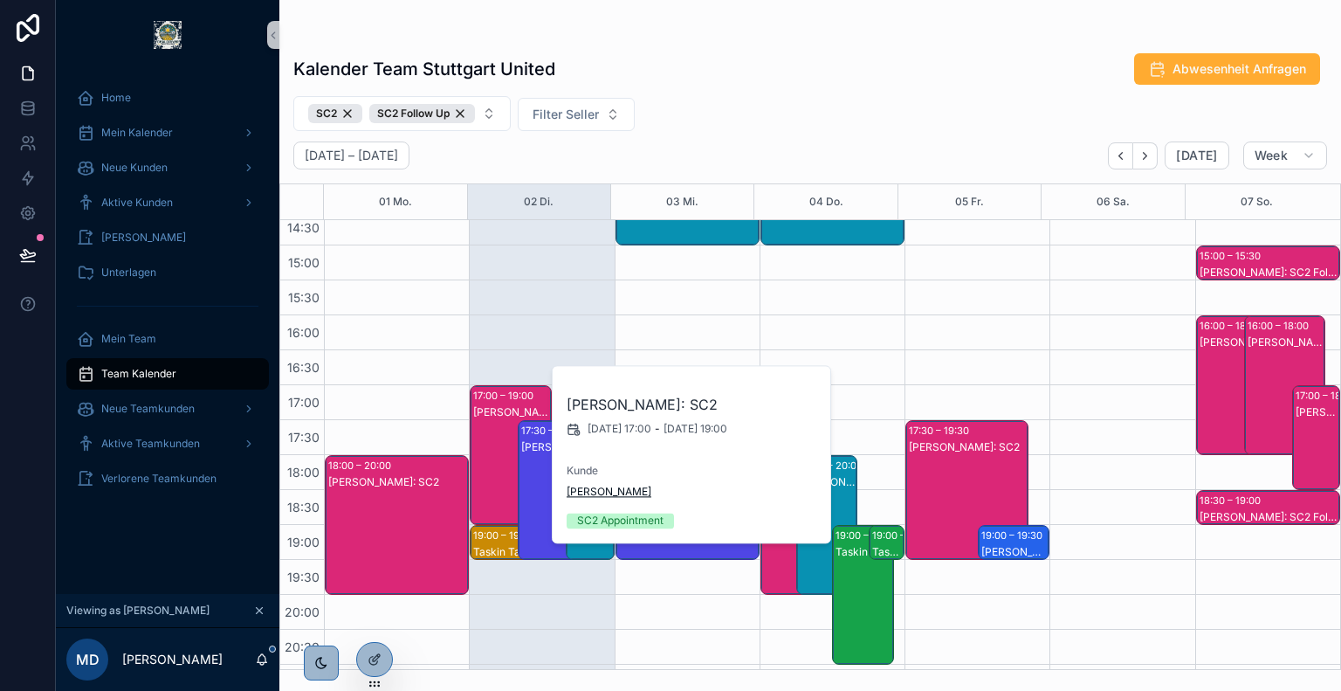
click at [595, 488] on span "Ralf Bocho" at bounding box center [609, 492] width 85 height 14
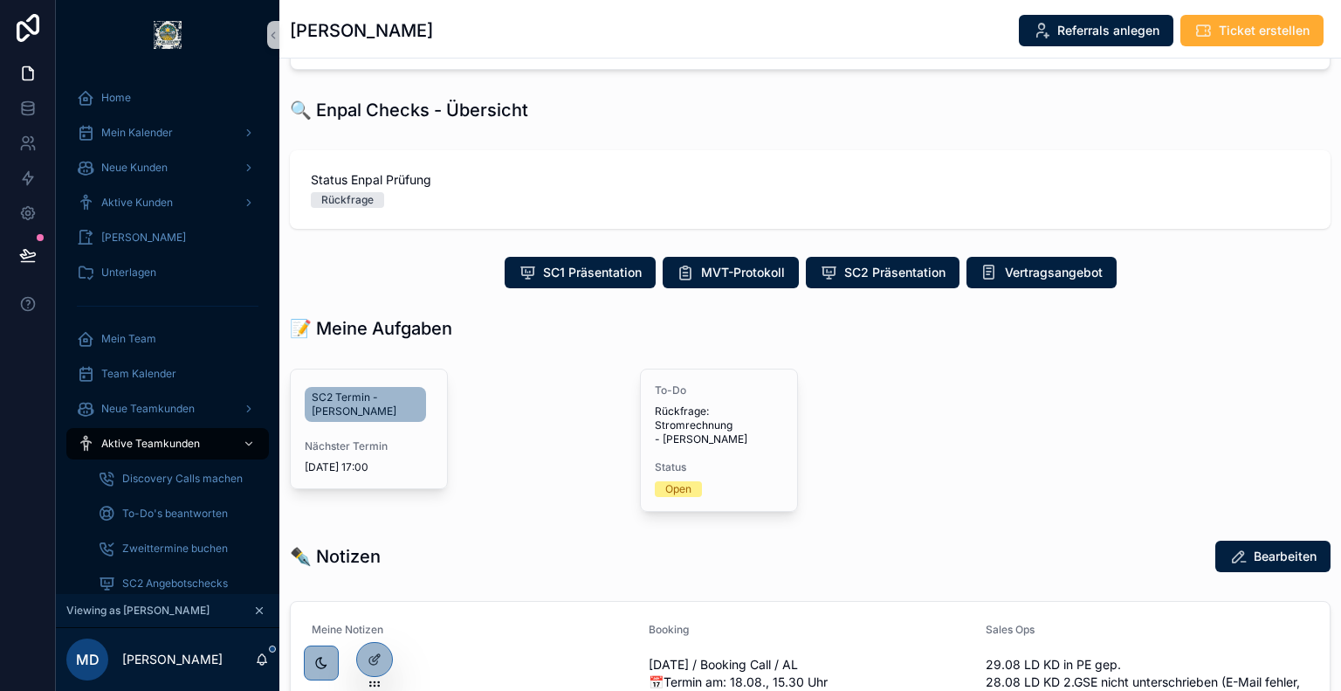
scroll to position [374, 0]
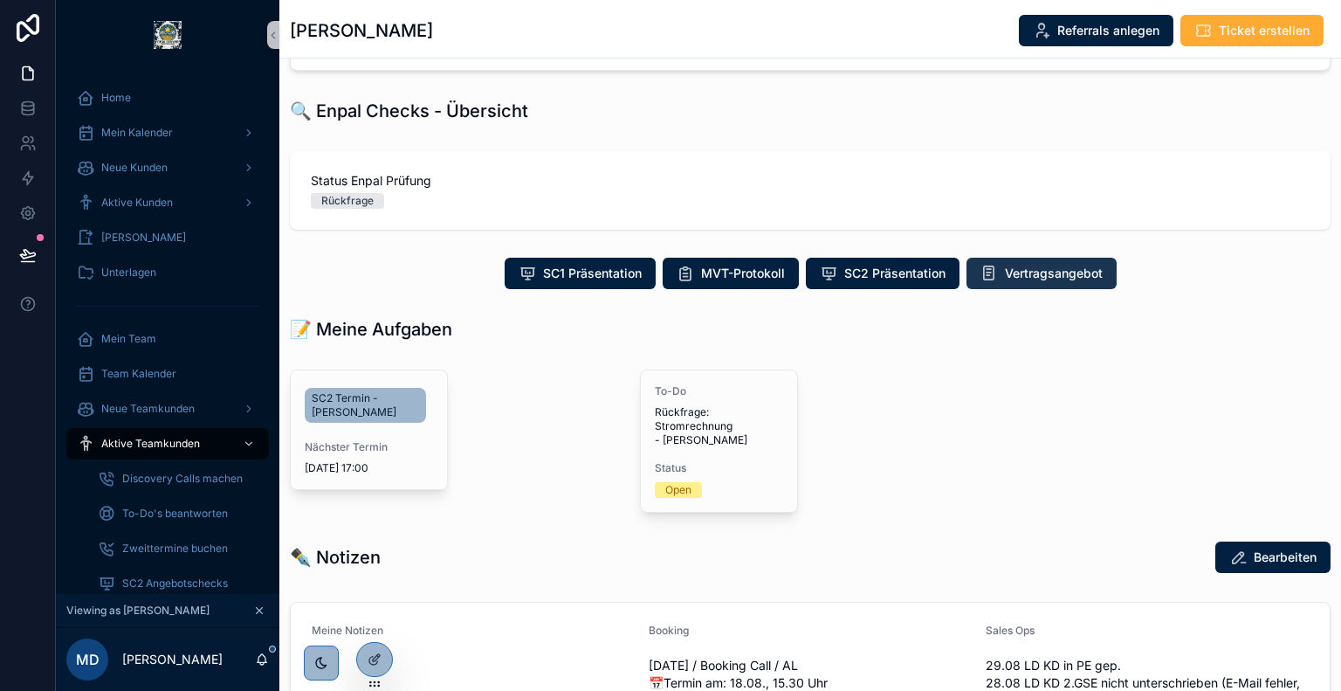
click at [1021, 268] on span "Vertragsangebot" at bounding box center [1054, 273] width 98 height 17
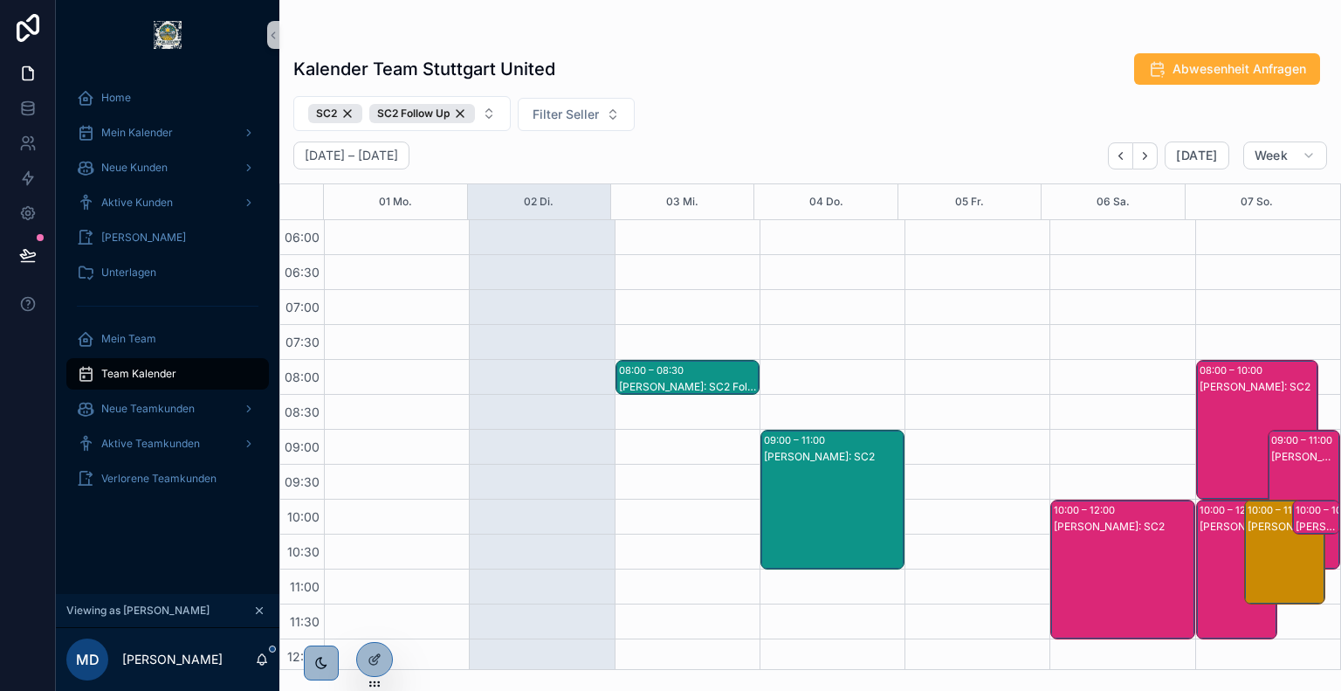
scroll to position [419, 0]
